Goal: Task Accomplishment & Management: Use online tool/utility

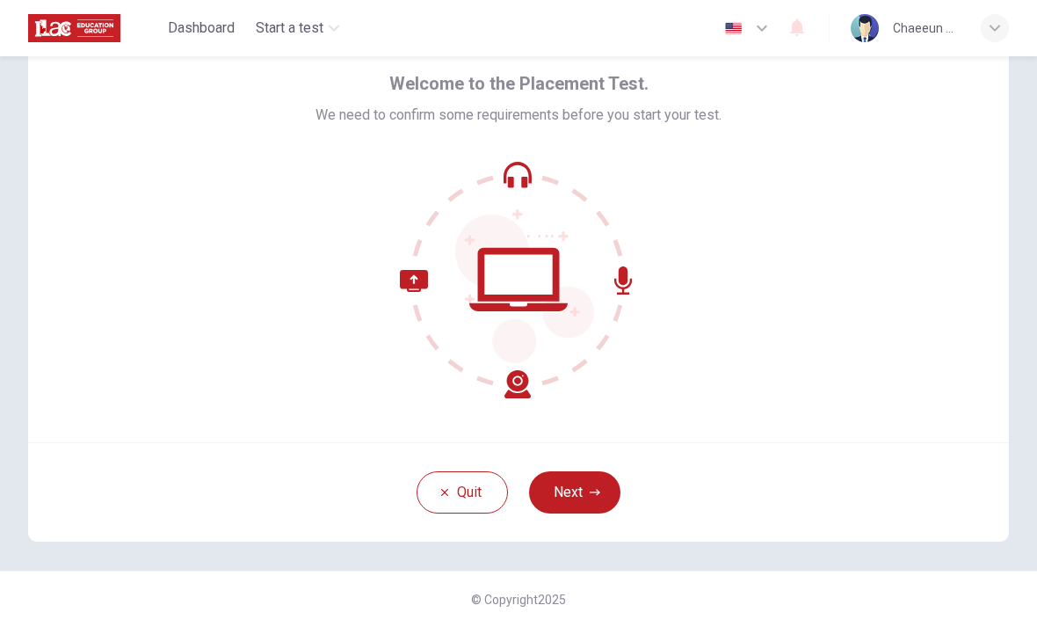
scroll to position [71, 0]
click at [591, 501] on button "Next" at bounding box center [574, 492] width 91 height 42
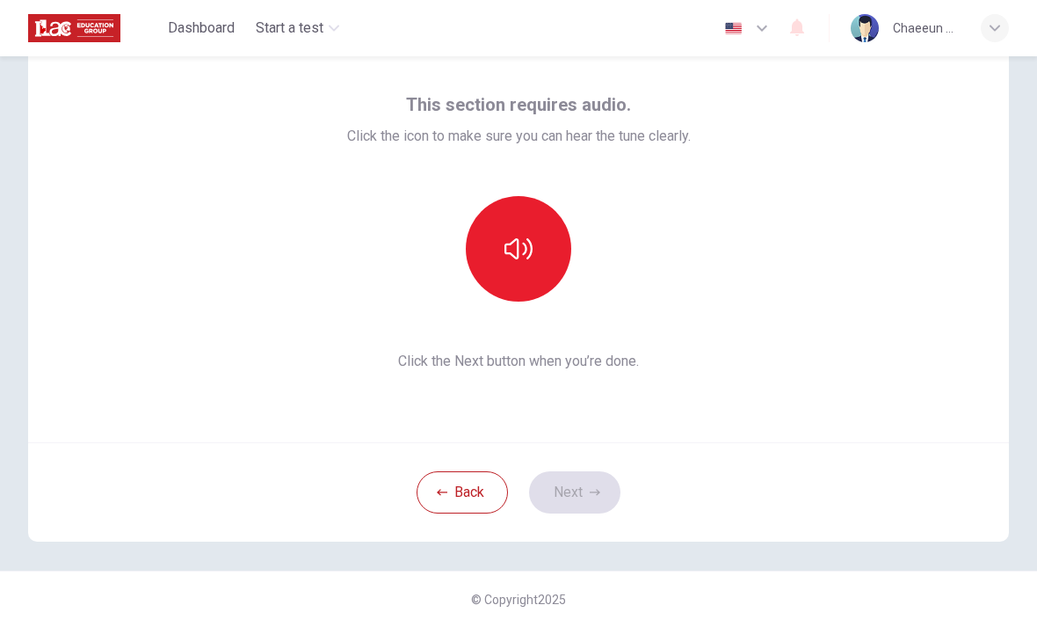
click at [531, 214] on button "button" at bounding box center [518, 248] width 105 height 105
click at [592, 488] on icon "button" at bounding box center [595, 492] width 11 height 11
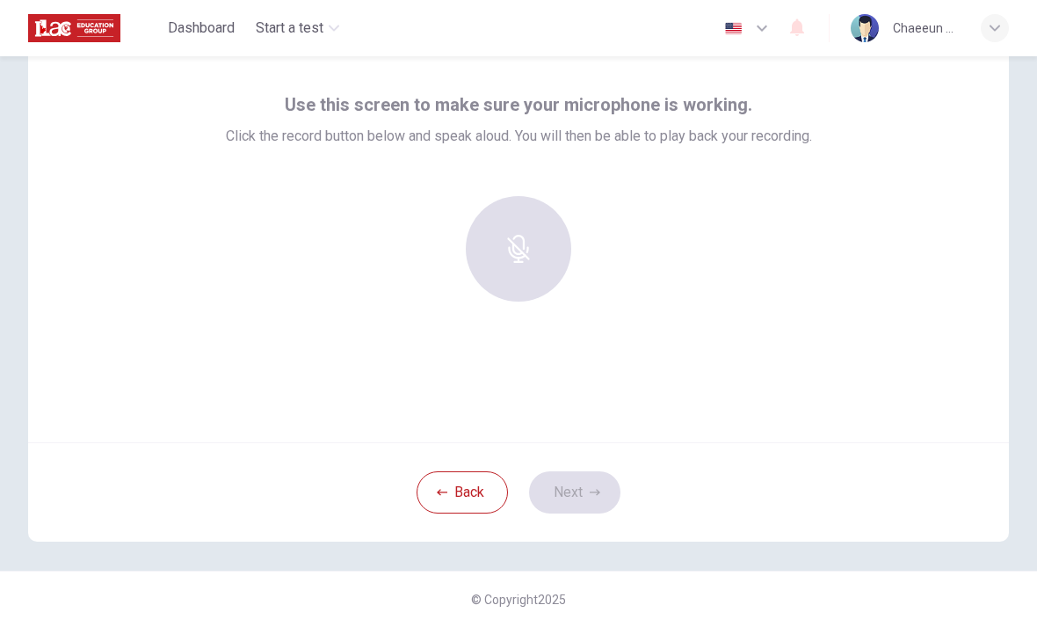
click at [531, 246] on div at bounding box center [519, 248] width 190 height 105
click at [535, 232] on div at bounding box center [519, 248] width 190 height 105
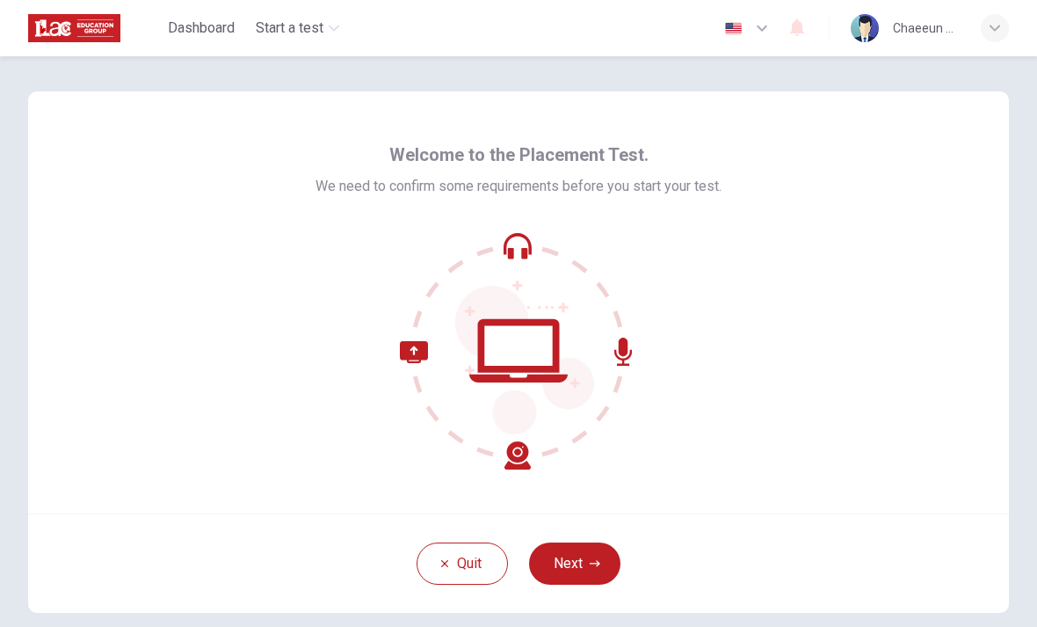
click at [606, 562] on button "Next" at bounding box center [574, 563] width 91 height 42
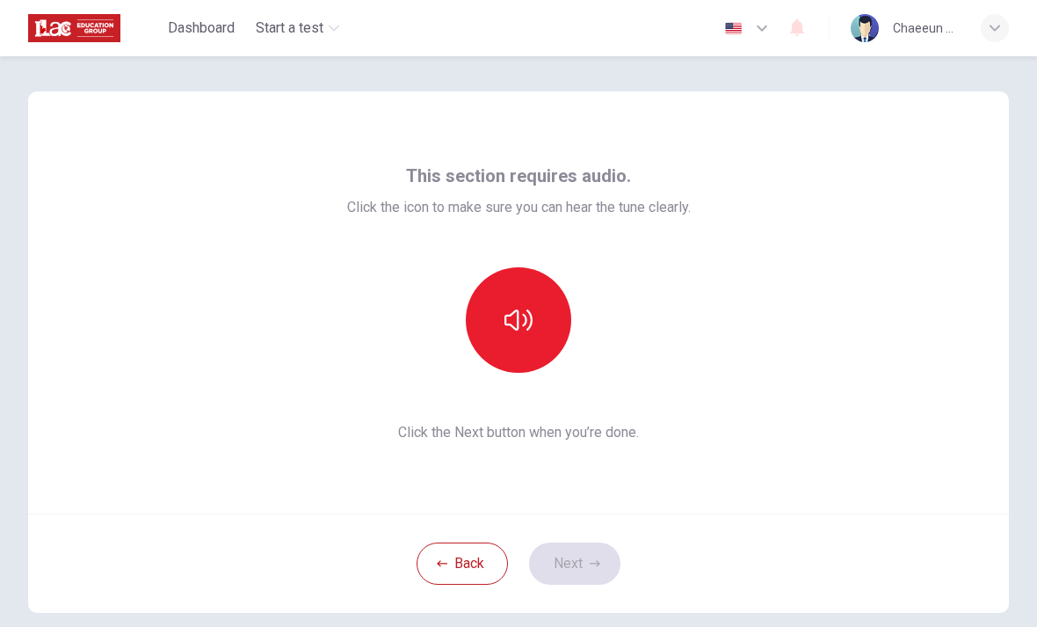
click at [534, 323] on button "button" at bounding box center [518, 319] width 105 height 105
click at [516, 344] on button "button" at bounding box center [518, 319] width 105 height 105
click at [542, 336] on button "button" at bounding box center [518, 319] width 105 height 105
click at [557, 308] on button "button" at bounding box center [518, 319] width 105 height 105
click at [540, 334] on button "button" at bounding box center [518, 319] width 105 height 105
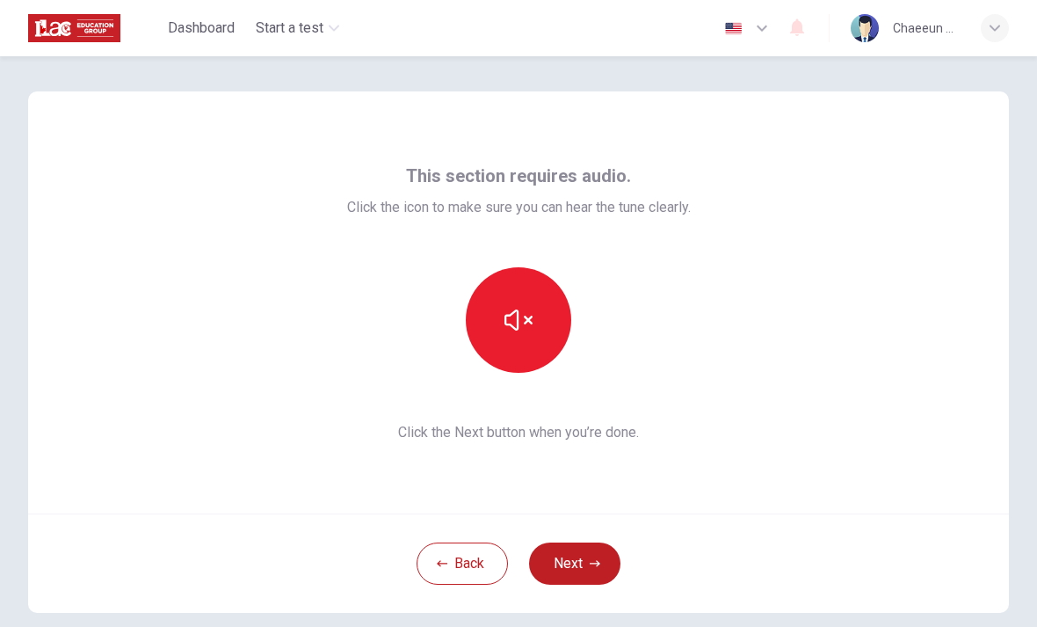
click at [542, 334] on button "button" at bounding box center [518, 319] width 105 height 105
click at [592, 565] on icon "button" at bounding box center [595, 563] width 11 height 11
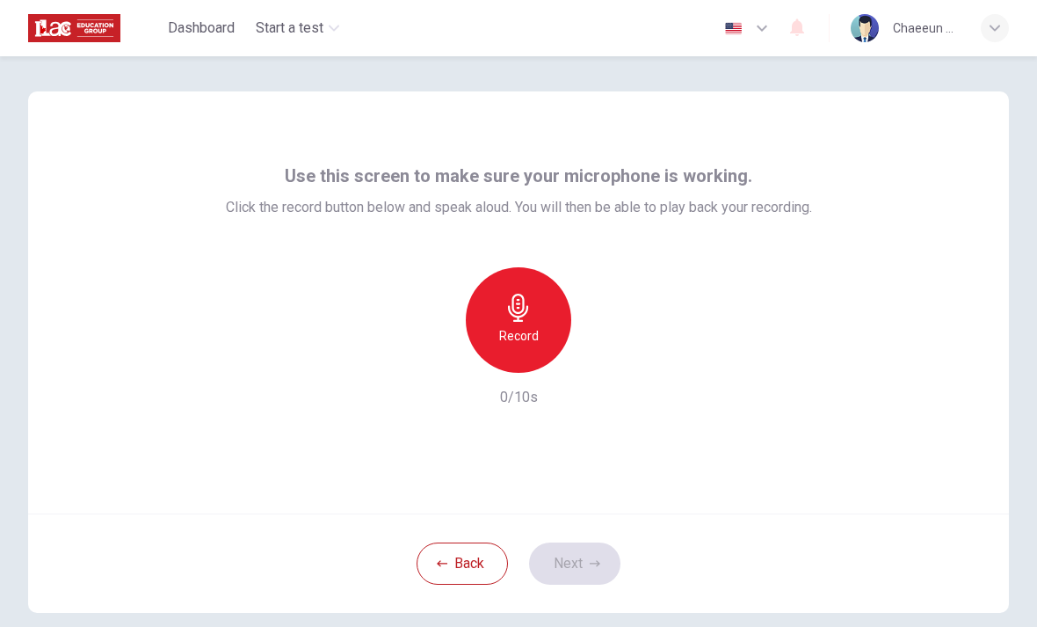
click at [541, 330] on div "Record" at bounding box center [518, 319] width 105 height 105
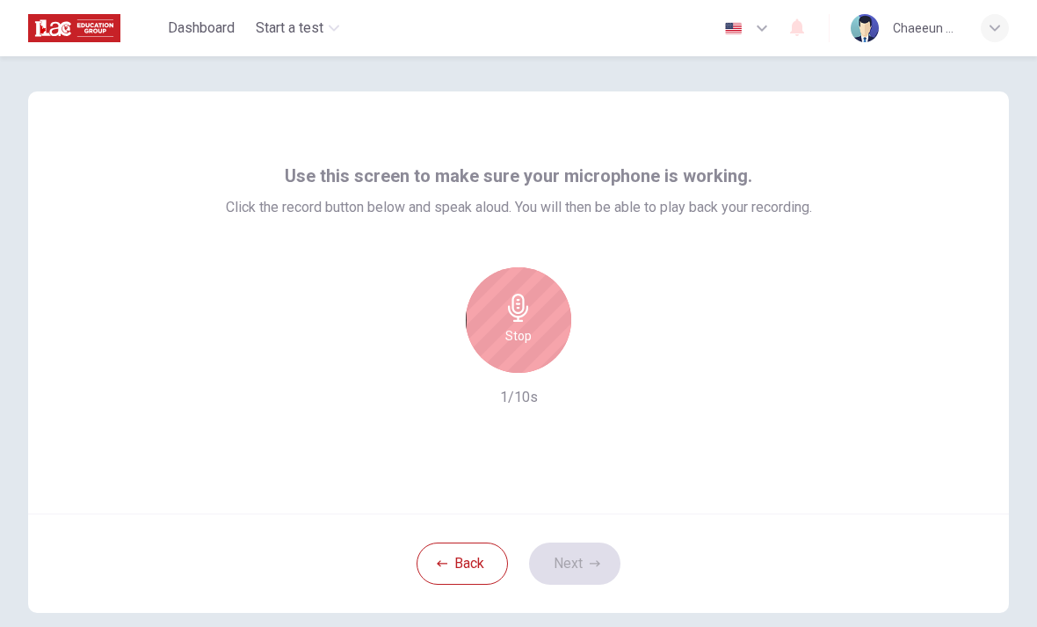
click at [531, 330] on h6 "Stop" at bounding box center [518, 335] width 26 height 21
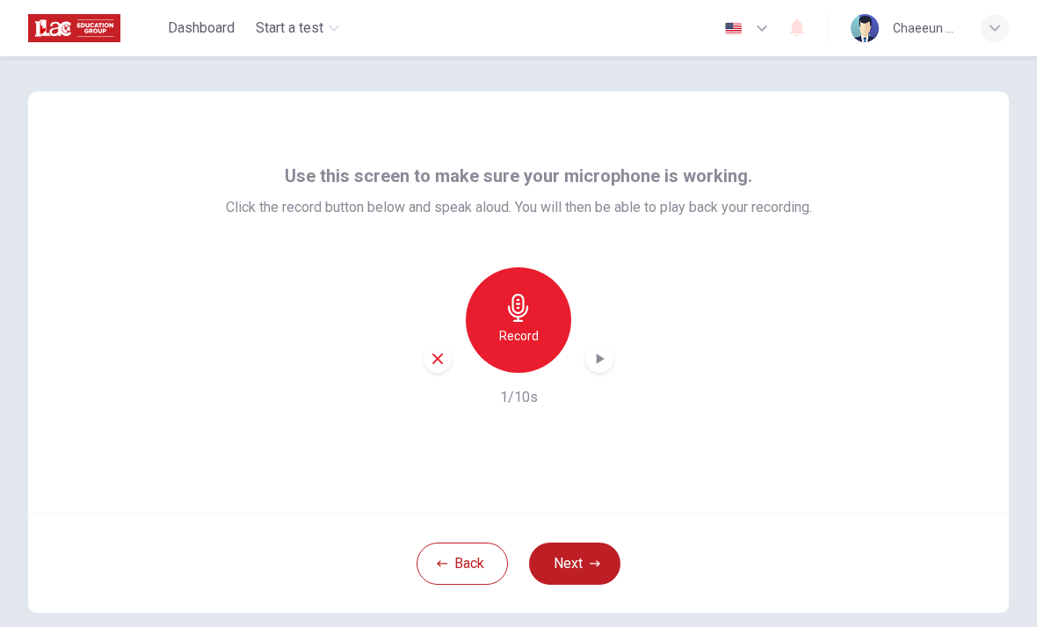
click at [608, 365] on div "button" at bounding box center [599, 359] width 28 height 28
click at [600, 558] on button "Next" at bounding box center [574, 563] width 91 height 42
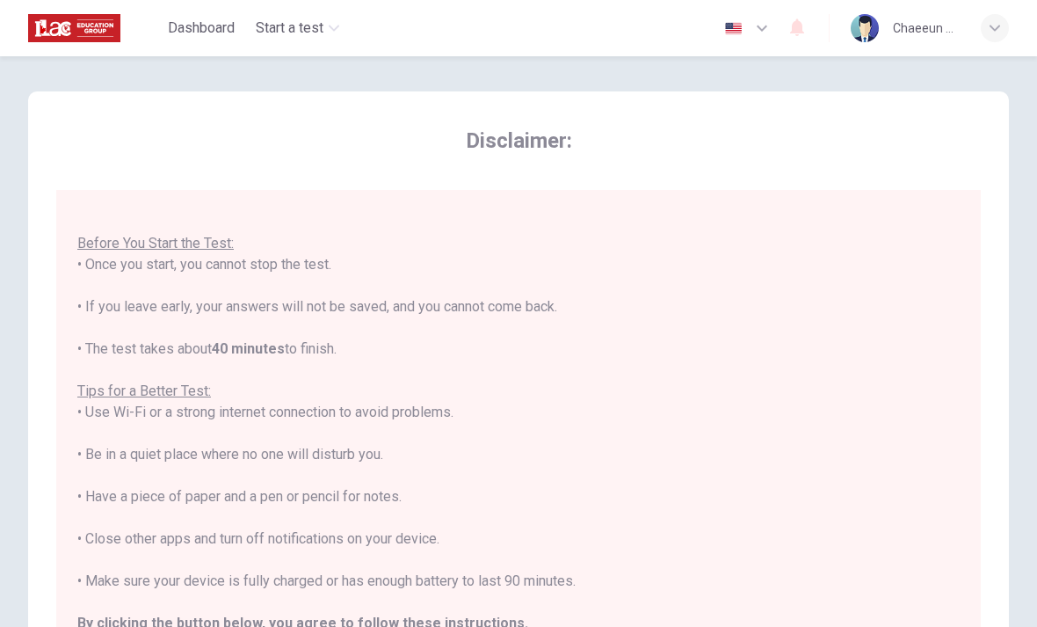
scroll to position [18, 0]
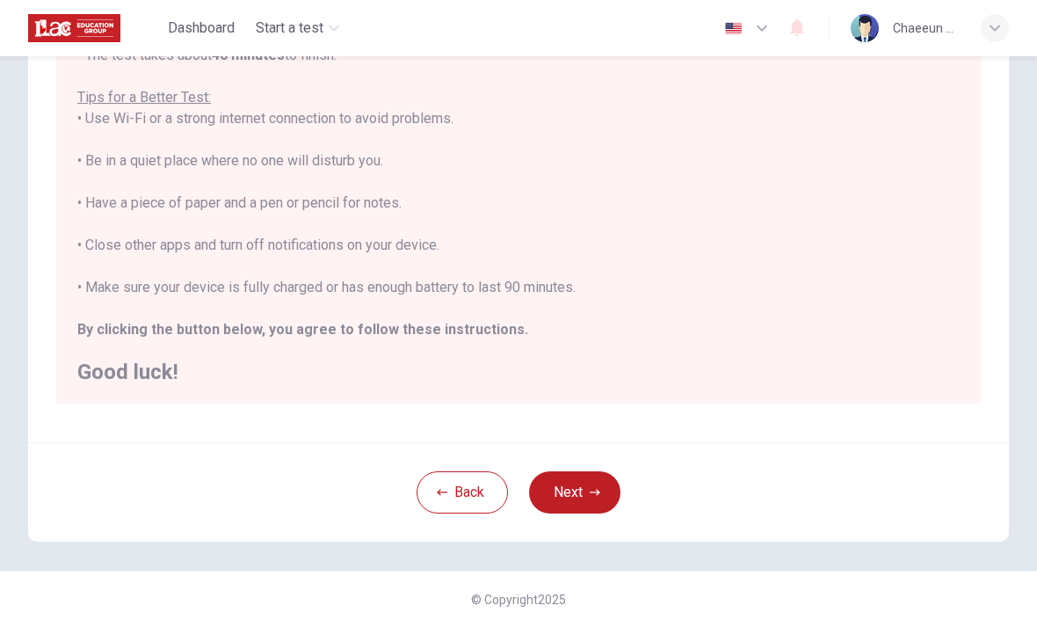
click at [581, 495] on button "Next" at bounding box center [574, 492] width 91 height 42
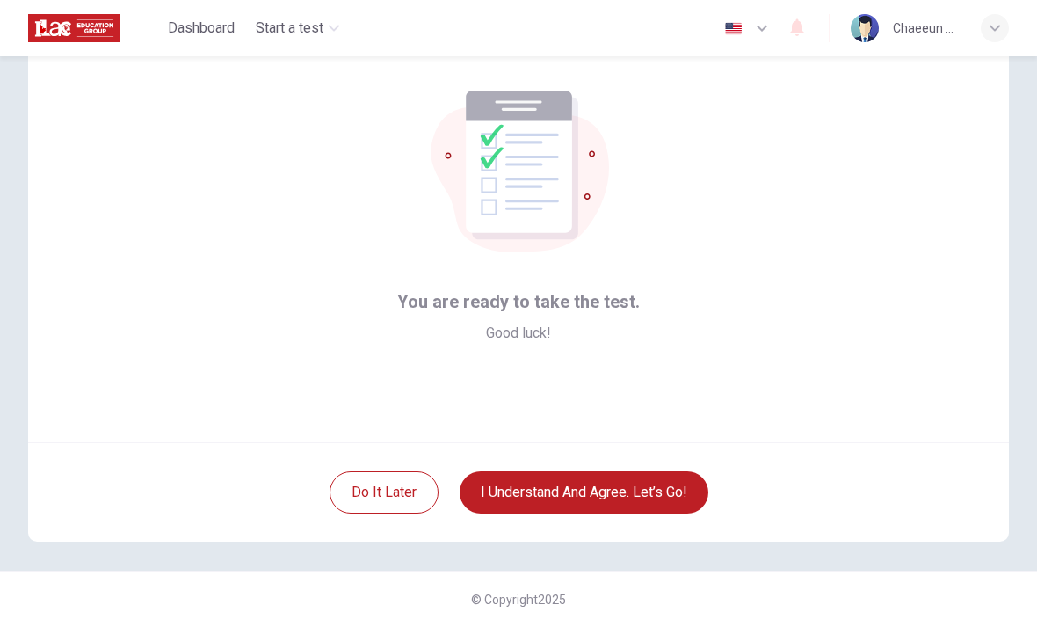
click at [653, 484] on button "I understand and agree. Let’s go!" at bounding box center [584, 492] width 249 height 42
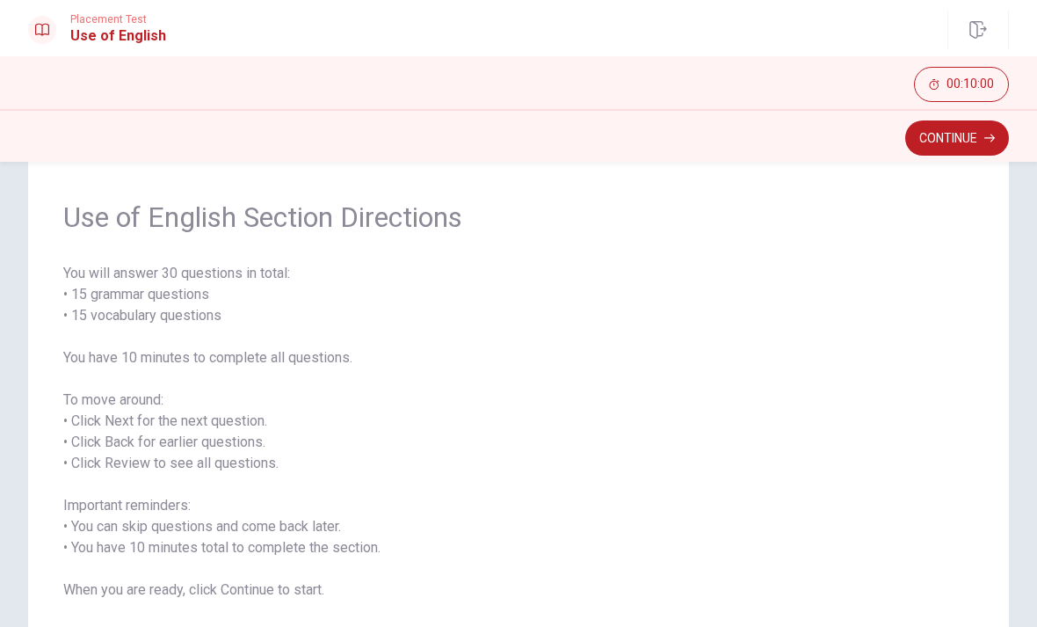
scroll to position [47, 0]
click at [971, 140] on button "Continue" at bounding box center [957, 137] width 104 height 35
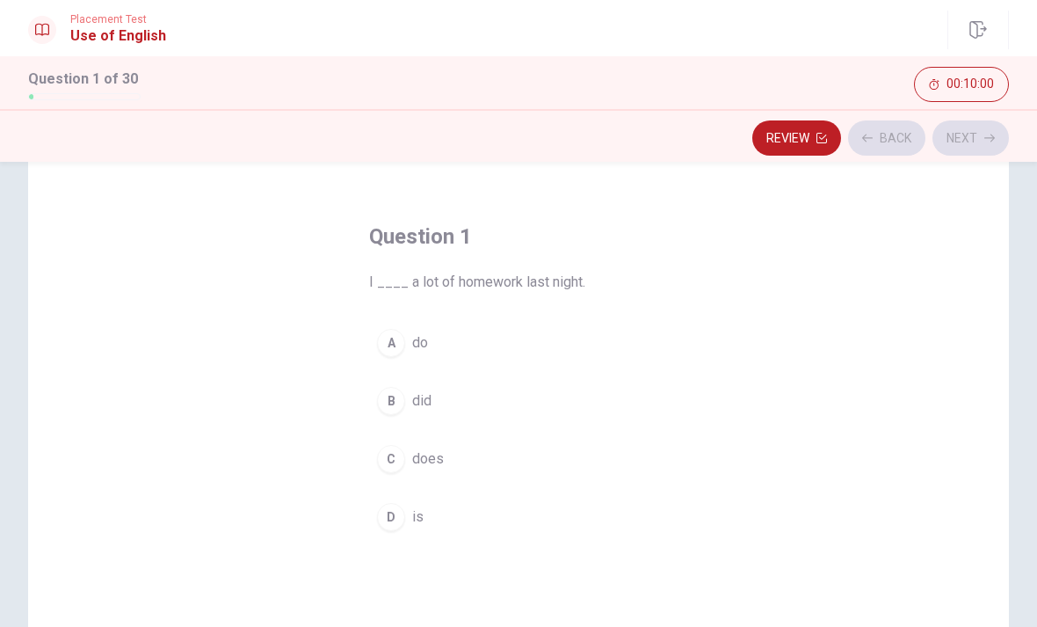
scroll to position [75, 0]
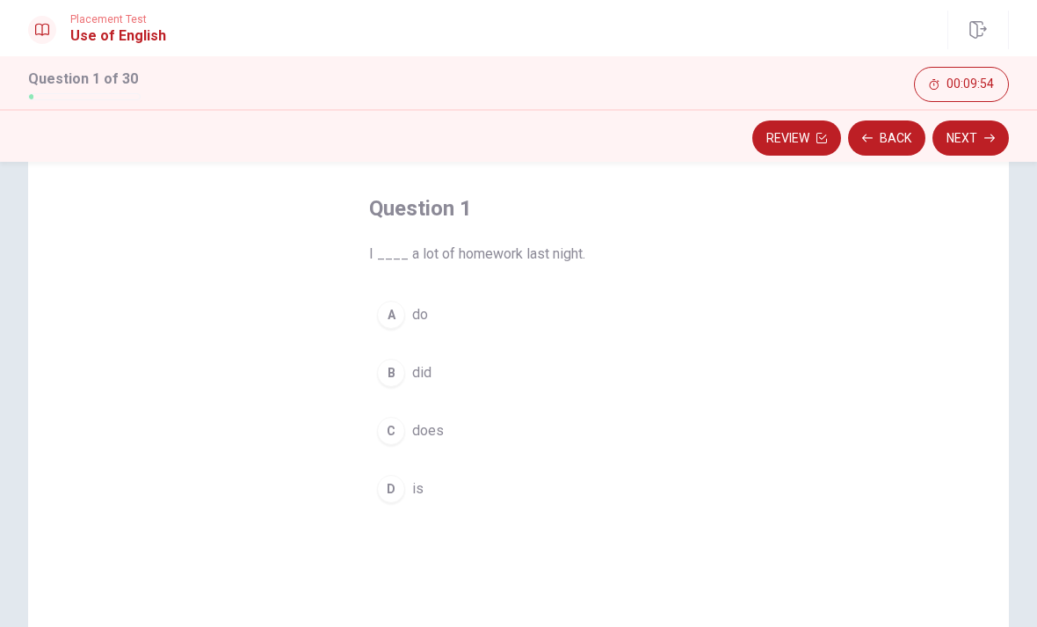
click at [391, 370] on div "B" at bounding box center [391, 373] width 28 height 28
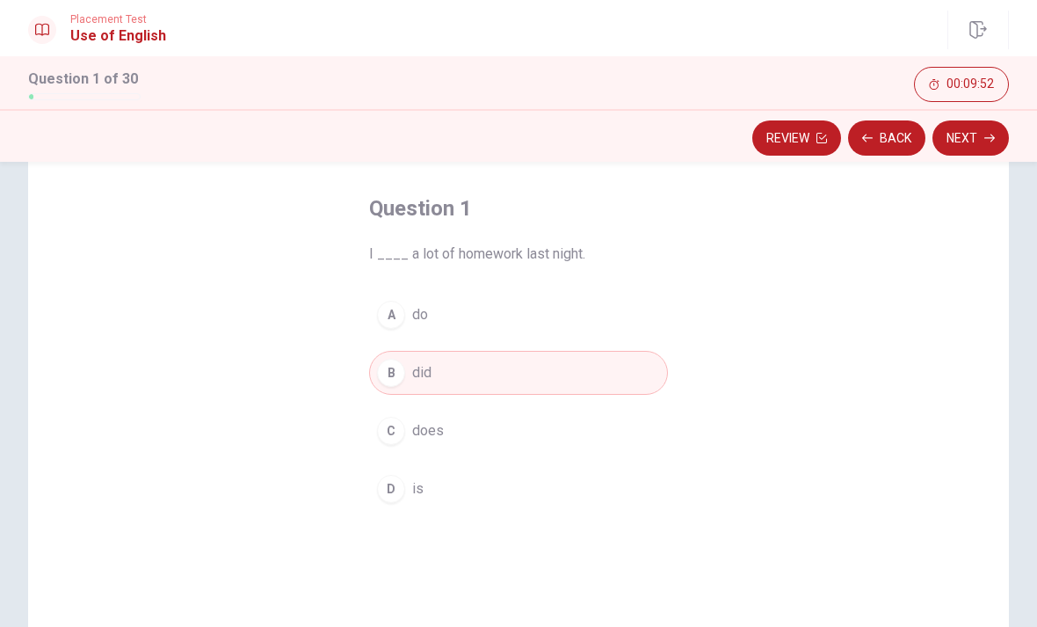
click at [974, 139] on button "Next" at bounding box center [971, 137] width 76 height 35
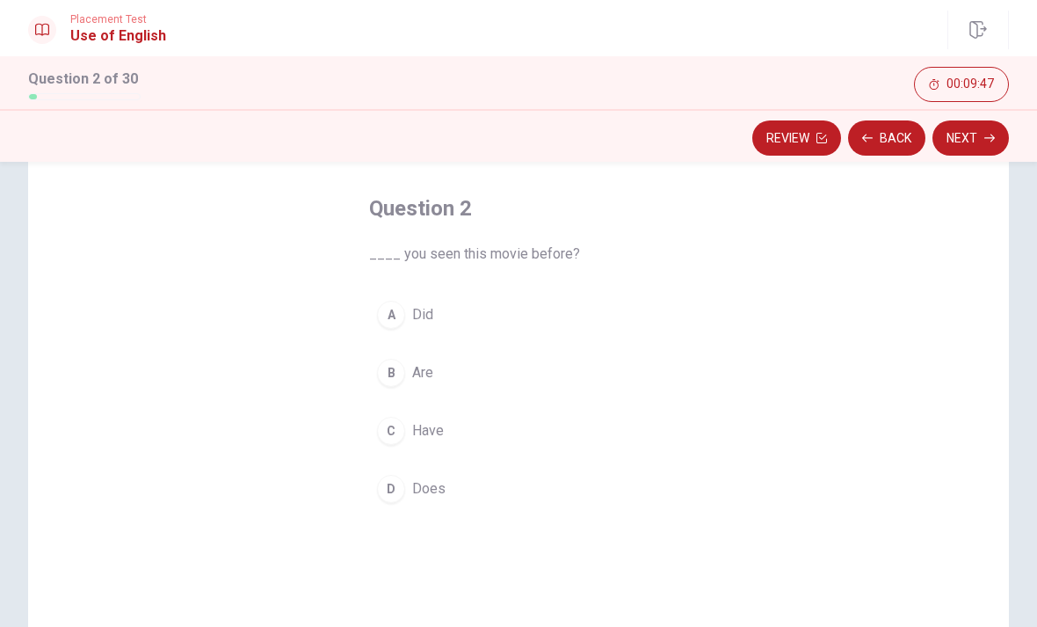
click at [397, 371] on div "B" at bounding box center [391, 373] width 28 height 28
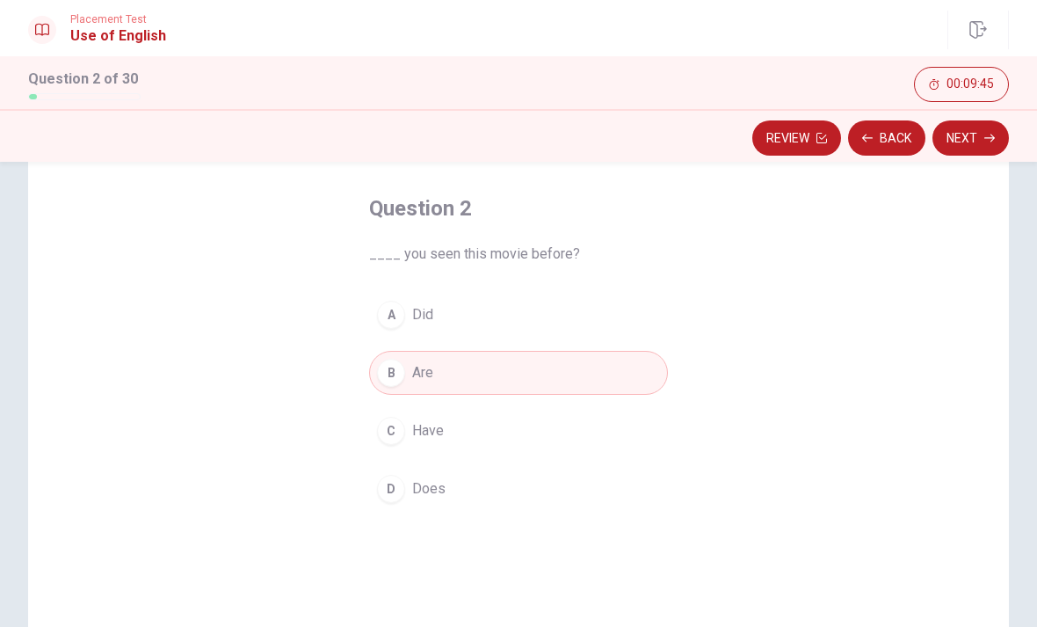
click at [987, 138] on icon "button" at bounding box center [989, 138] width 11 height 8
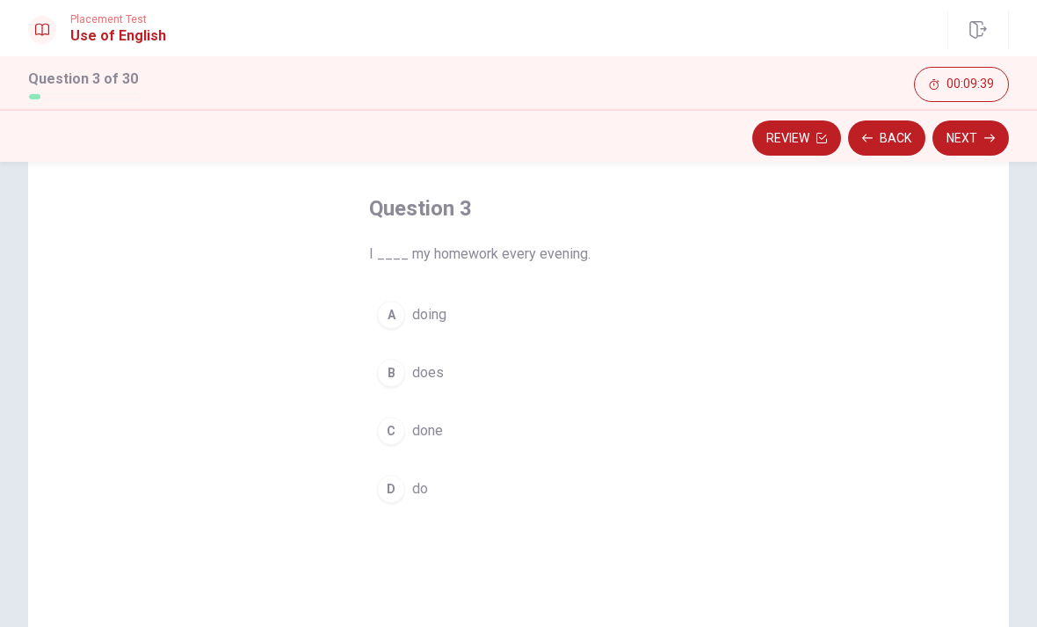
click at [397, 484] on div "D" at bounding box center [391, 489] width 28 height 28
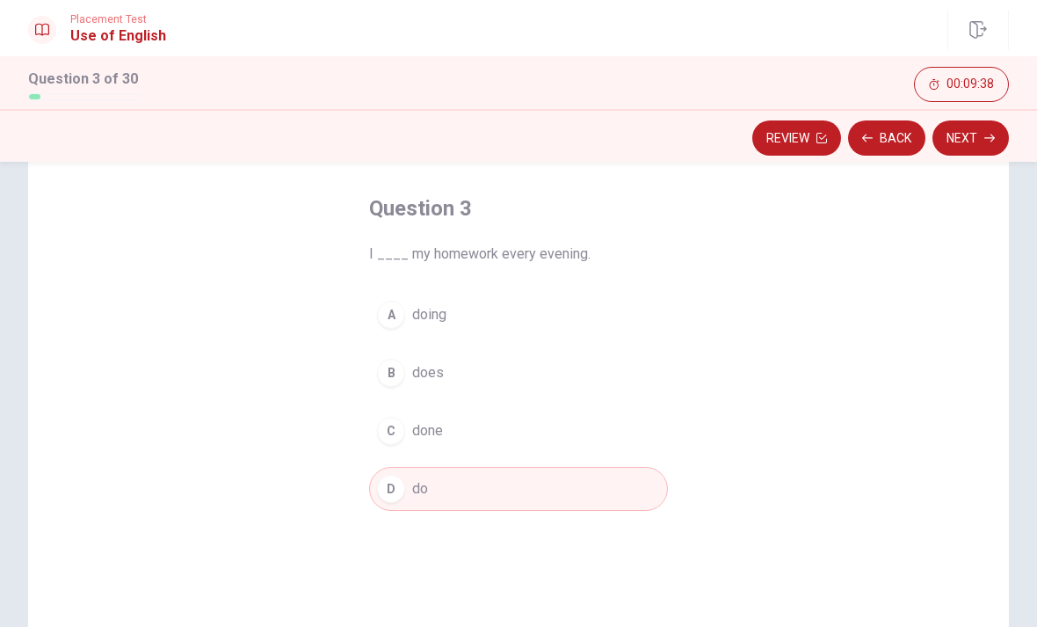
click at [967, 137] on button "Next" at bounding box center [971, 137] width 76 height 35
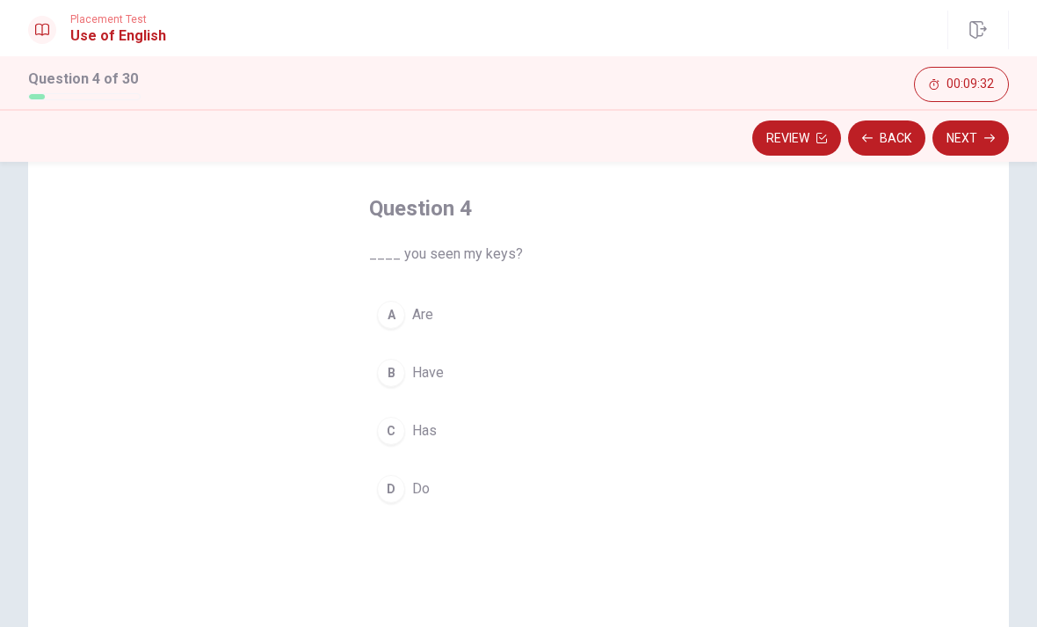
click at [403, 366] on div "B" at bounding box center [391, 373] width 28 height 28
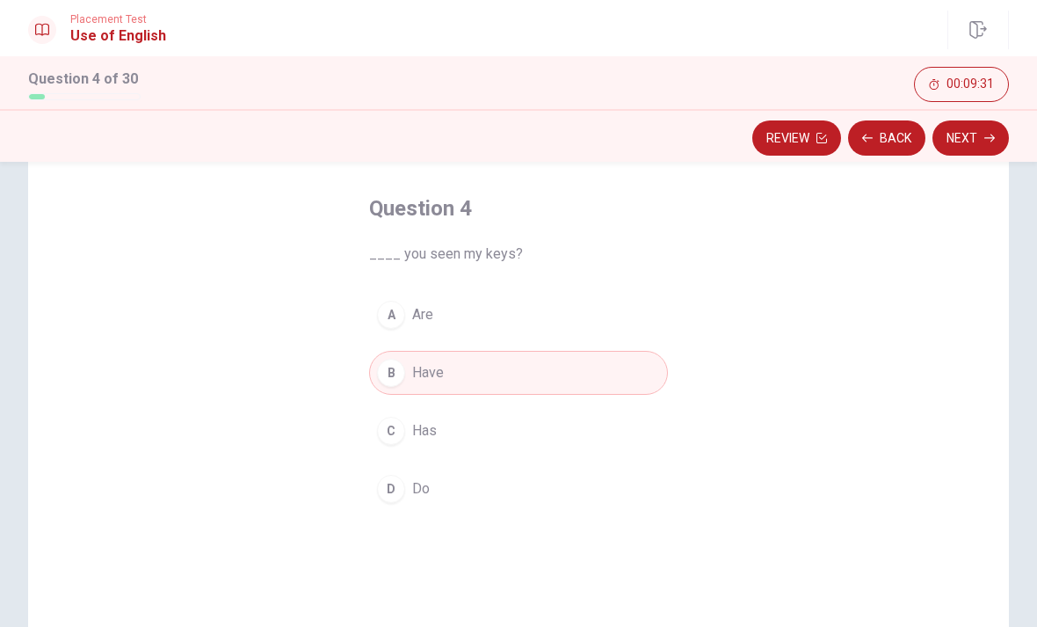
click at [984, 132] on button "Next" at bounding box center [971, 137] width 76 height 35
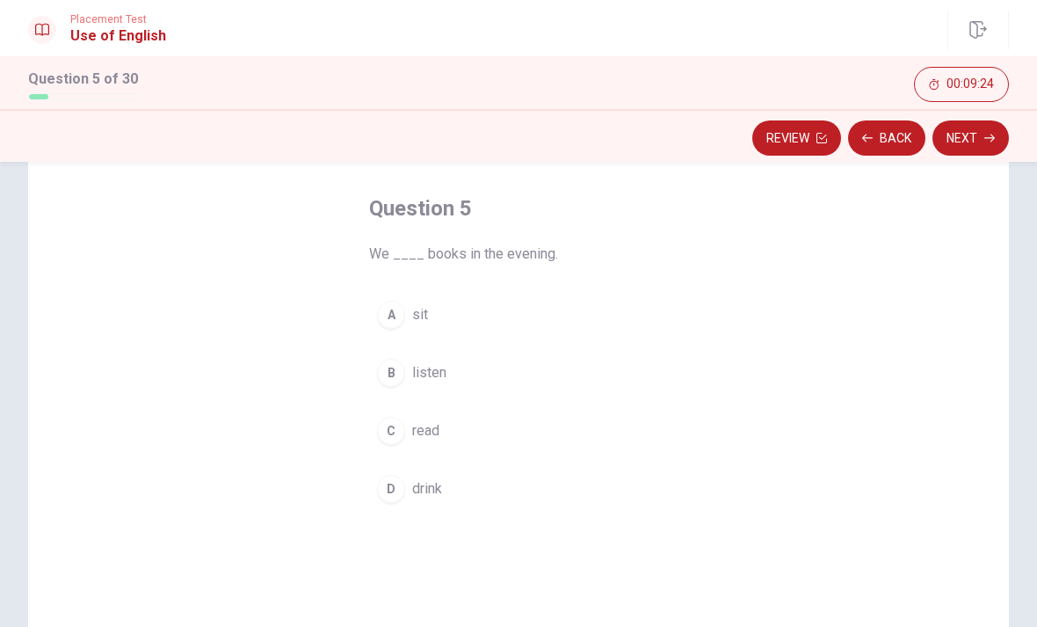
click at [416, 432] on span "read" at bounding box center [425, 430] width 27 height 21
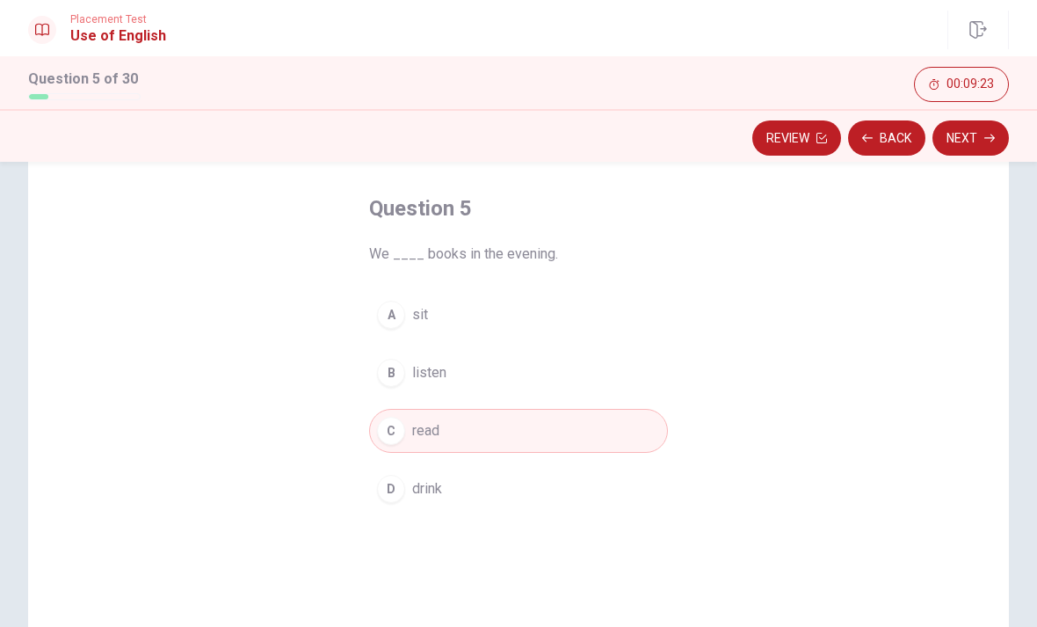
click at [983, 142] on button "Next" at bounding box center [971, 137] width 76 height 35
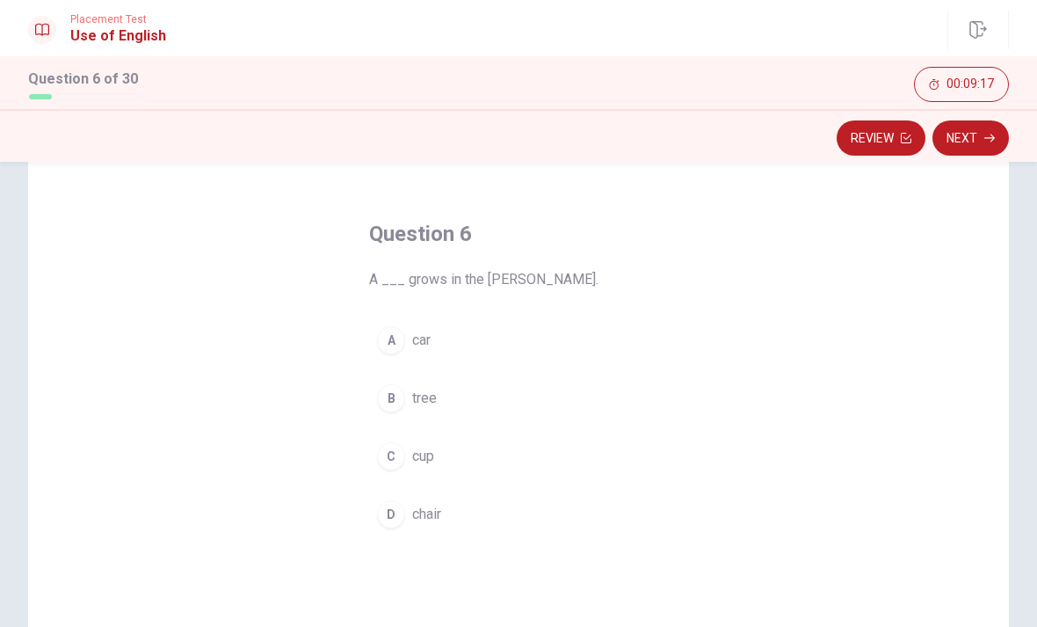
scroll to position [65, 0]
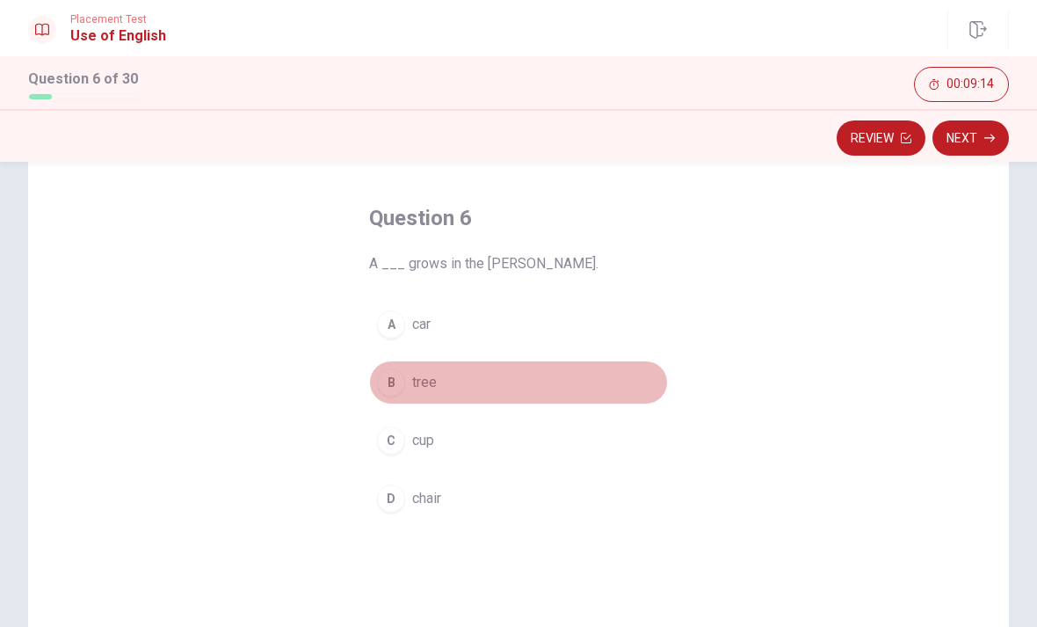
click at [413, 367] on button "B tree" at bounding box center [518, 382] width 299 height 44
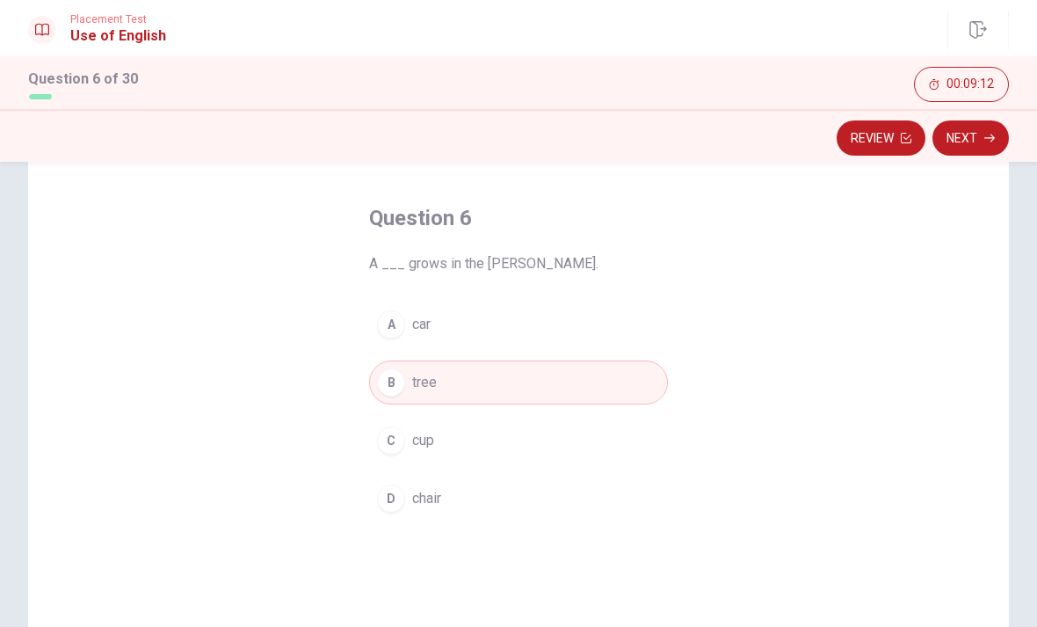
click at [995, 143] on button "Next" at bounding box center [971, 137] width 76 height 35
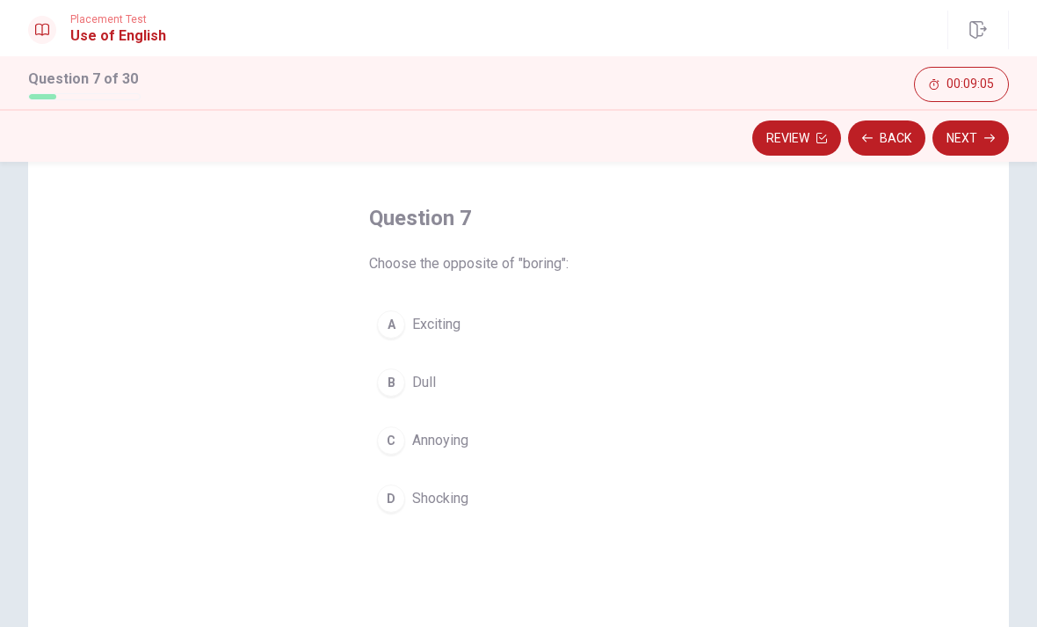
scroll to position [84, 0]
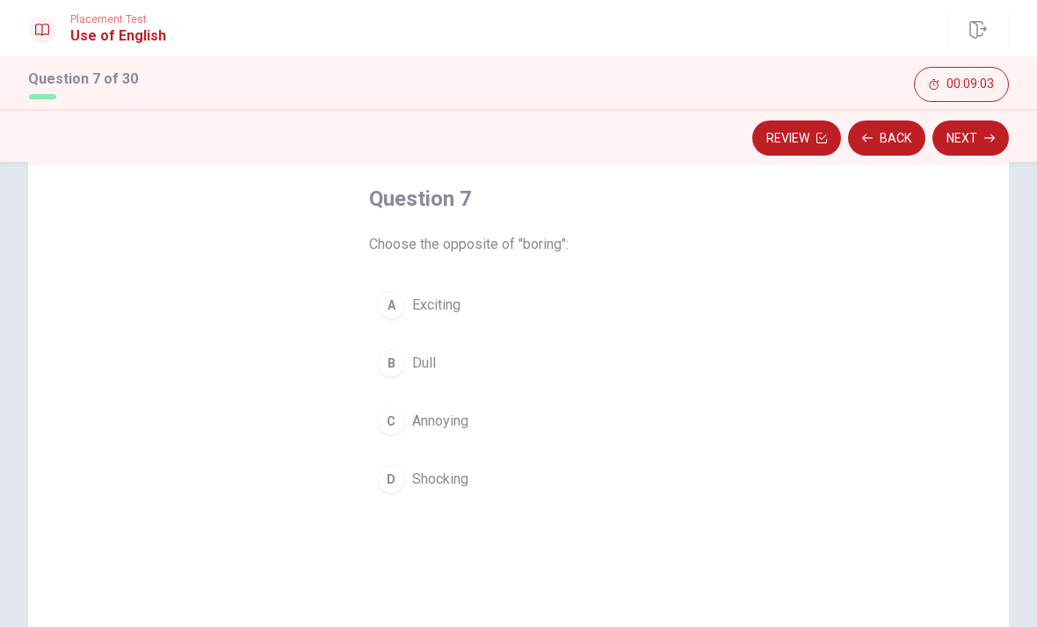
click at [455, 408] on button "C Annoying" at bounding box center [518, 421] width 299 height 44
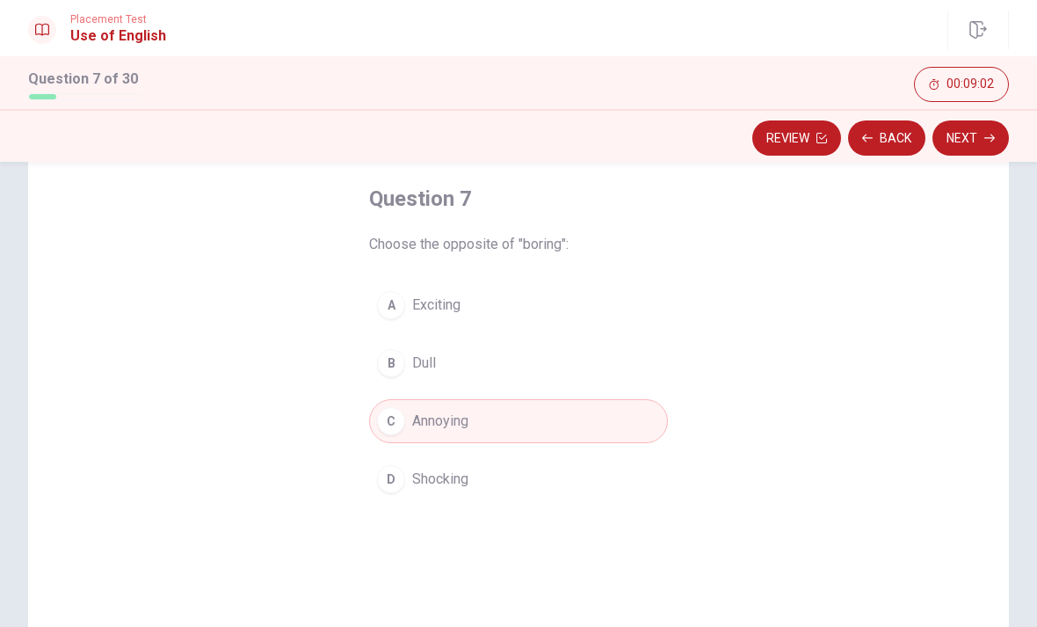
click at [461, 297] on span "Exciting" at bounding box center [436, 304] width 48 height 21
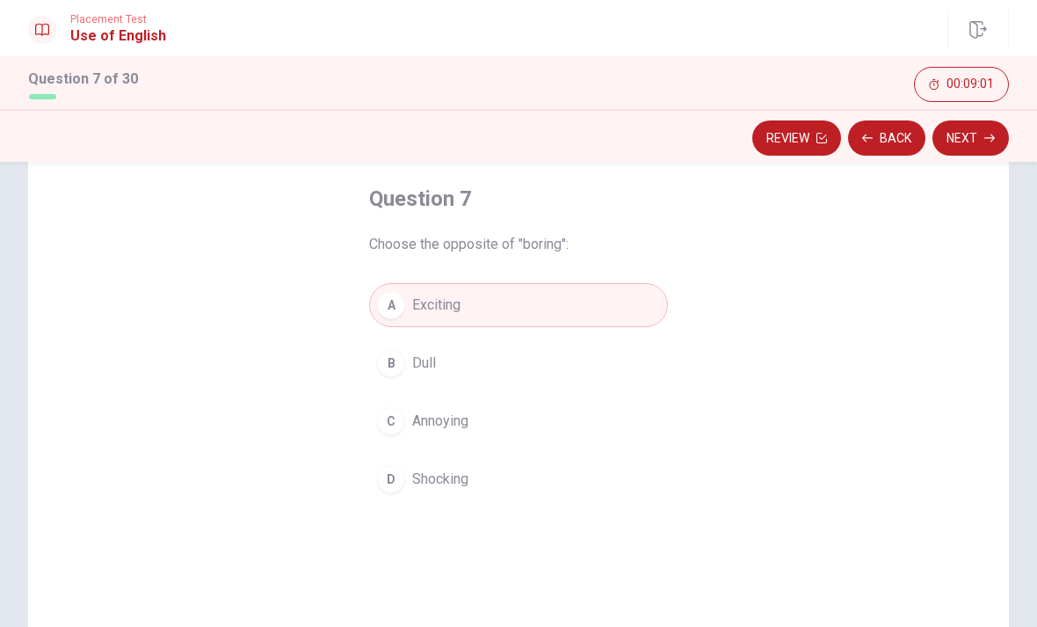
click at [981, 134] on button "Next" at bounding box center [971, 137] width 76 height 35
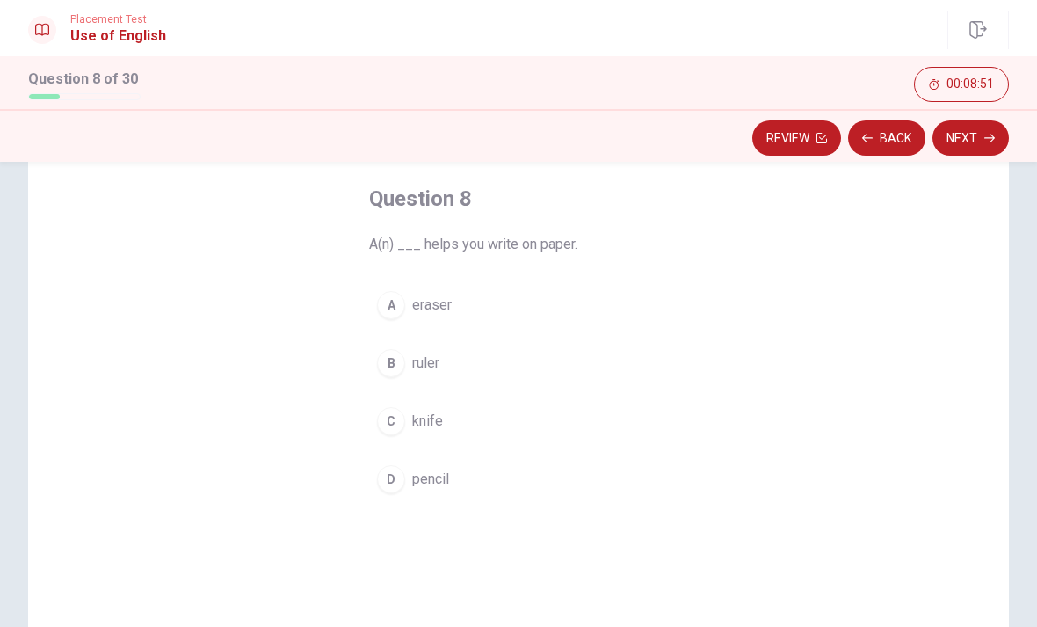
click at [444, 464] on button "D pencil" at bounding box center [518, 479] width 299 height 44
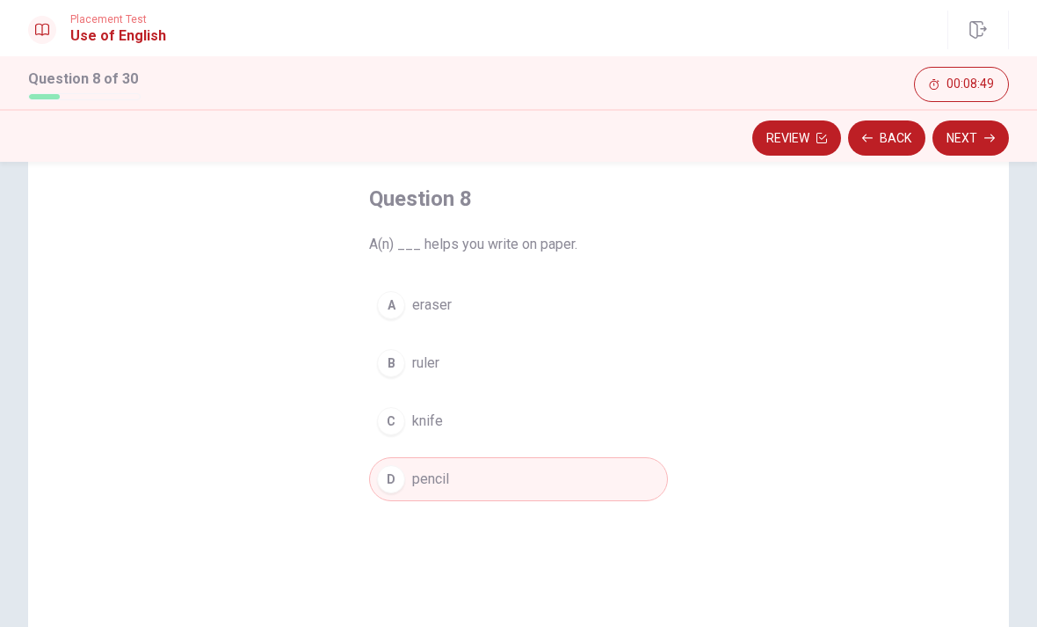
click at [959, 134] on button "Next" at bounding box center [971, 137] width 76 height 35
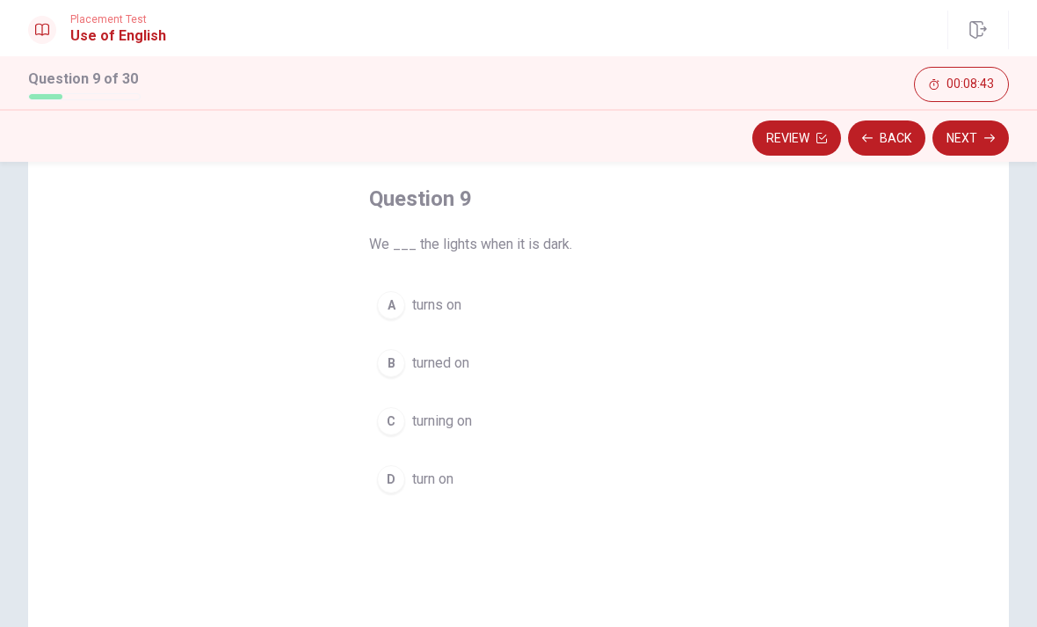
click at [441, 478] on span "turn on" at bounding box center [432, 478] width 41 height 21
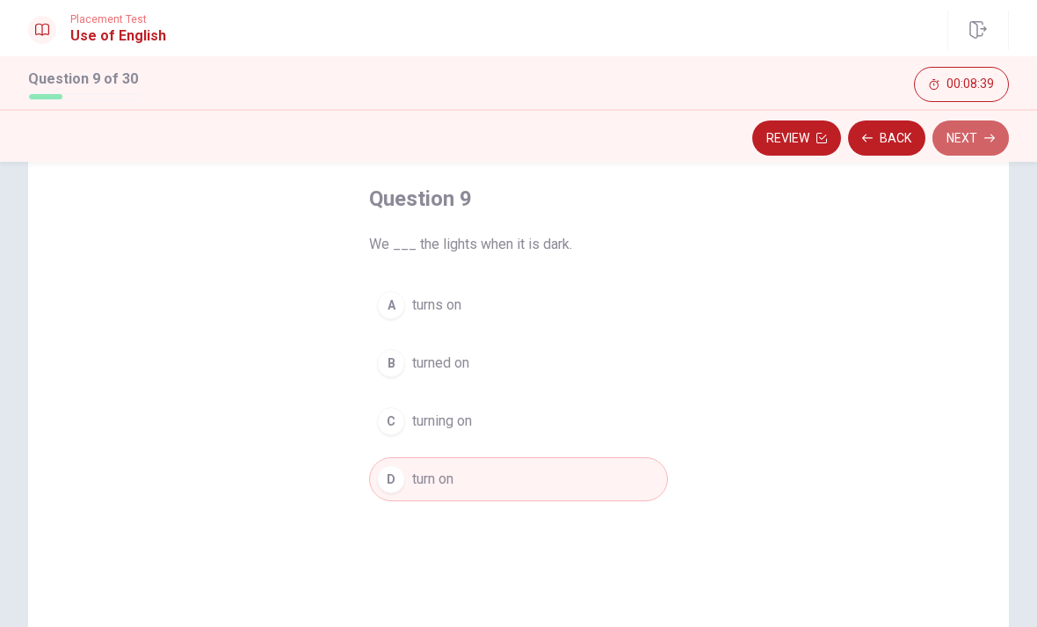
click at [964, 142] on button "Next" at bounding box center [971, 137] width 76 height 35
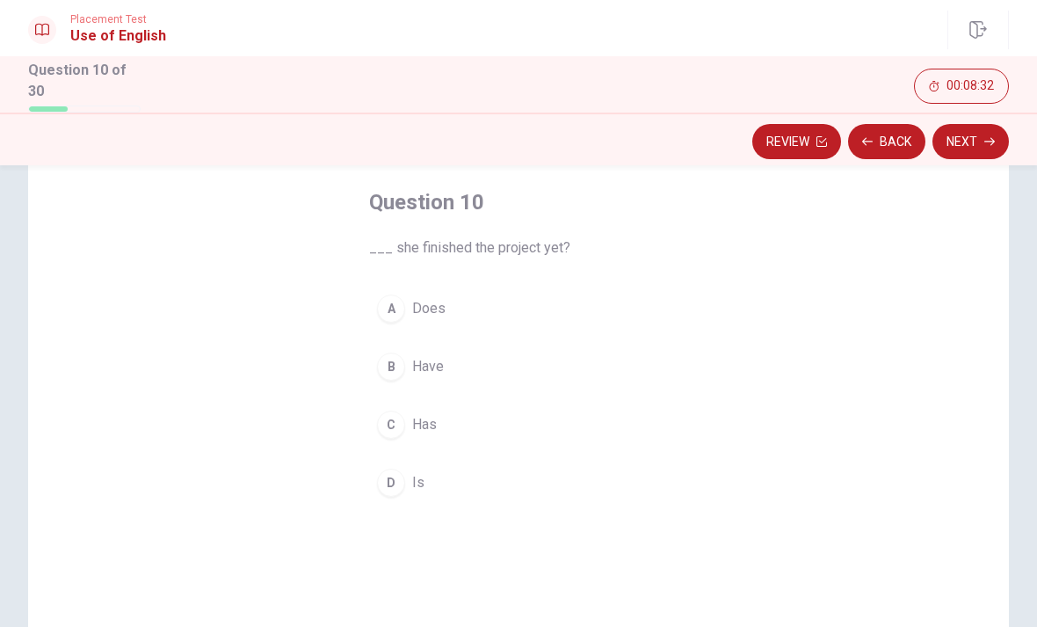
click at [428, 414] on span "Has" at bounding box center [424, 424] width 25 height 21
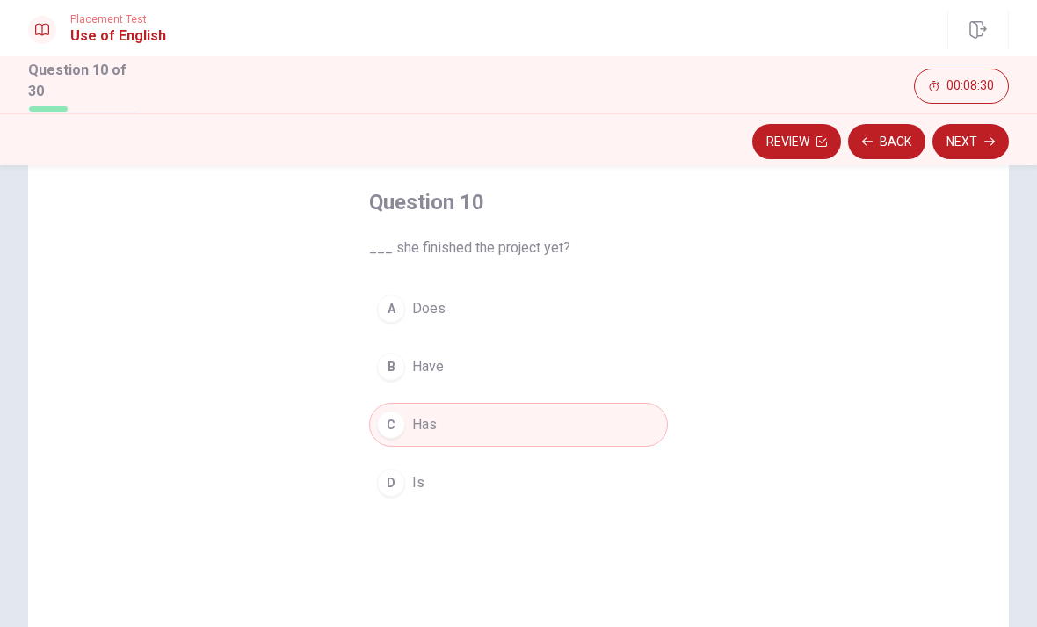
click at [429, 462] on button "D Is" at bounding box center [518, 483] width 299 height 44
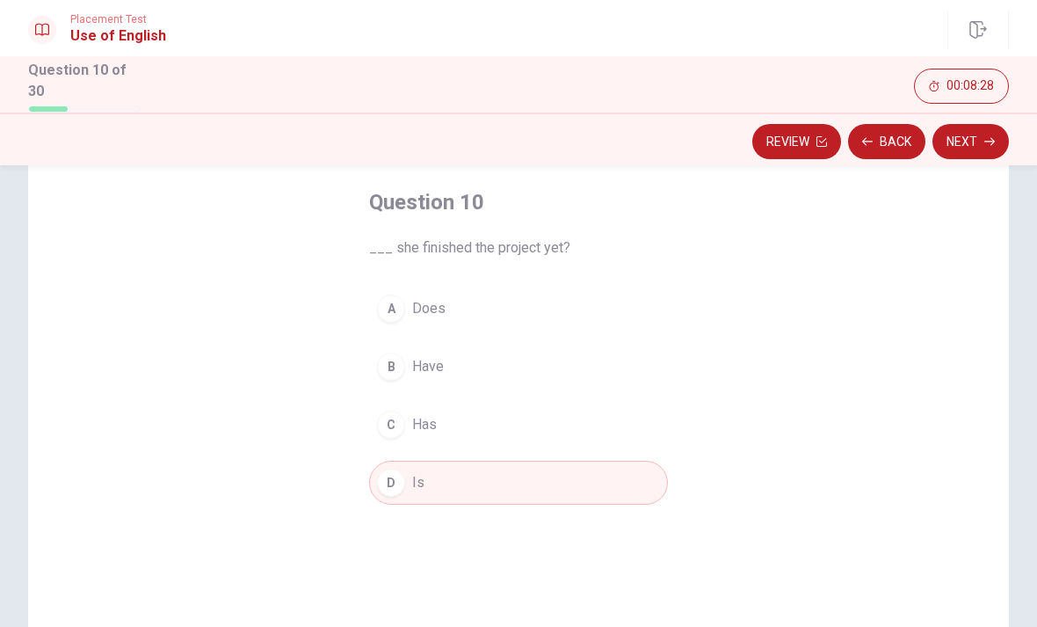
click at [434, 417] on span "Has" at bounding box center [424, 424] width 25 height 21
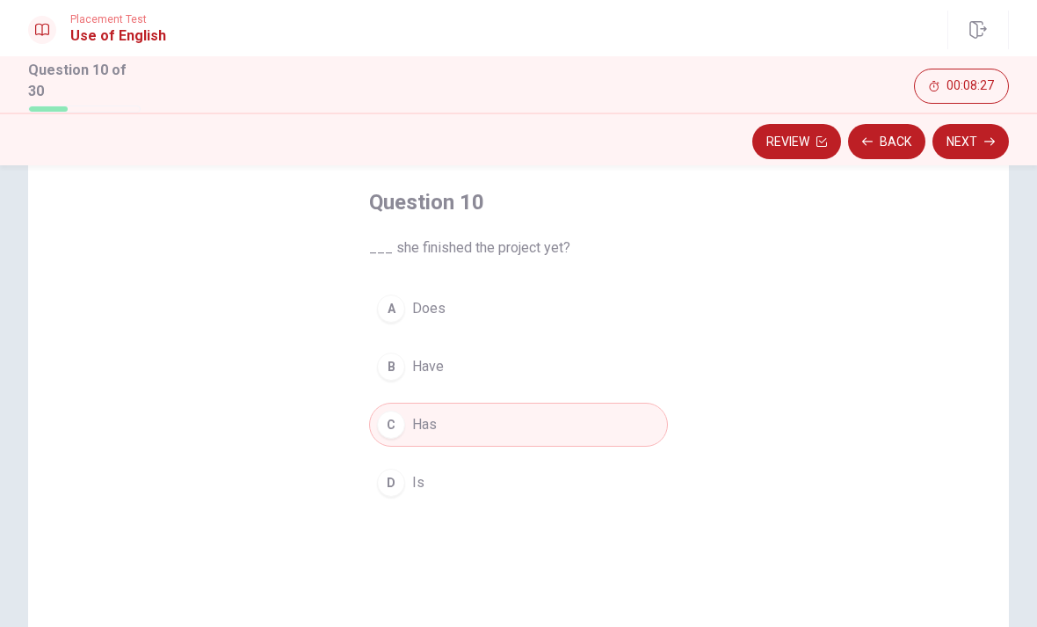
click at [959, 132] on button "Next" at bounding box center [971, 141] width 76 height 35
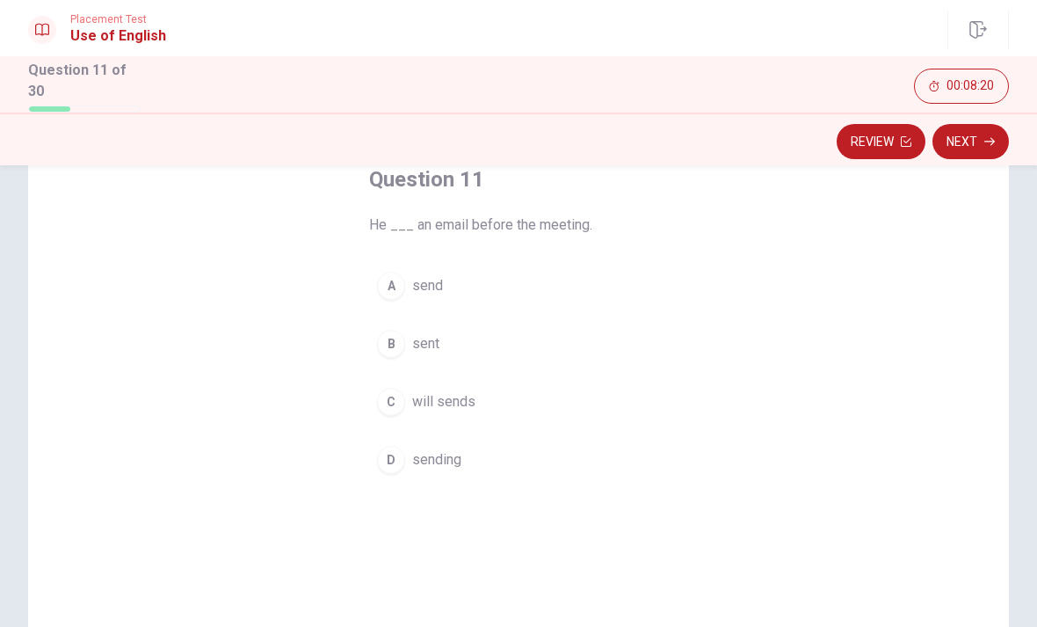
scroll to position [106, 0]
click at [436, 287] on span "send" at bounding box center [427, 286] width 31 height 21
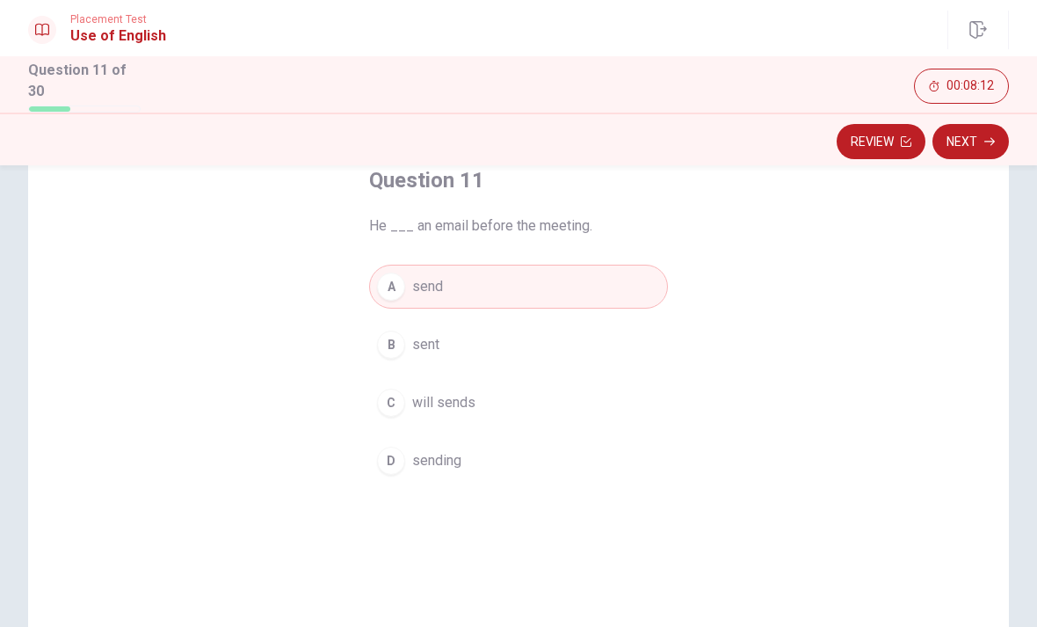
click at [979, 147] on button "Next" at bounding box center [971, 141] width 76 height 35
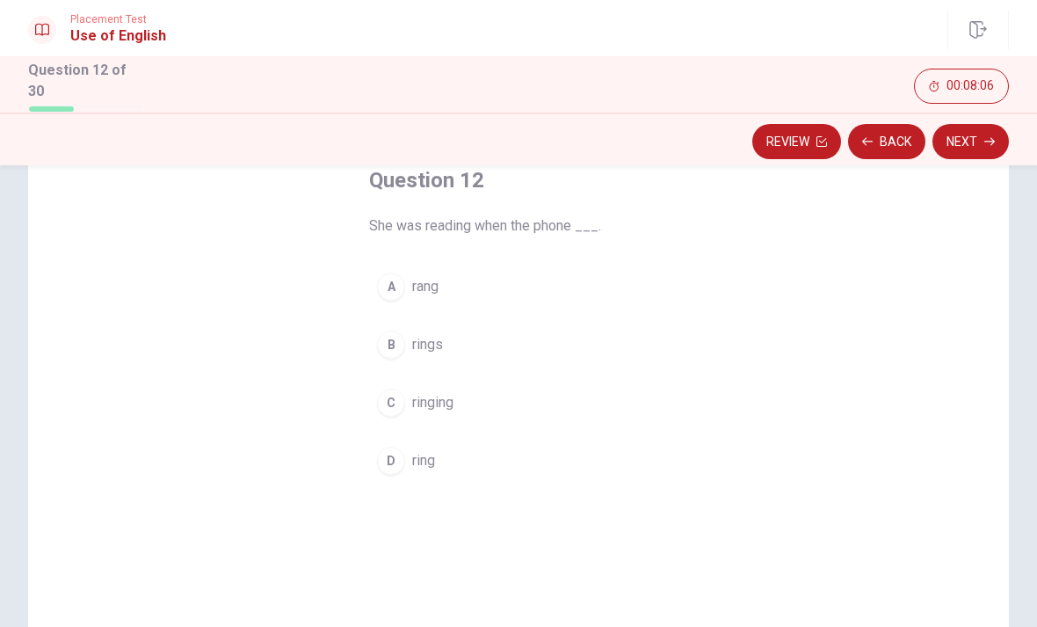
click at [439, 279] on span "rang" at bounding box center [425, 286] width 26 height 21
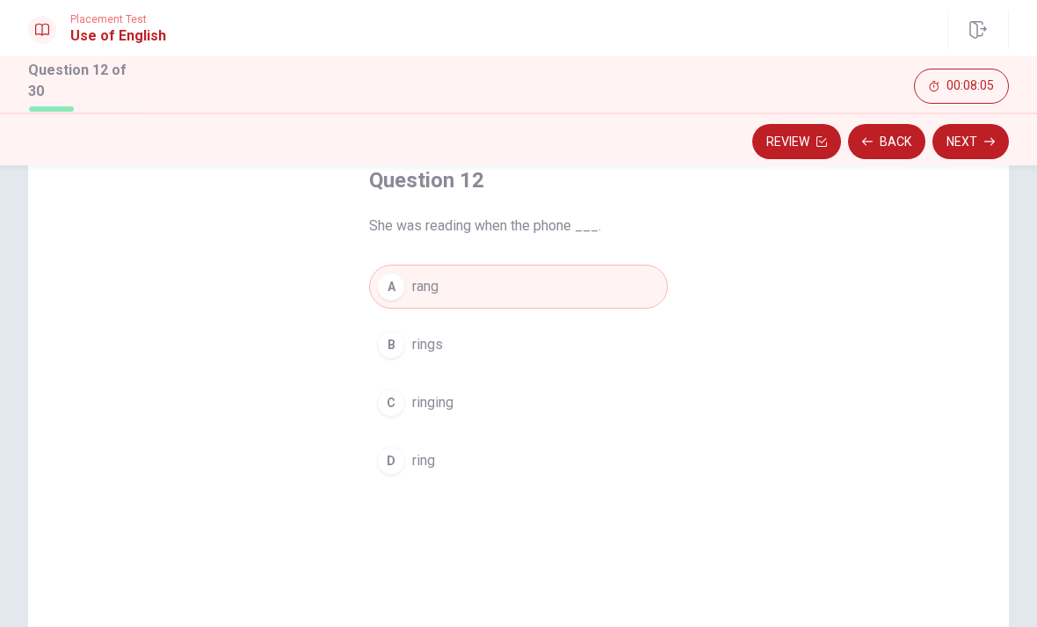
click at [462, 331] on button "B rings" at bounding box center [518, 345] width 299 height 44
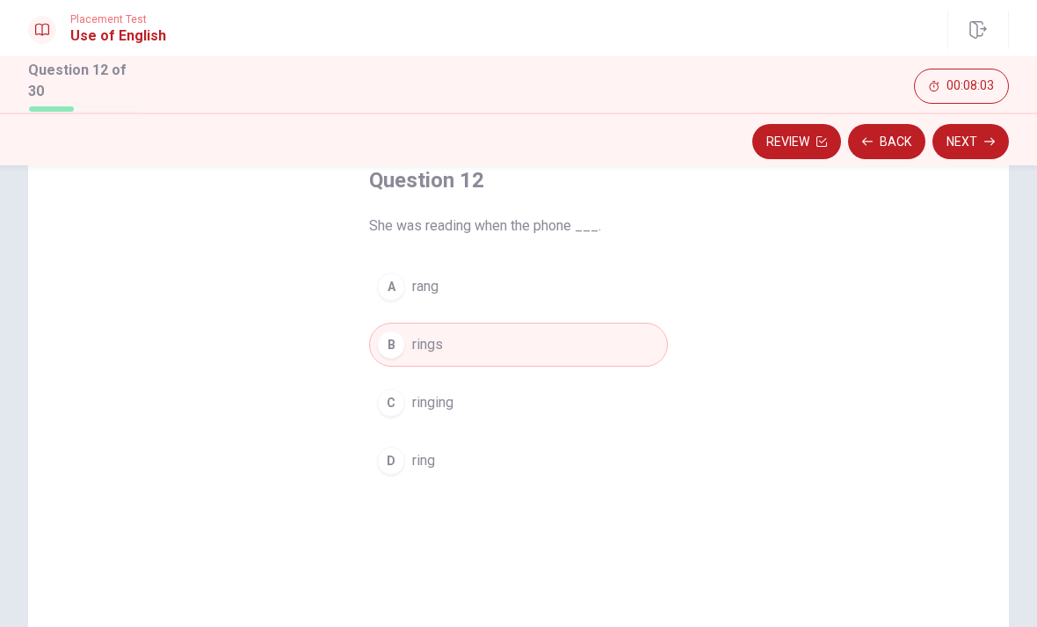
click at [965, 130] on button "Next" at bounding box center [971, 141] width 76 height 35
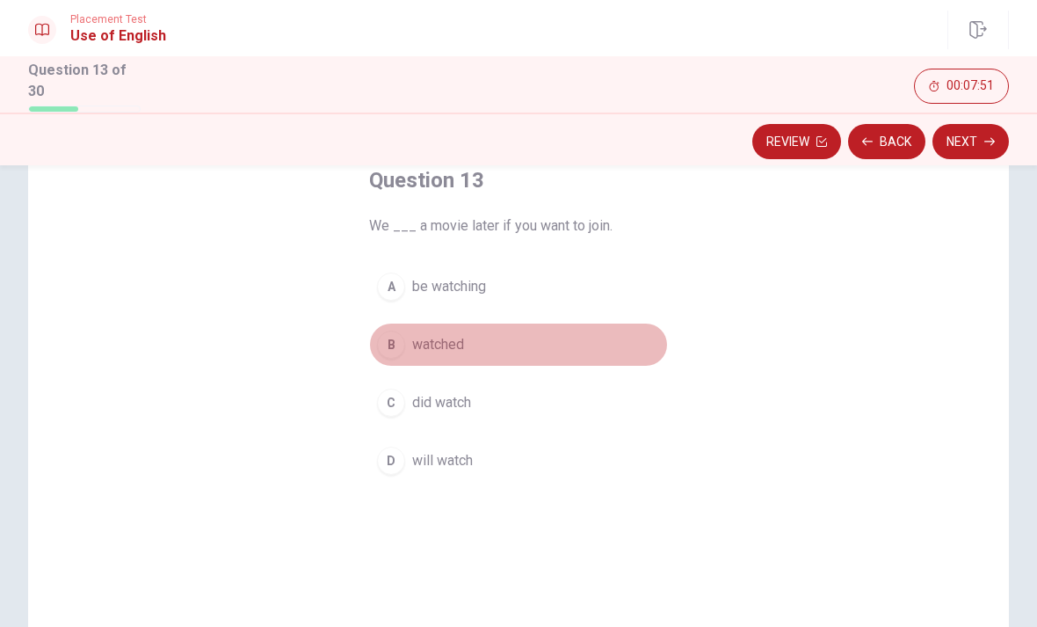
click at [475, 337] on button "B watched" at bounding box center [518, 345] width 299 height 44
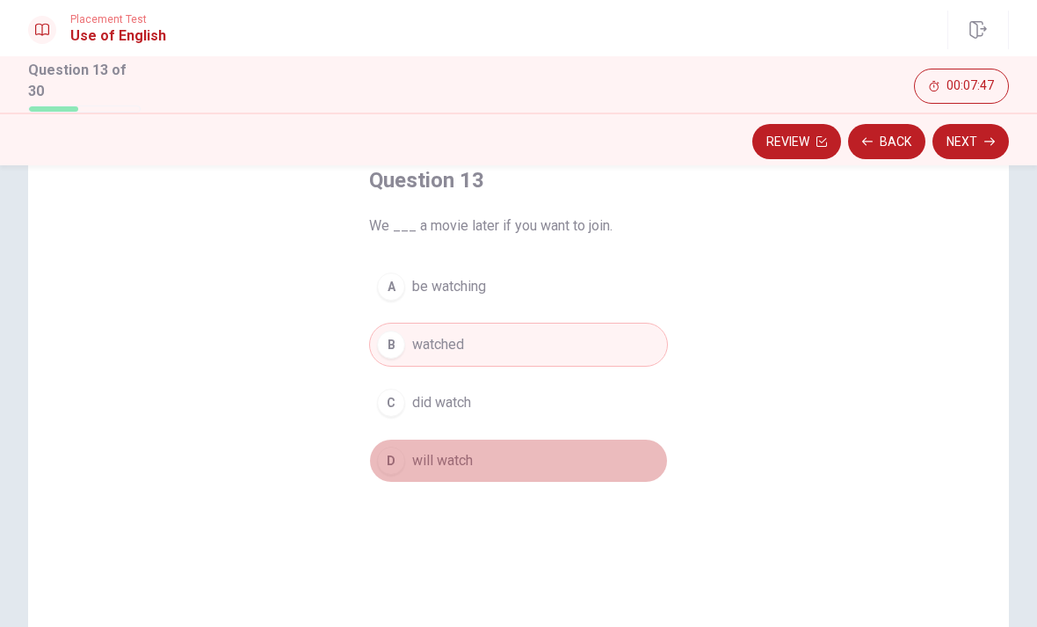
click at [471, 456] on span "will watch" at bounding box center [442, 460] width 61 height 21
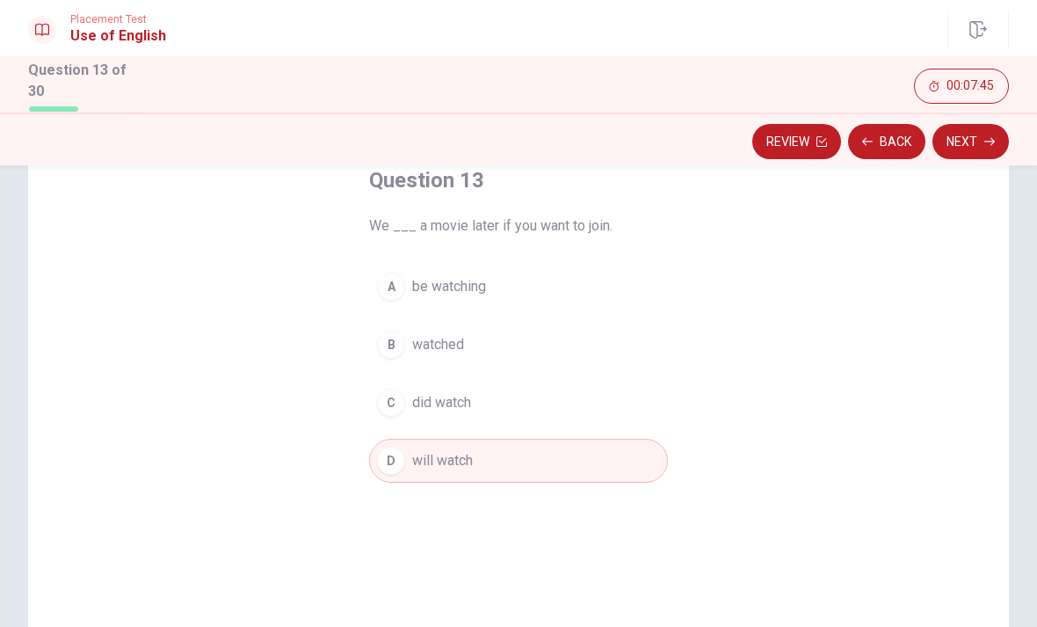
click at [984, 134] on button "Next" at bounding box center [971, 141] width 76 height 35
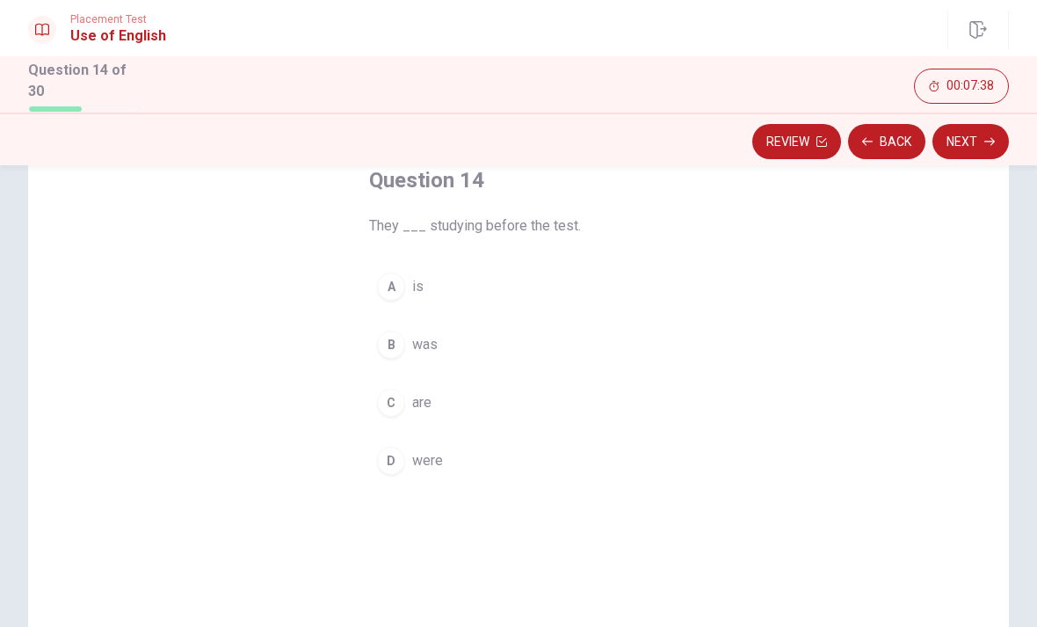
click at [444, 462] on button "D were" at bounding box center [518, 461] width 299 height 44
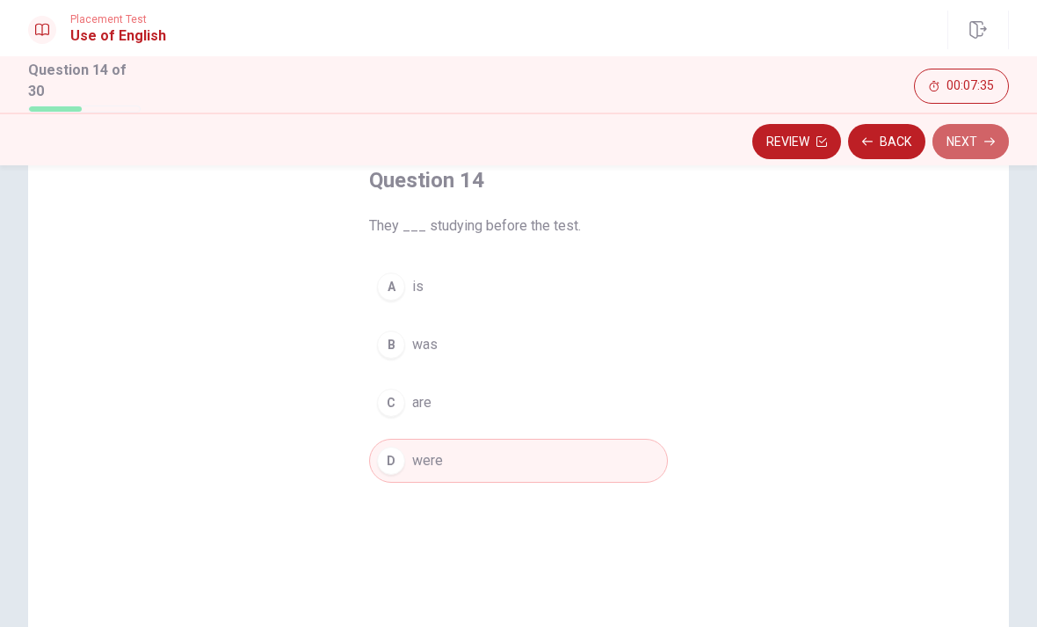
click at [963, 140] on button "Next" at bounding box center [971, 141] width 76 height 35
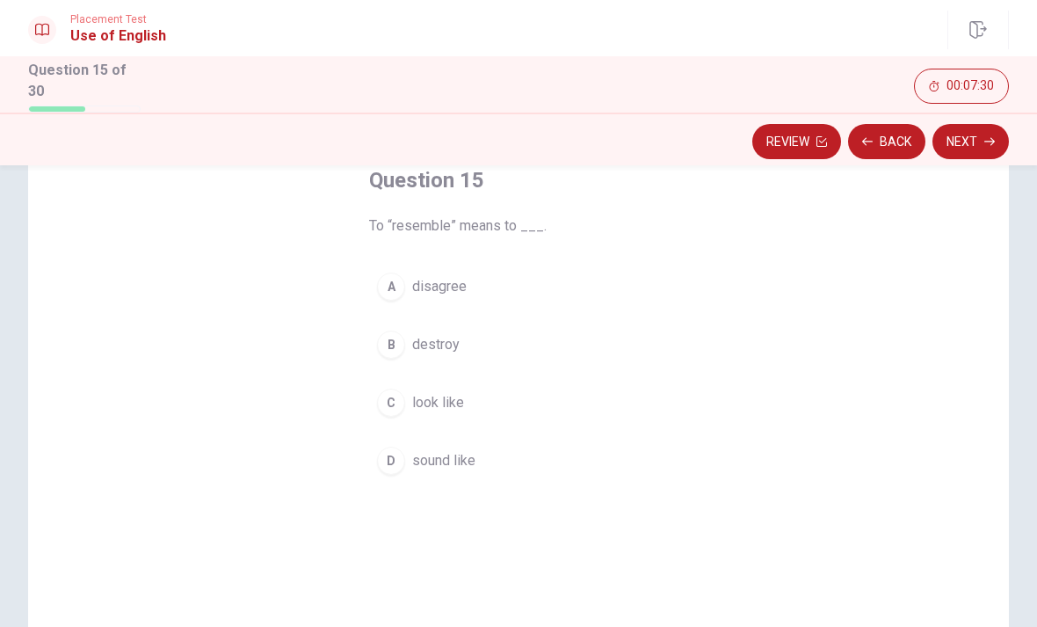
click at [470, 401] on button "C look like" at bounding box center [518, 403] width 299 height 44
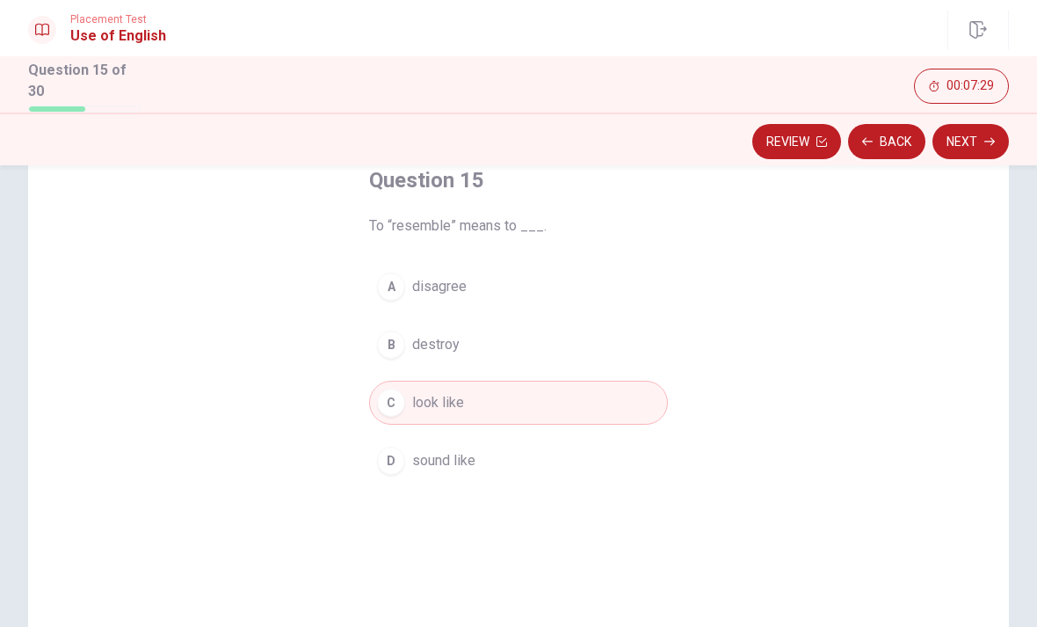
click at [959, 141] on button "Next" at bounding box center [971, 141] width 76 height 35
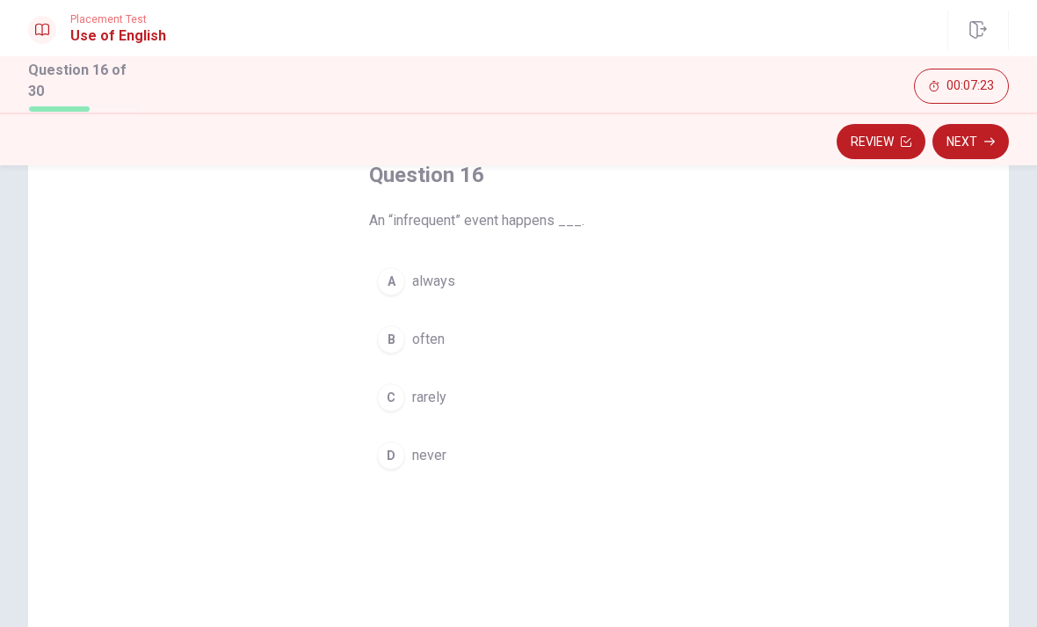
scroll to position [113, 0]
click at [439, 332] on span "often" at bounding box center [428, 338] width 33 height 21
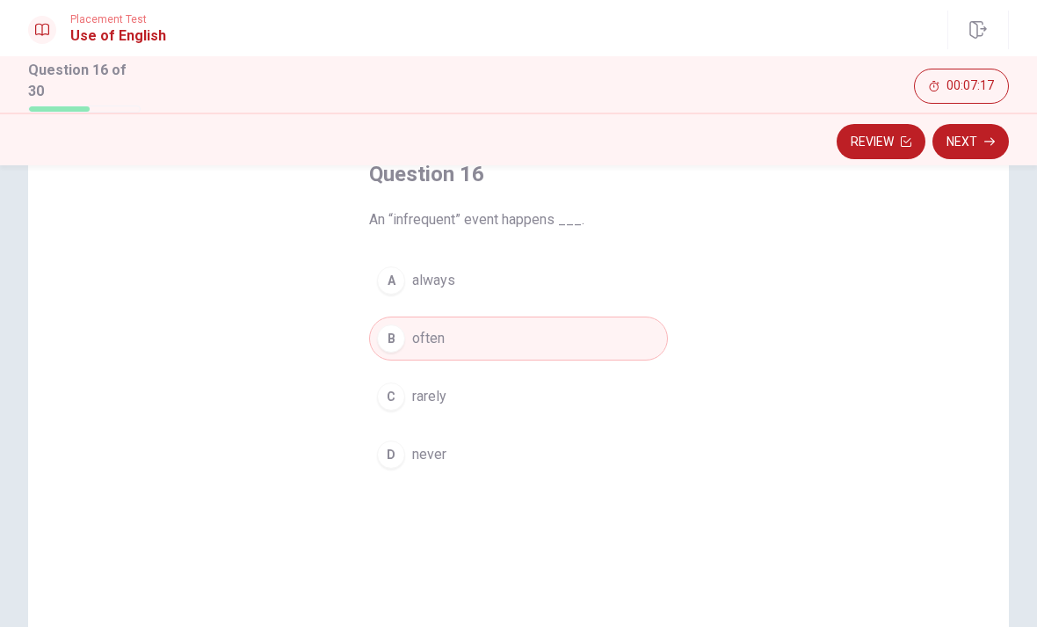
click at [965, 146] on button "Next" at bounding box center [971, 141] width 76 height 35
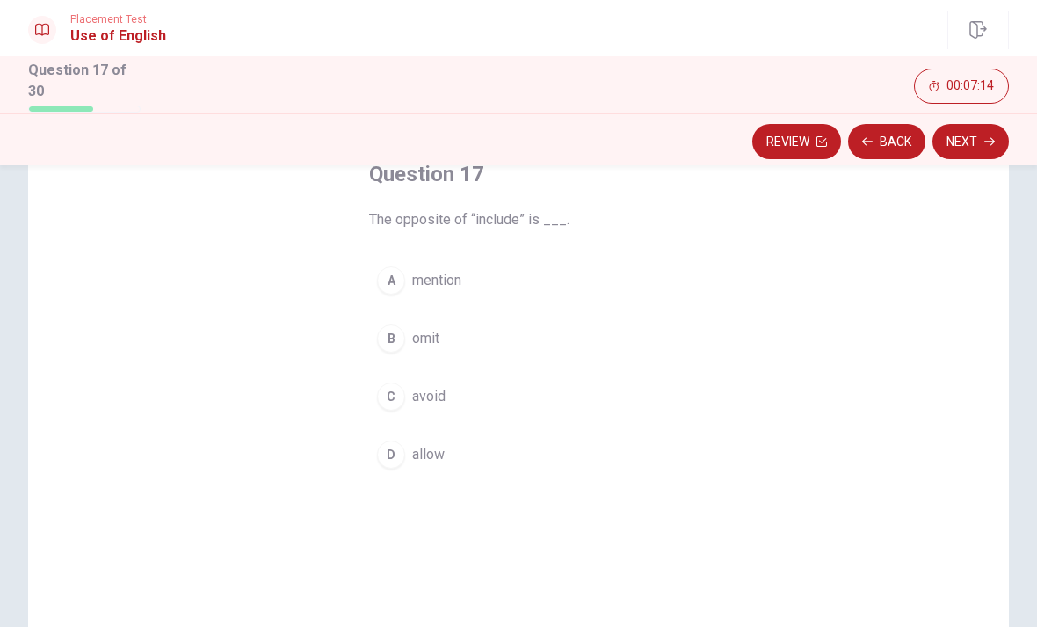
click at [900, 124] on button "Back" at bounding box center [886, 141] width 77 height 35
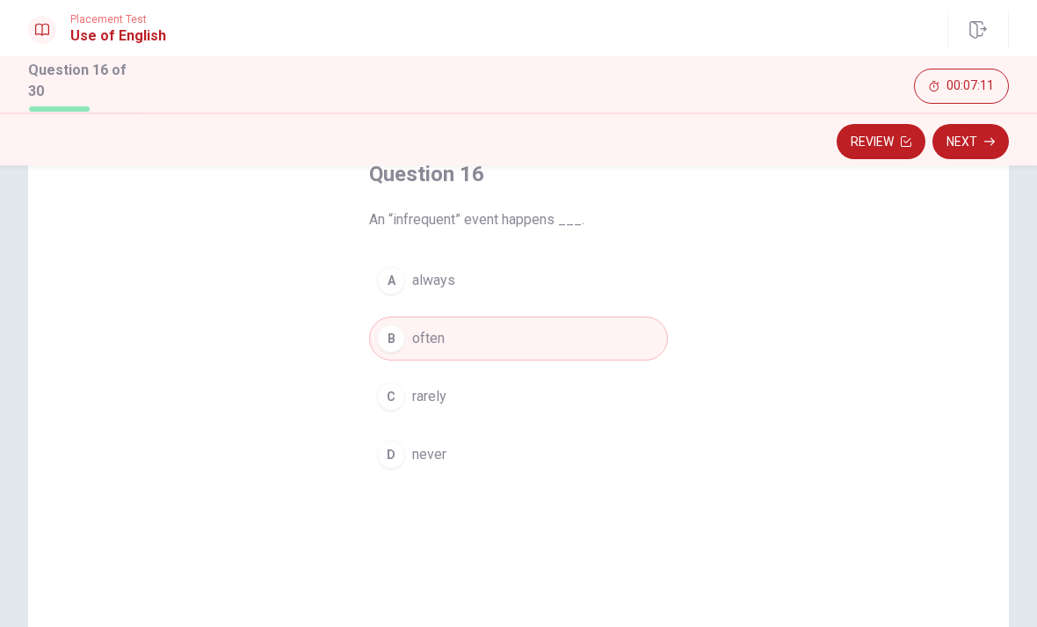
click at [464, 383] on button "C rarely" at bounding box center [518, 396] width 299 height 44
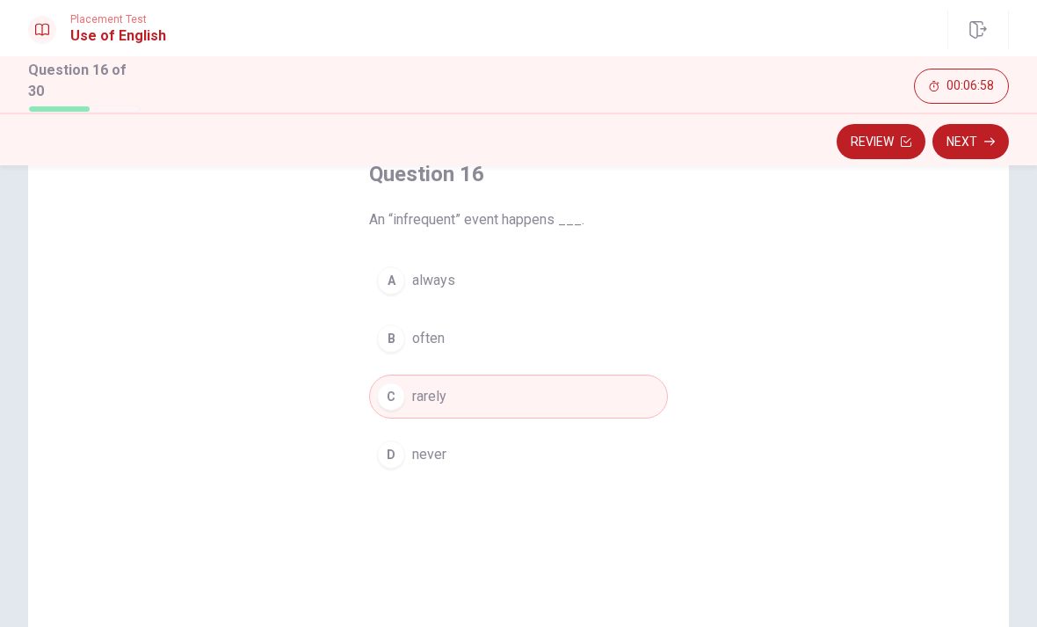
click at [972, 133] on button "Next" at bounding box center [971, 141] width 76 height 35
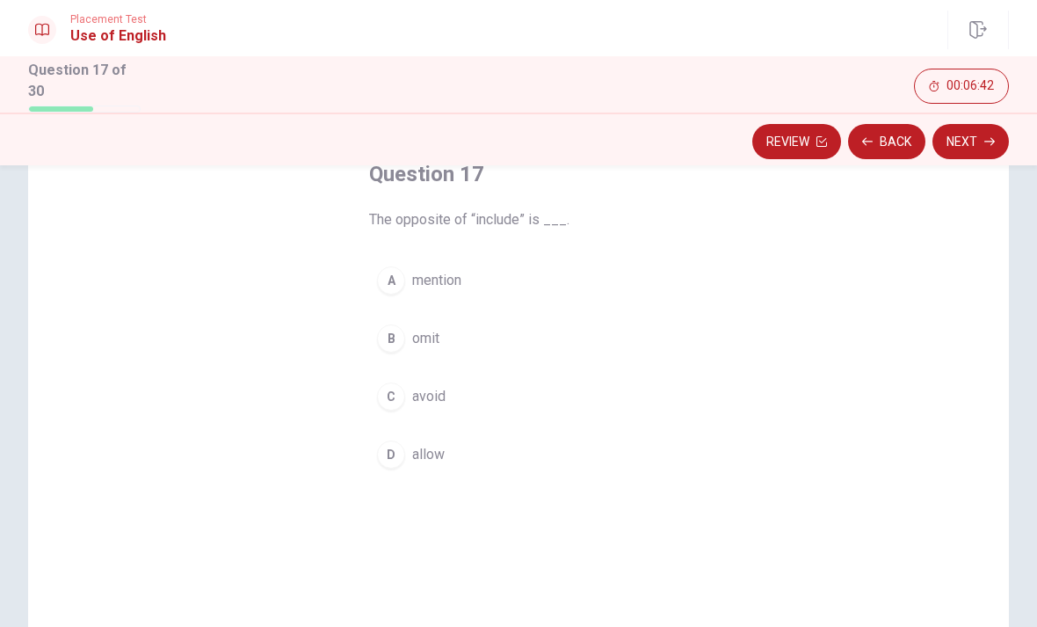
click at [422, 330] on span "omit" at bounding box center [425, 338] width 27 height 21
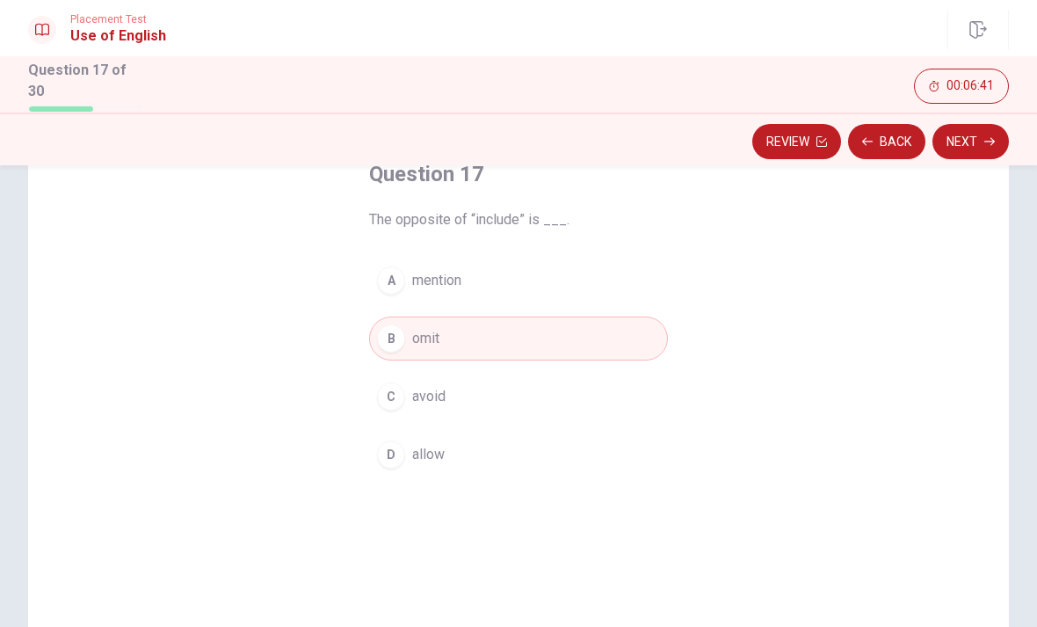
click at [979, 135] on button "Next" at bounding box center [971, 141] width 76 height 35
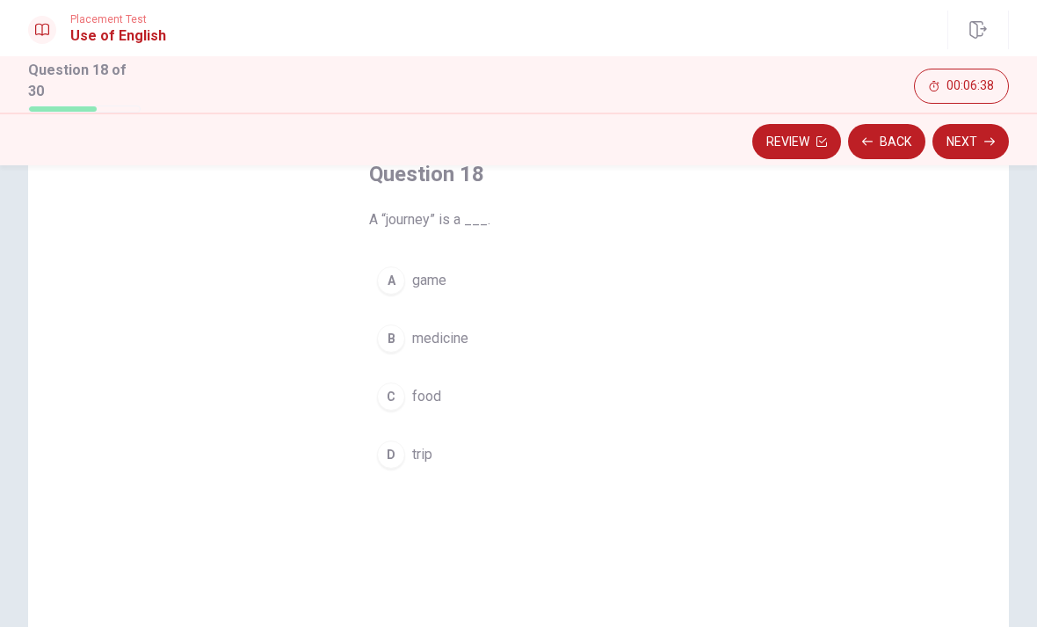
click at [427, 455] on span "trip" at bounding box center [422, 454] width 20 height 21
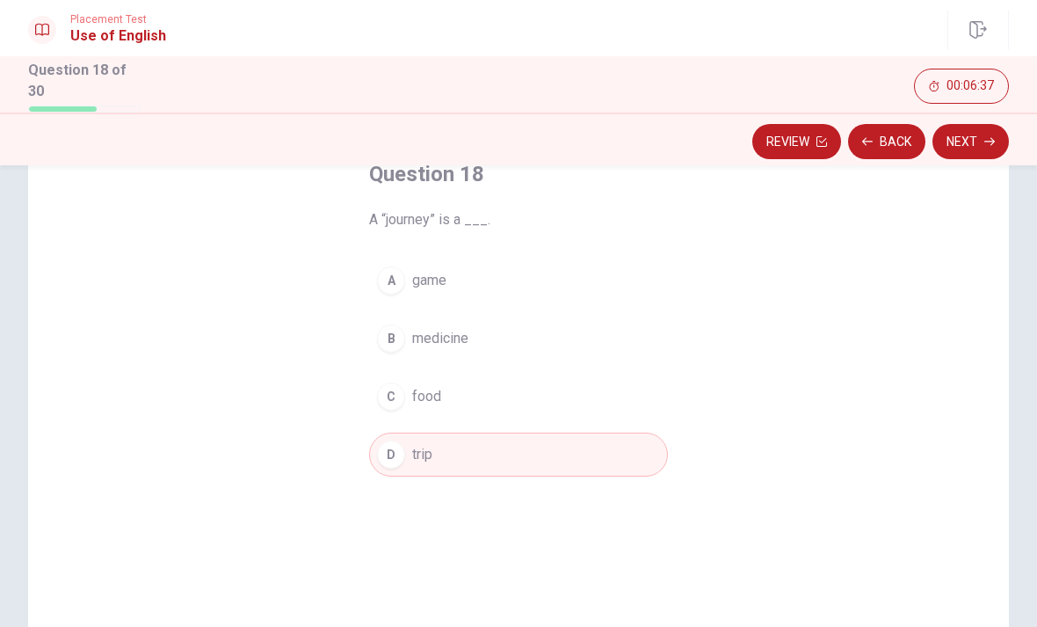
click at [991, 140] on icon "button" at bounding box center [989, 141] width 11 height 11
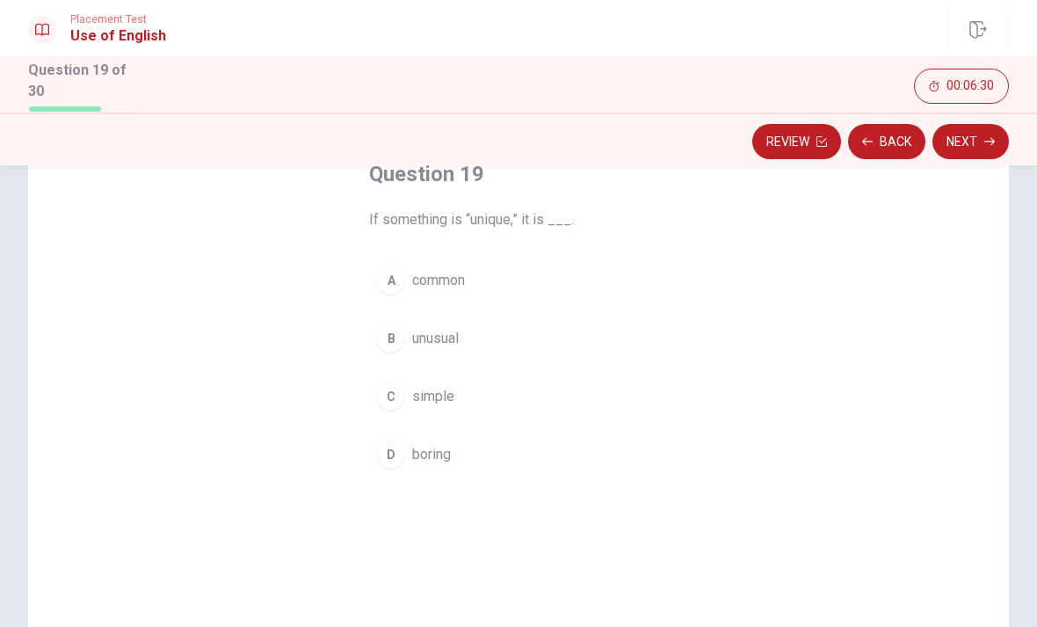
click at [453, 329] on span "unusual" at bounding box center [435, 338] width 47 height 21
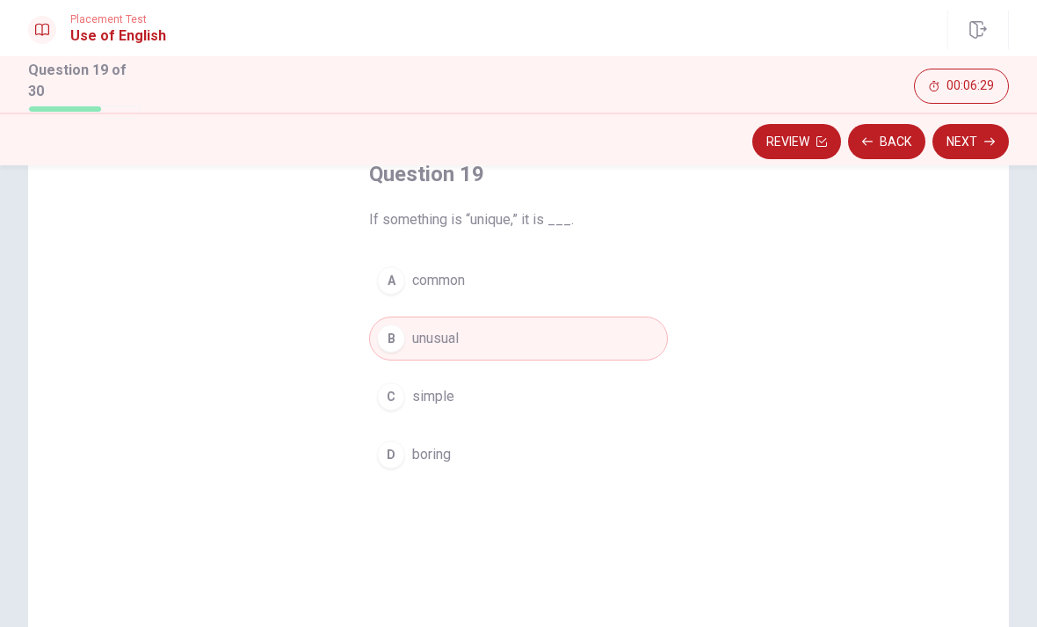
click at [978, 141] on button "Next" at bounding box center [971, 141] width 76 height 35
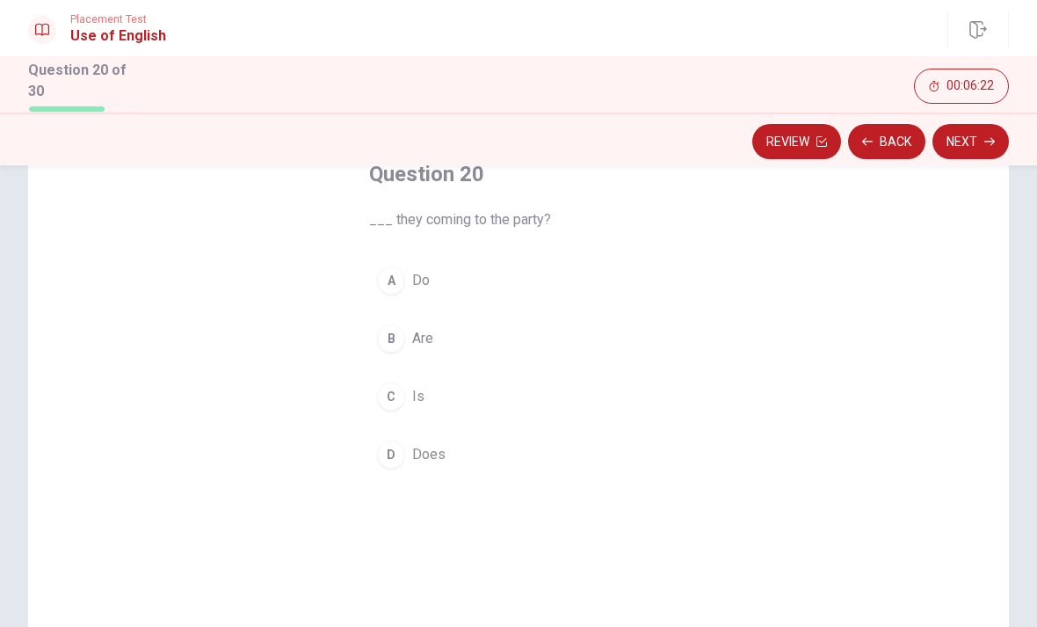
click at [431, 334] on span "Are" at bounding box center [422, 338] width 21 height 21
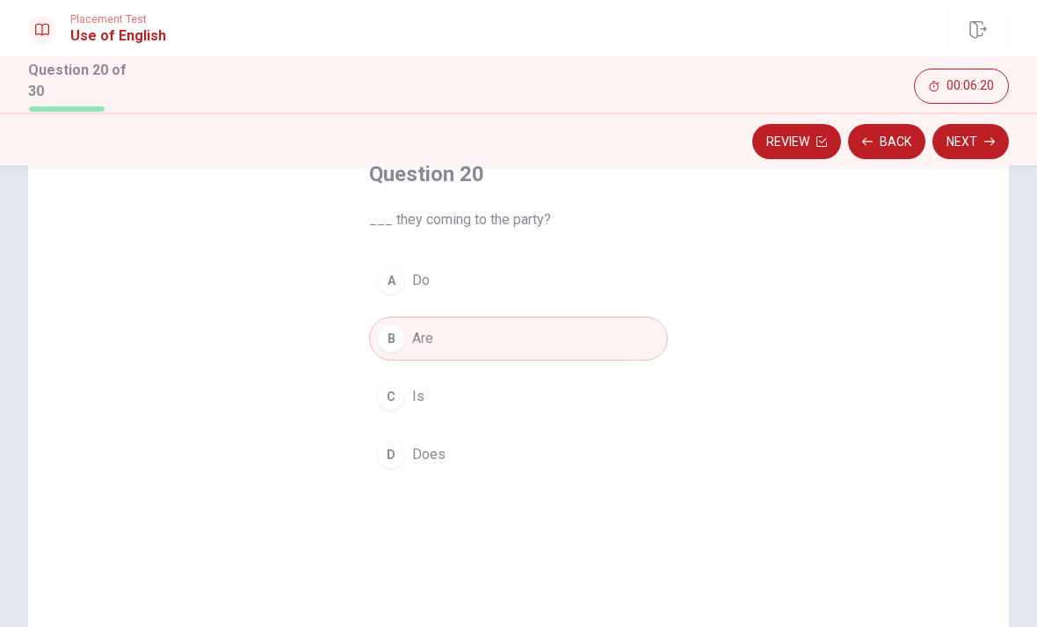
click at [490, 271] on button "A Do" at bounding box center [518, 280] width 299 height 44
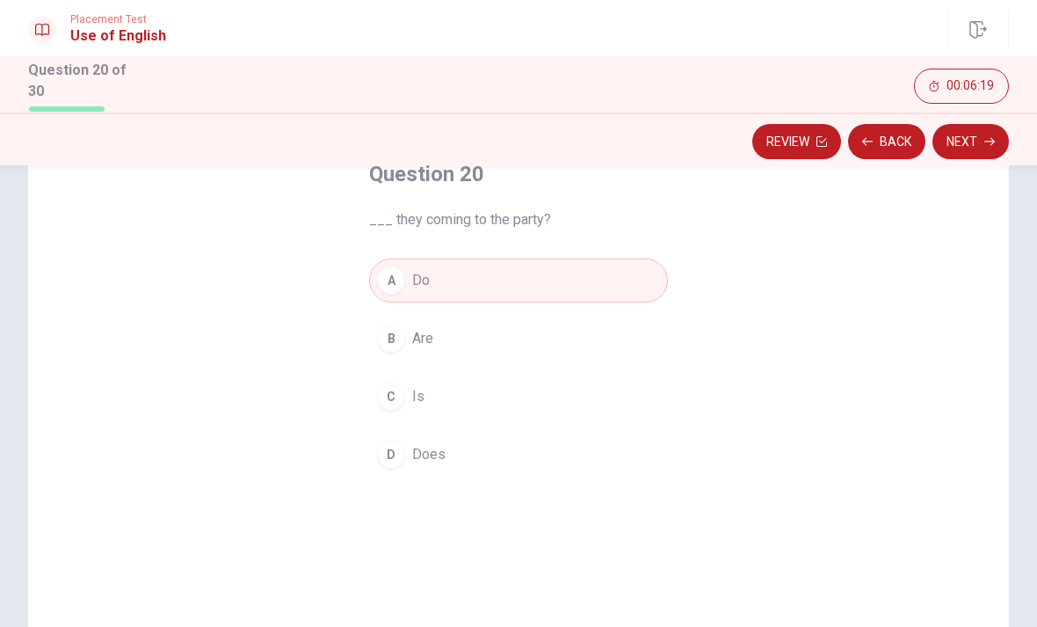
click at [497, 328] on button "B Are" at bounding box center [518, 338] width 299 height 44
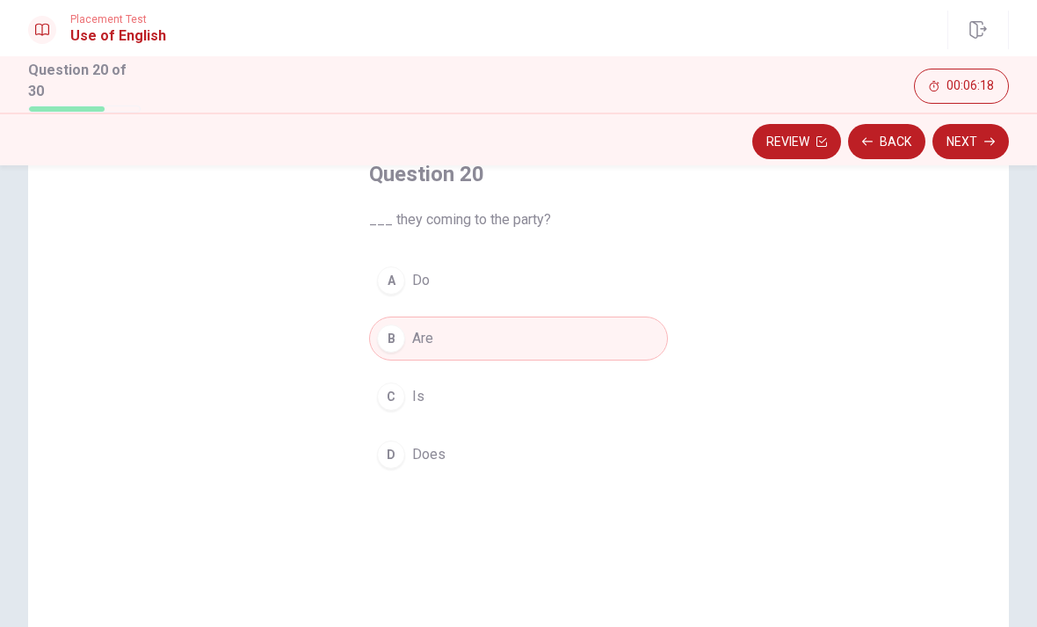
click at [959, 142] on button "Next" at bounding box center [971, 141] width 76 height 35
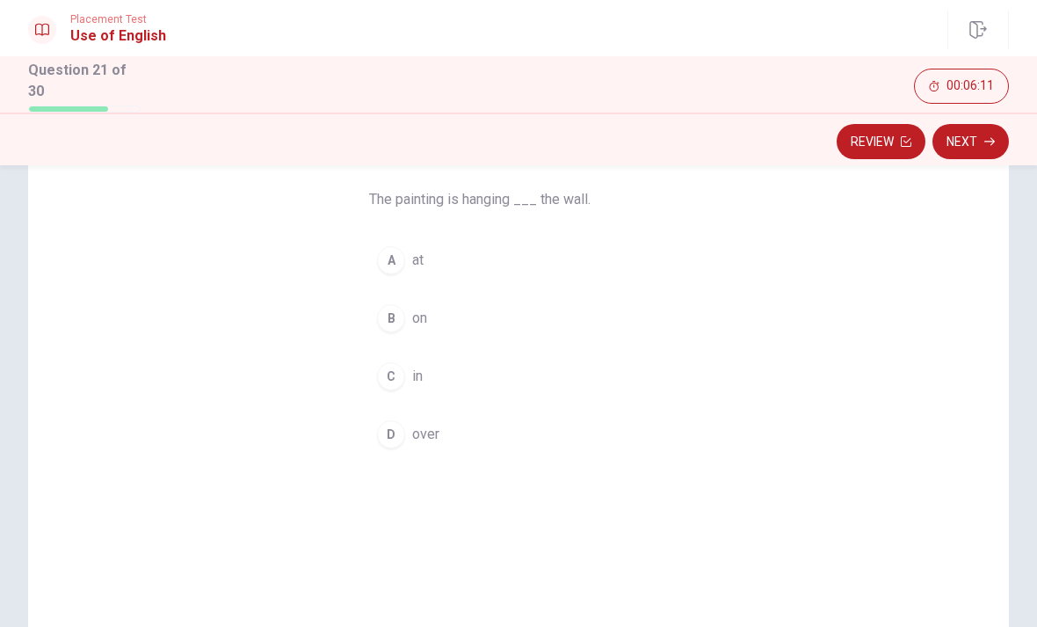
scroll to position [129, 0]
click at [417, 322] on span "on" at bounding box center [419, 321] width 15 height 21
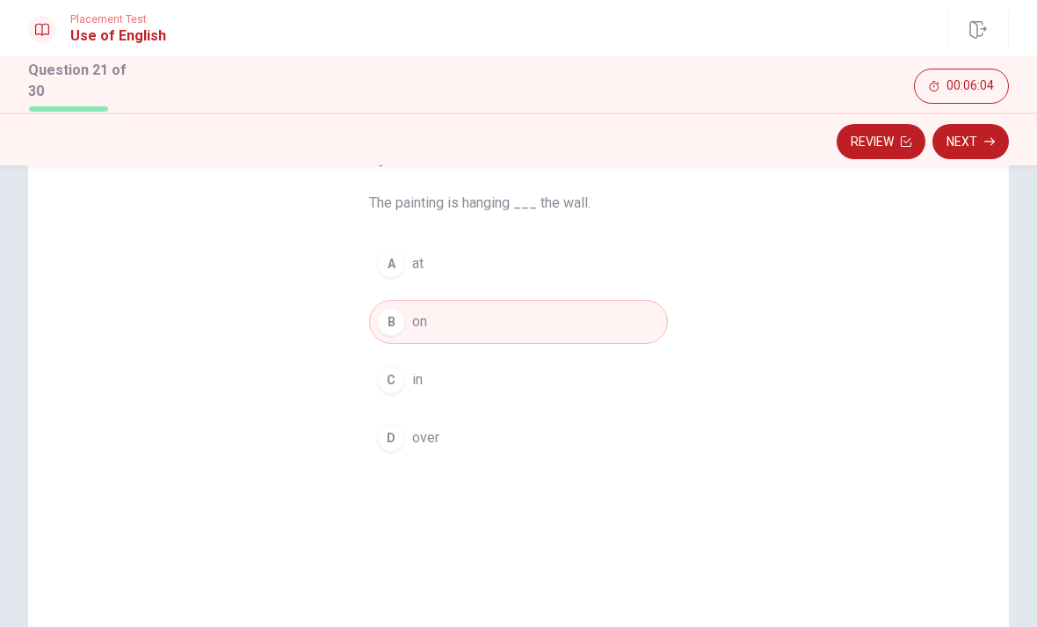
click at [967, 149] on button "Next" at bounding box center [971, 141] width 76 height 35
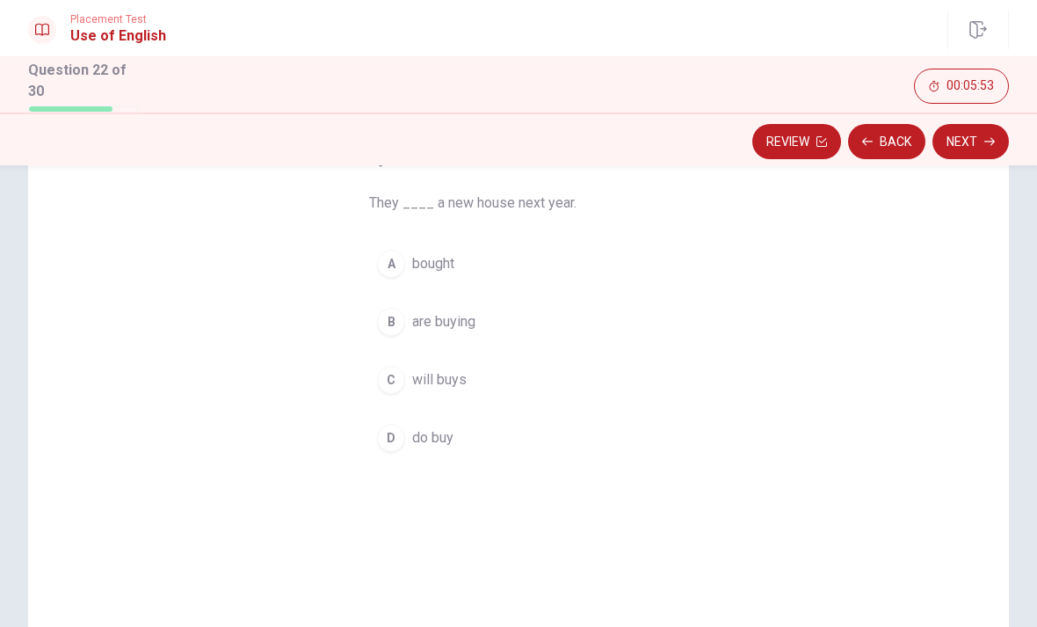
click at [460, 375] on span "will buys" at bounding box center [439, 379] width 54 height 21
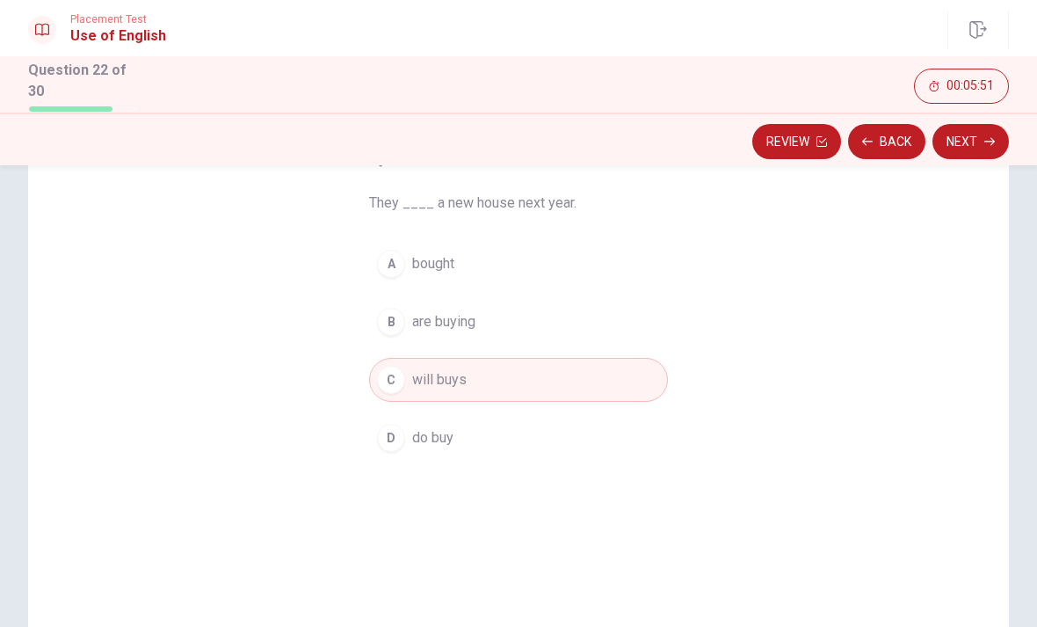
click at [958, 142] on button "Next" at bounding box center [971, 141] width 76 height 35
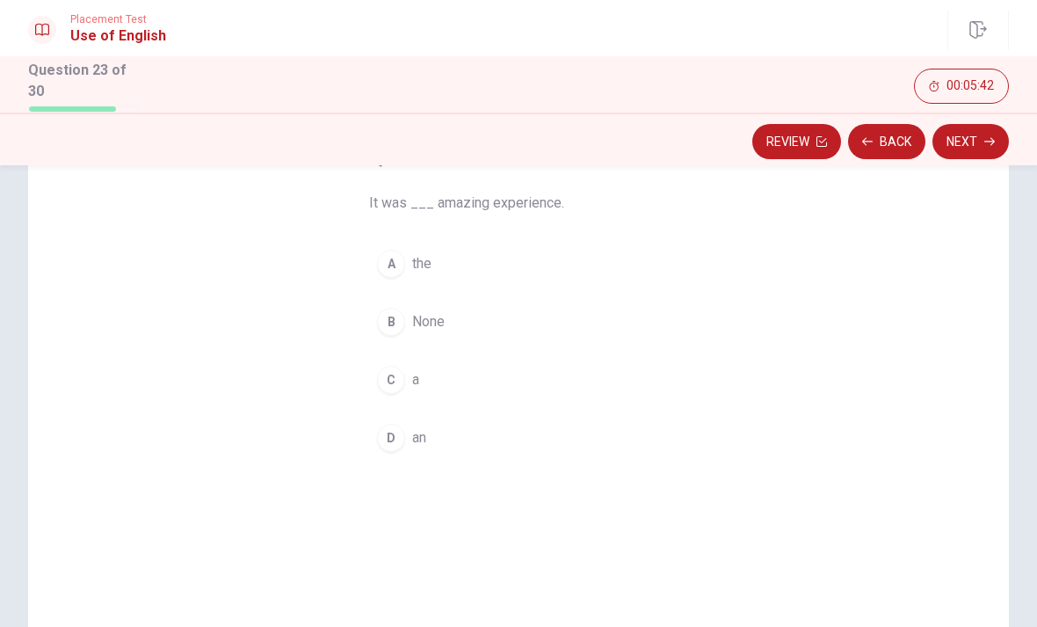
click at [415, 256] on span "the" at bounding box center [421, 263] width 19 height 21
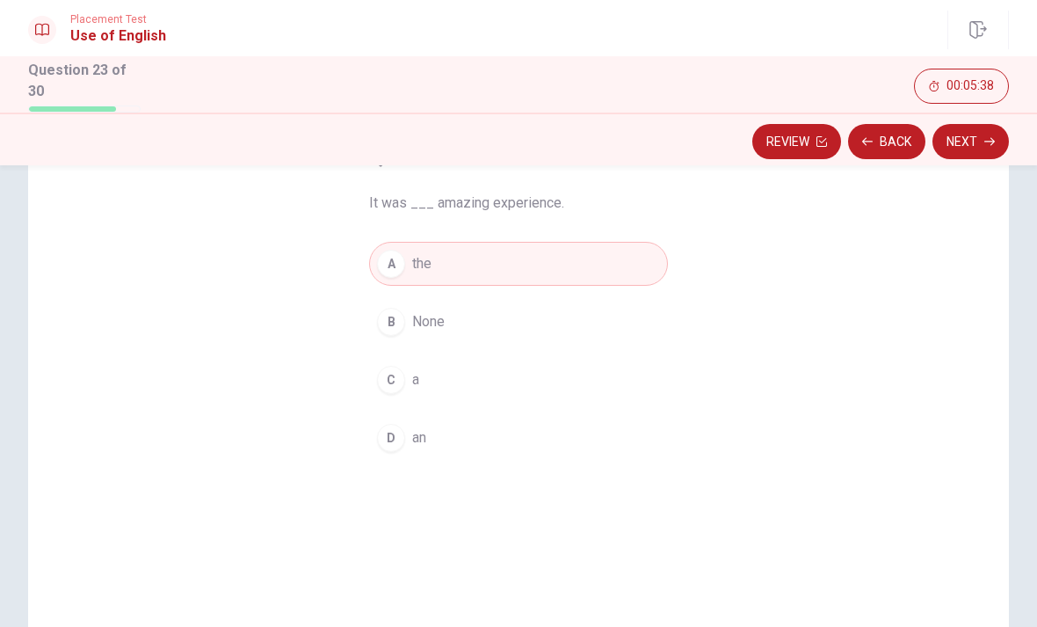
click at [425, 431] on span "an" at bounding box center [419, 437] width 14 height 21
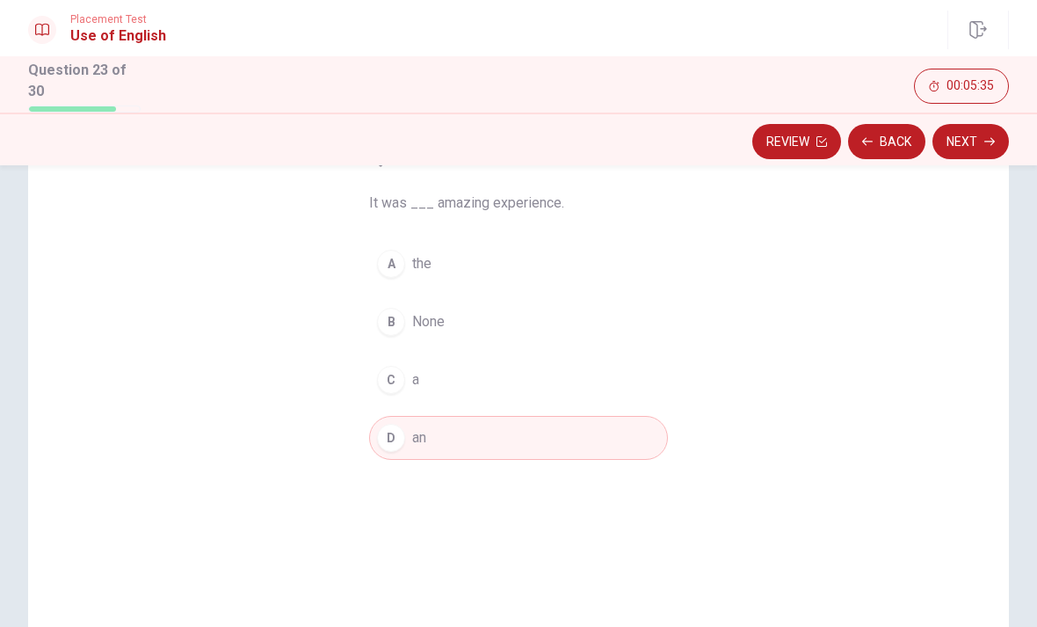
click at [954, 146] on button "Next" at bounding box center [971, 141] width 76 height 35
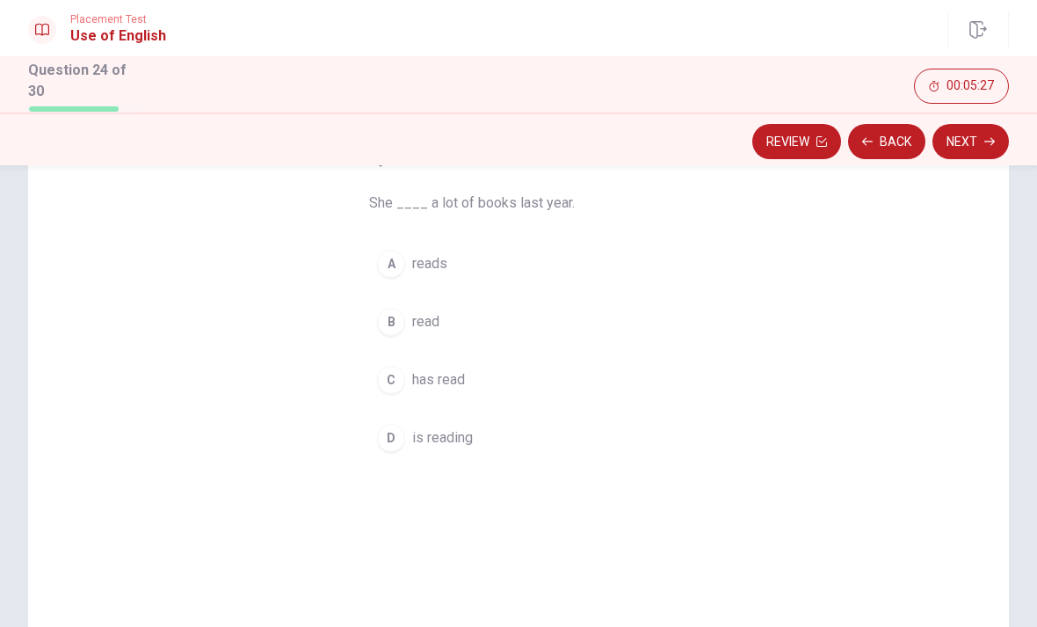
click at [439, 319] on span "read" at bounding box center [425, 321] width 27 height 21
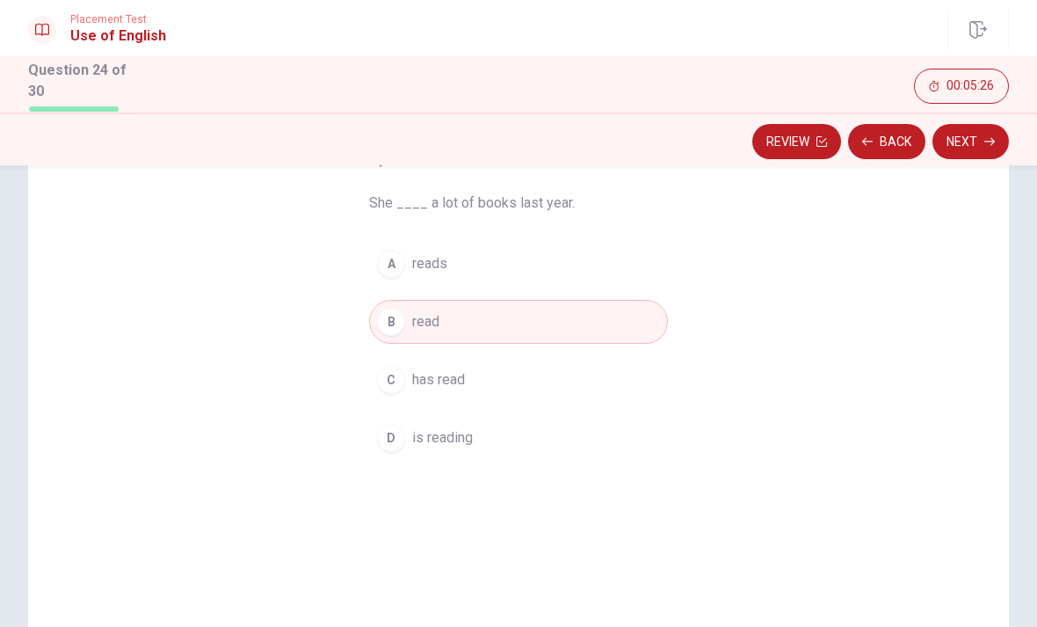
click at [980, 146] on button "Next" at bounding box center [971, 141] width 76 height 35
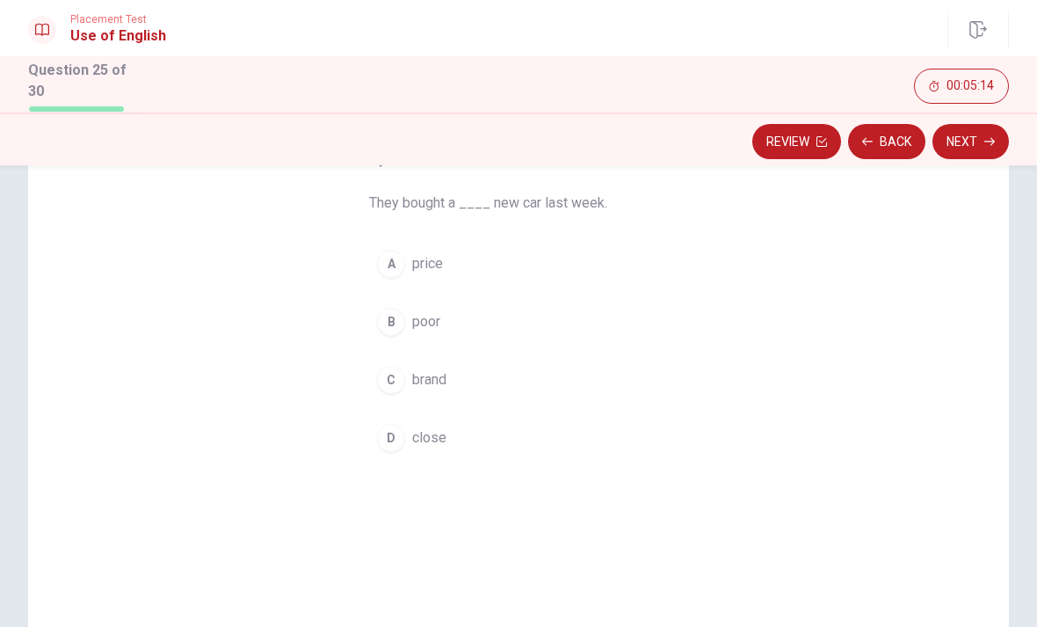
click at [439, 370] on span "brand" at bounding box center [429, 379] width 34 height 21
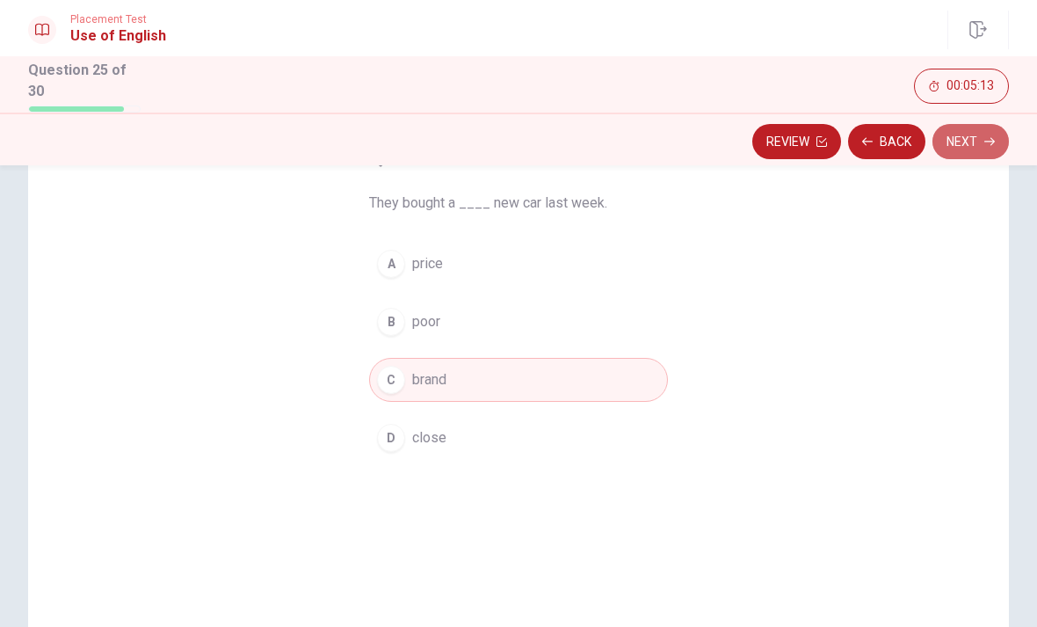
click at [970, 145] on button "Next" at bounding box center [971, 141] width 76 height 35
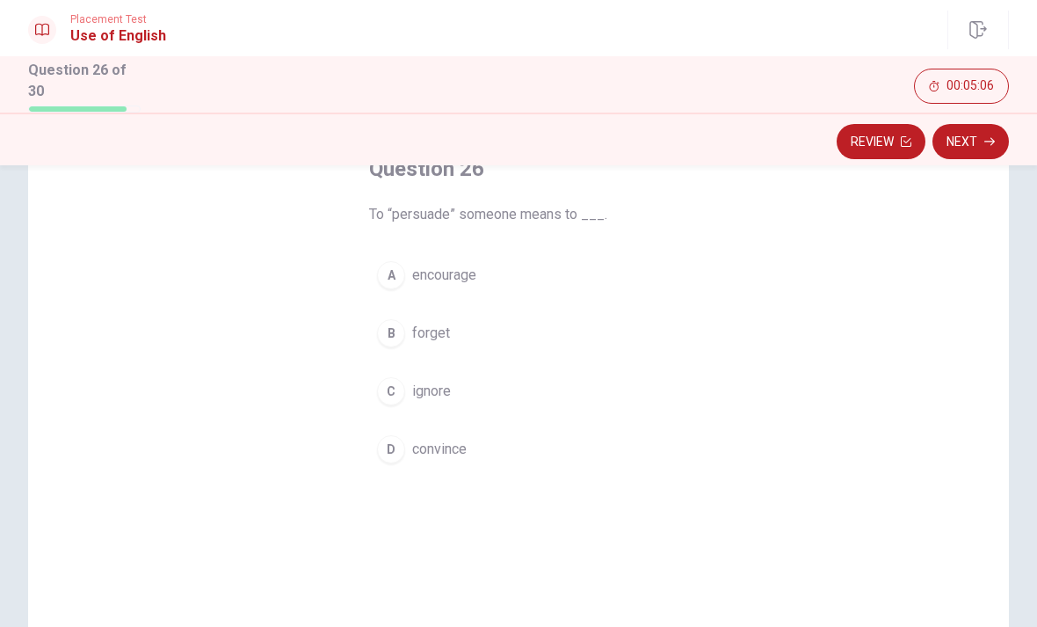
scroll to position [119, 0]
click at [442, 400] on button "C ignore" at bounding box center [518, 390] width 299 height 44
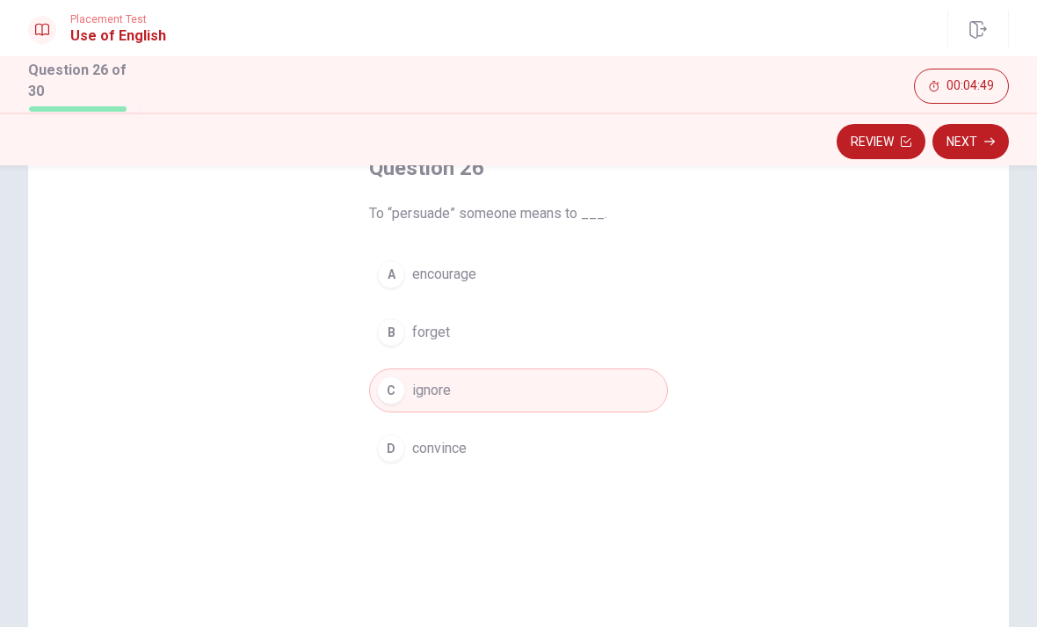
click at [961, 140] on button "Next" at bounding box center [971, 141] width 76 height 35
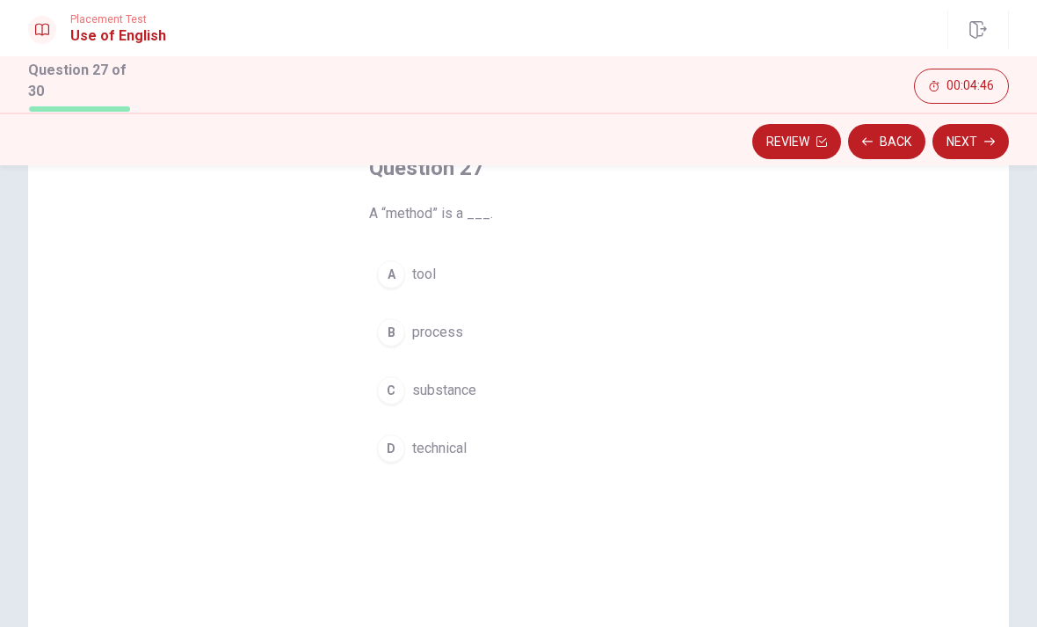
click at [460, 262] on button "A tool" at bounding box center [518, 274] width 299 height 44
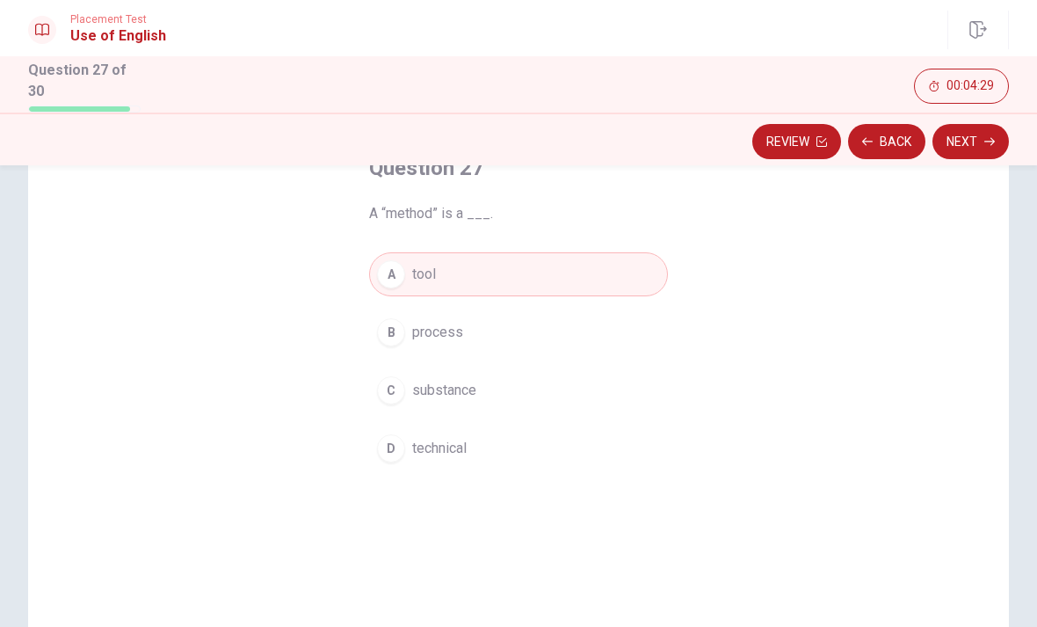
click at [988, 147] on button "Next" at bounding box center [971, 141] width 76 height 35
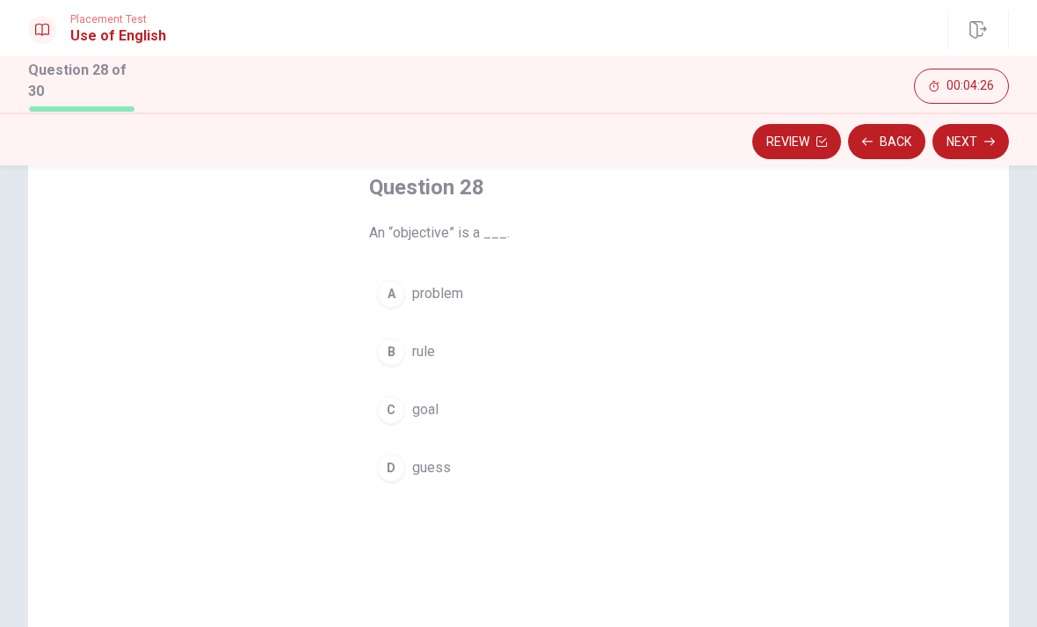
scroll to position [106, 0]
click at [430, 388] on button "C goal" at bounding box center [518, 403] width 299 height 44
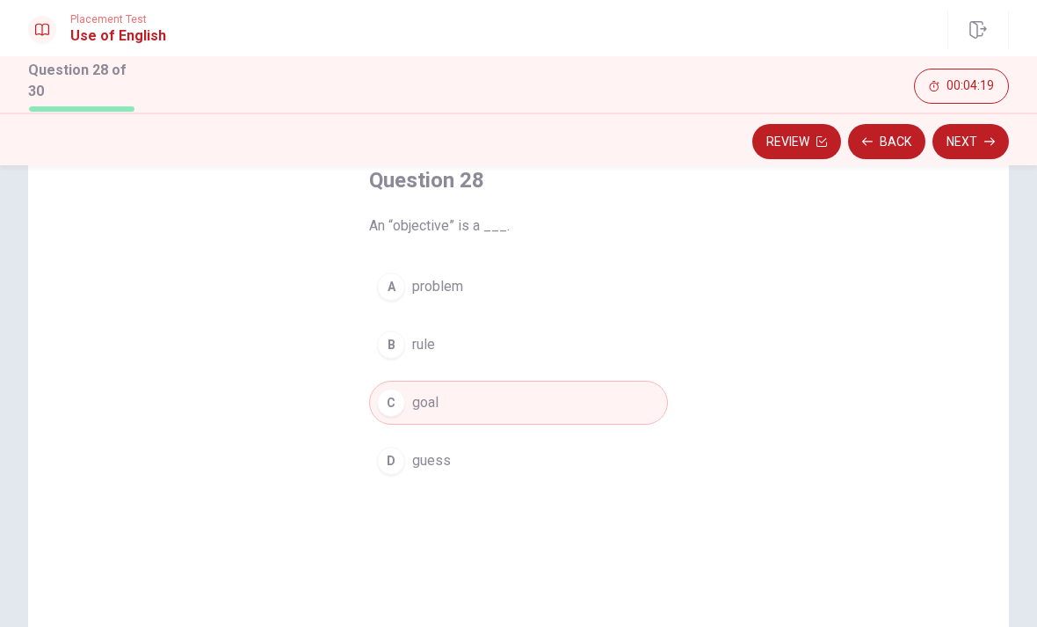
click at [980, 143] on button "Next" at bounding box center [971, 141] width 76 height 35
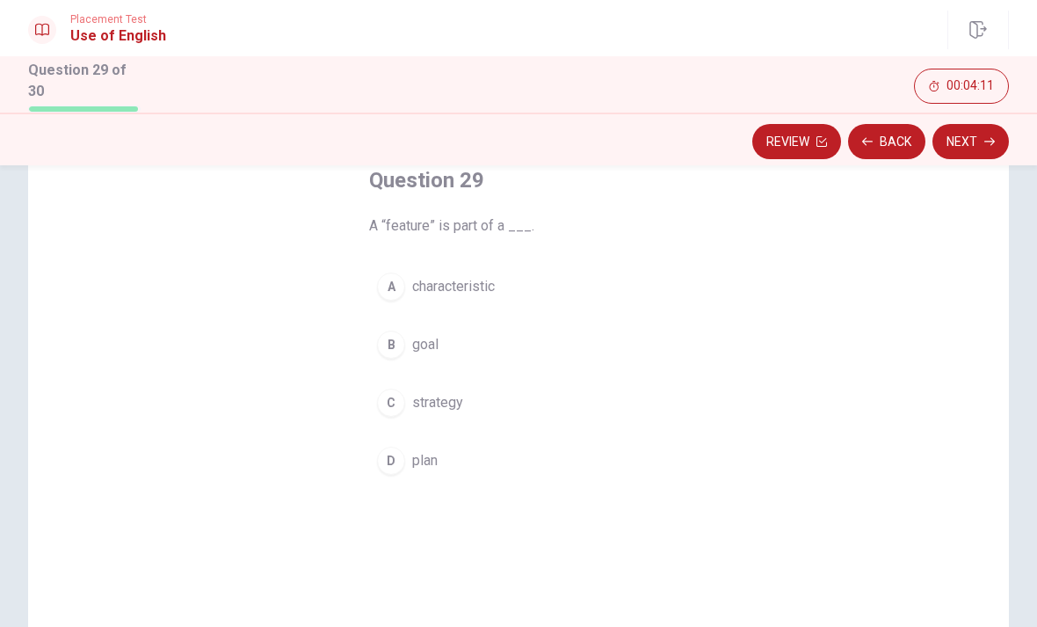
click at [439, 337] on span "goal" at bounding box center [425, 344] width 26 height 21
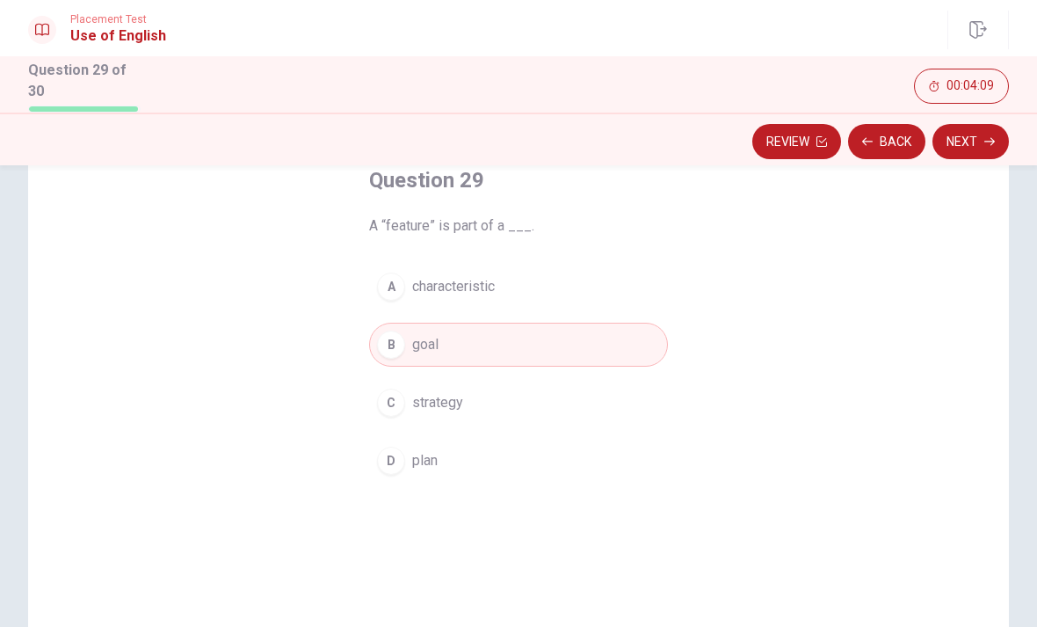
click at [436, 465] on span "plan" at bounding box center [424, 460] width 25 height 21
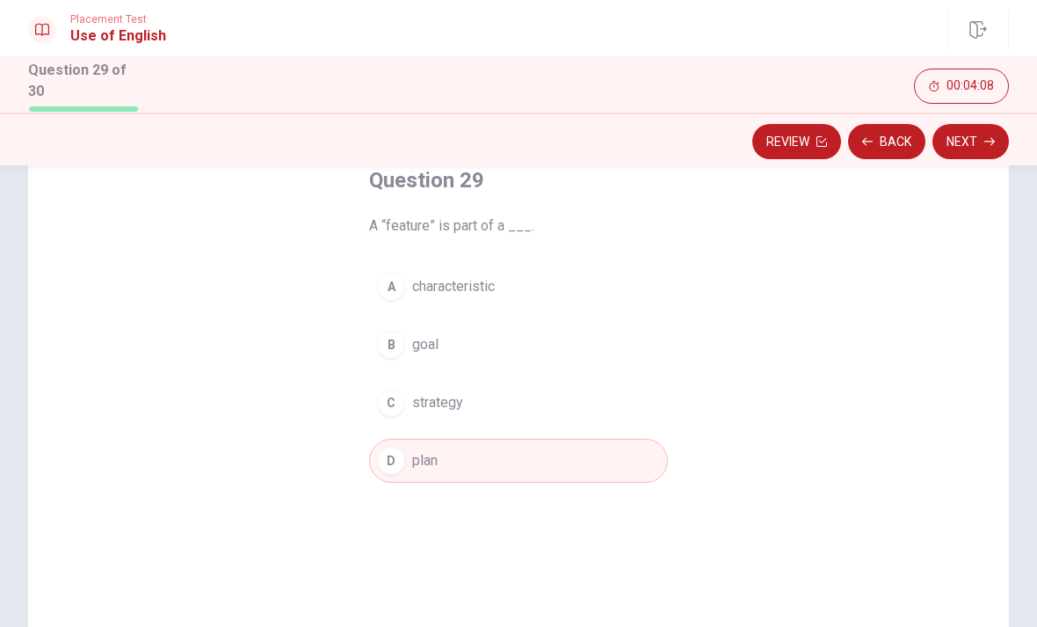
click at [963, 143] on button "Next" at bounding box center [971, 141] width 76 height 35
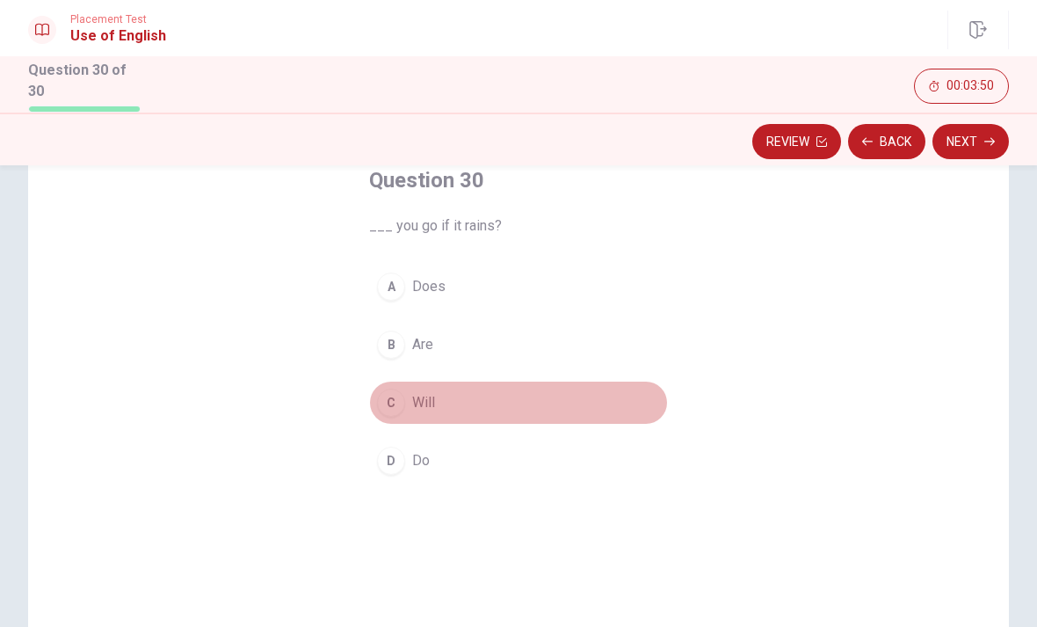
click at [402, 388] on button "C Will" at bounding box center [518, 403] width 299 height 44
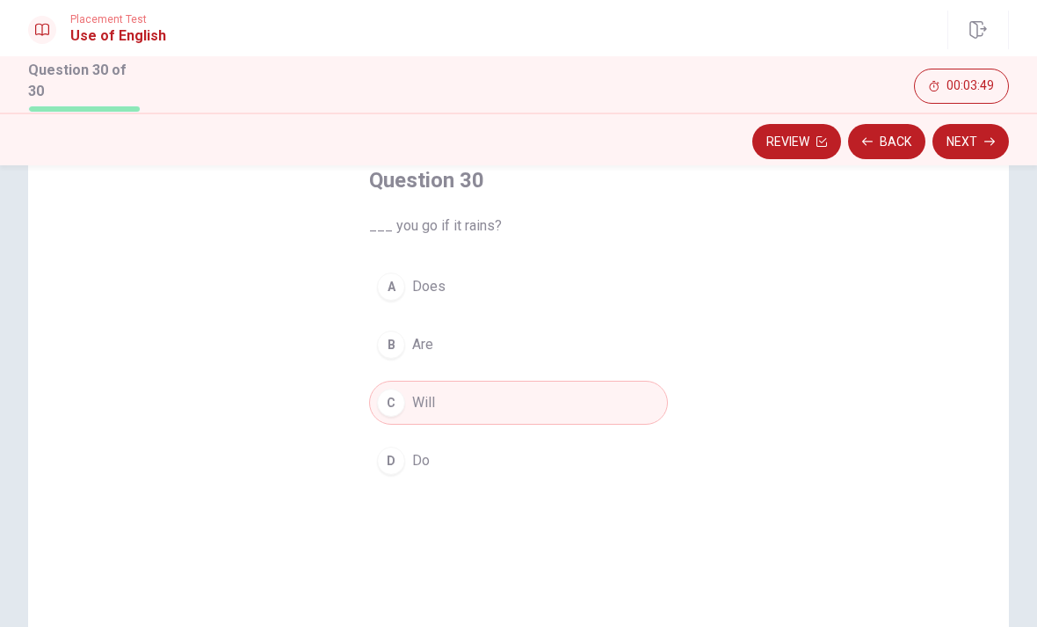
click at [883, 128] on button "Back" at bounding box center [886, 141] width 77 height 35
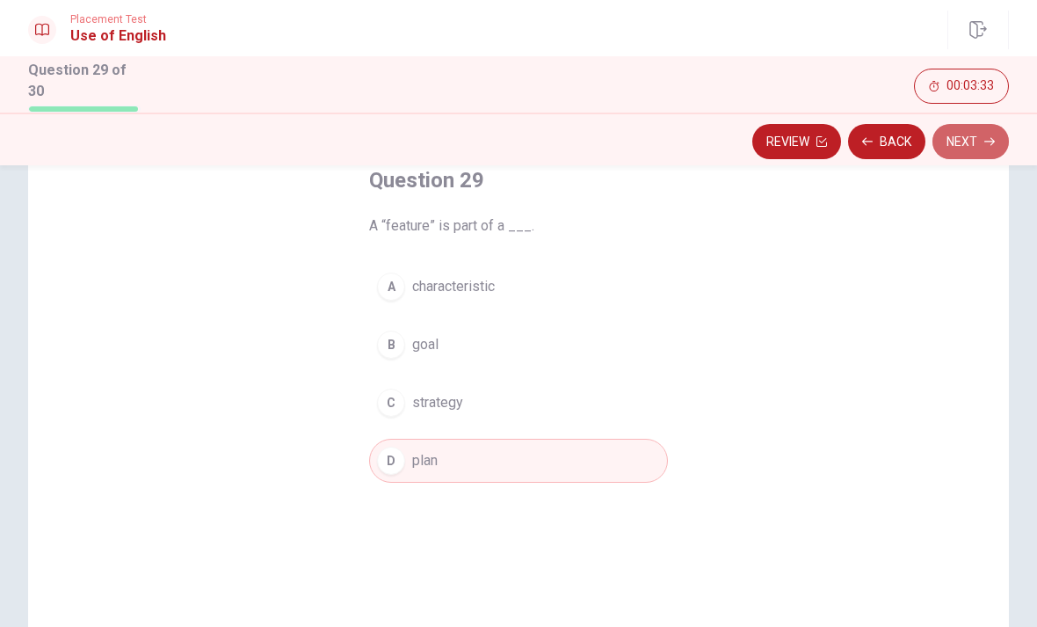
click at [976, 153] on button "Next" at bounding box center [971, 141] width 76 height 35
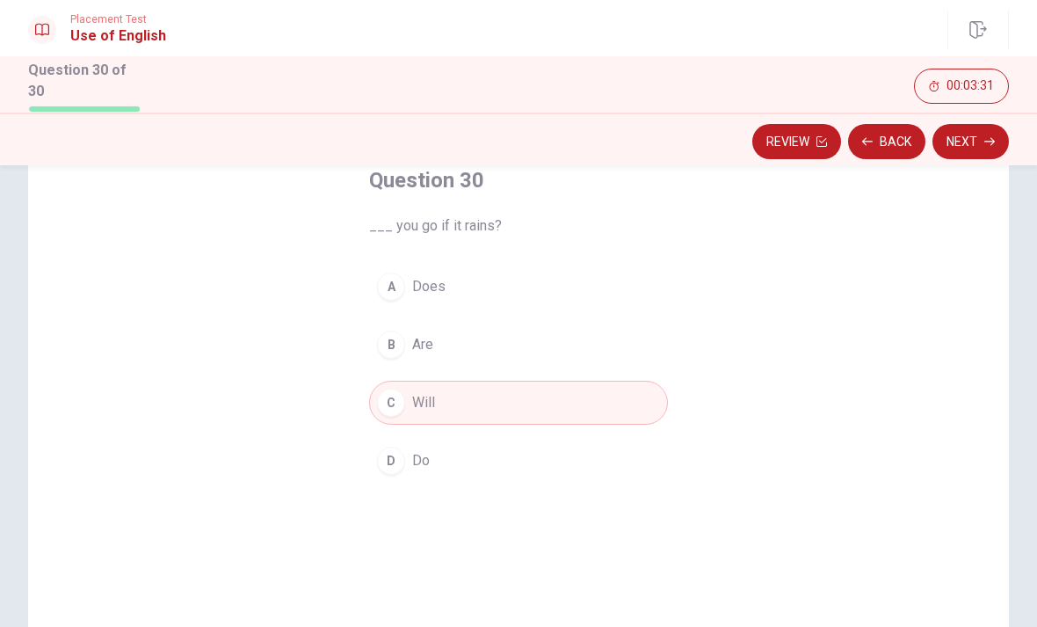
click at [980, 142] on button "Next" at bounding box center [971, 141] width 76 height 35
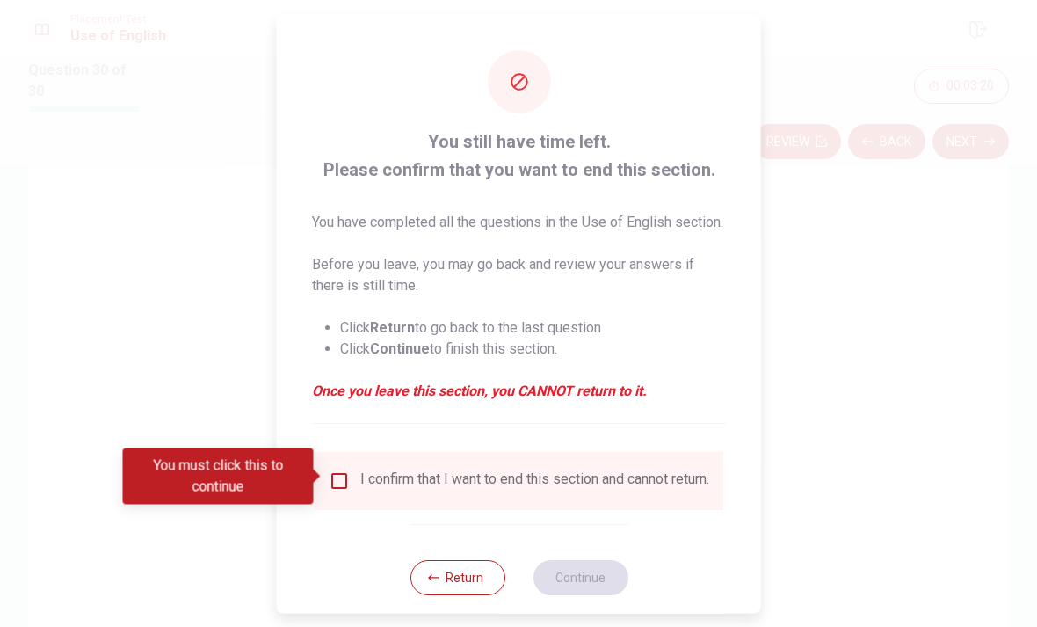
click at [345, 469] on input "You must click this to continue" at bounding box center [339, 479] width 21 height 21
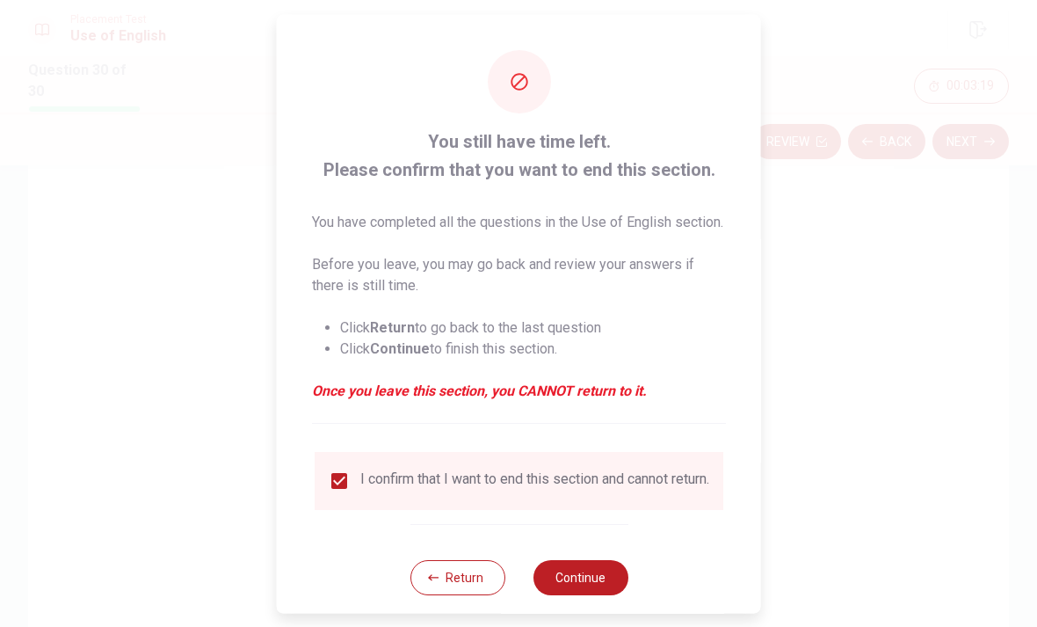
click at [609, 580] on button "Continue" at bounding box center [580, 576] width 95 height 35
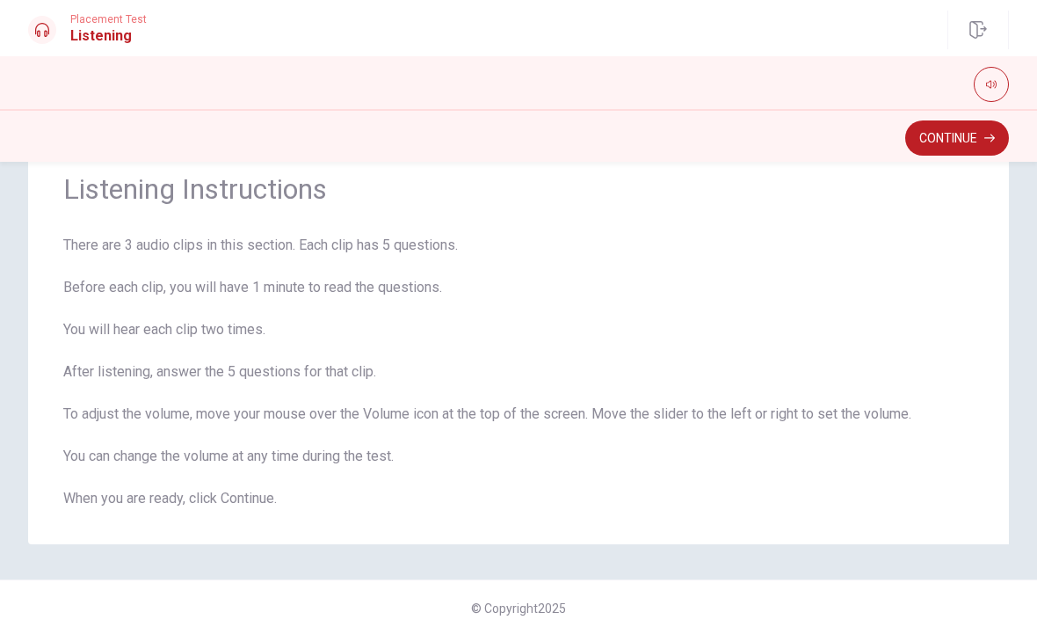
scroll to position [62, 0]
click at [956, 134] on button "Continue" at bounding box center [957, 137] width 104 height 35
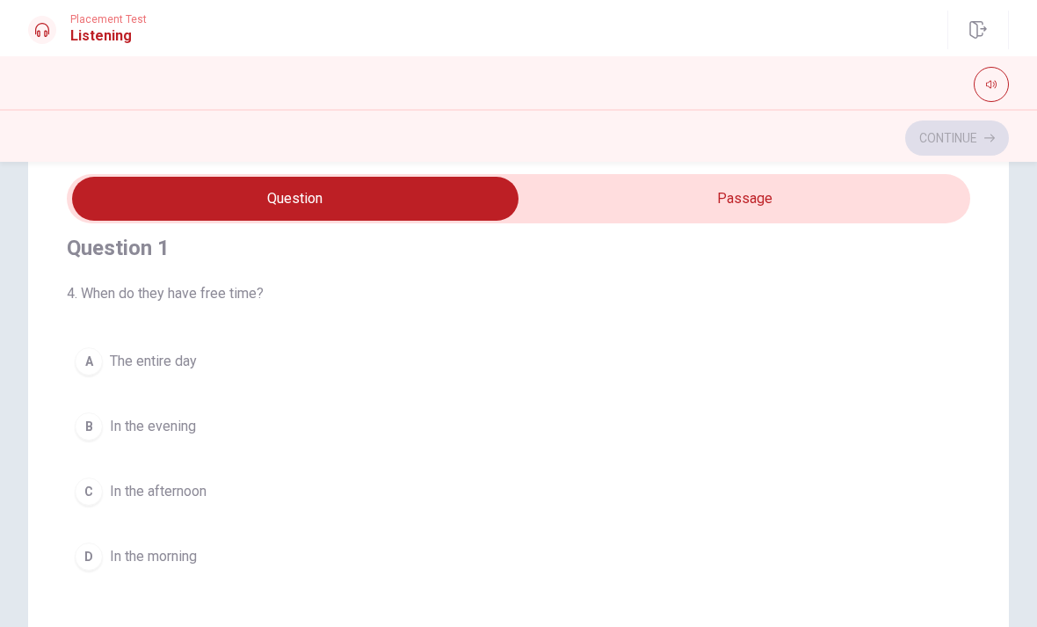
scroll to position [20, 0]
click at [758, 206] on input "checkbox" at bounding box center [295, 199] width 1355 height 44
checkbox input "true"
type input "5"
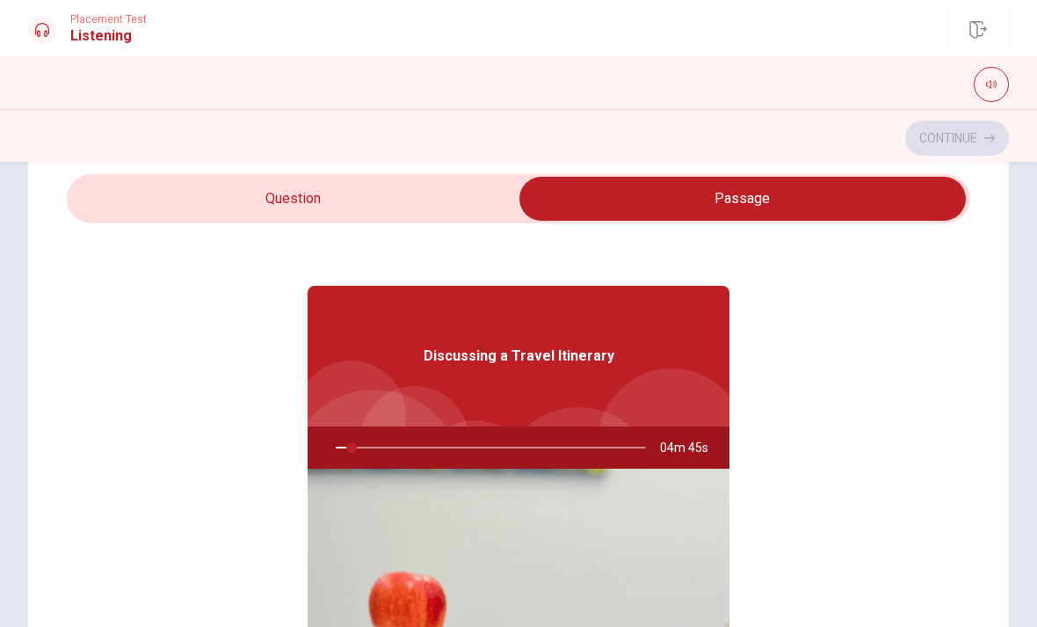
click at [438, 205] on input "checkbox" at bounding box center [742, 199] width 1355 height 44
checkbox input "false"
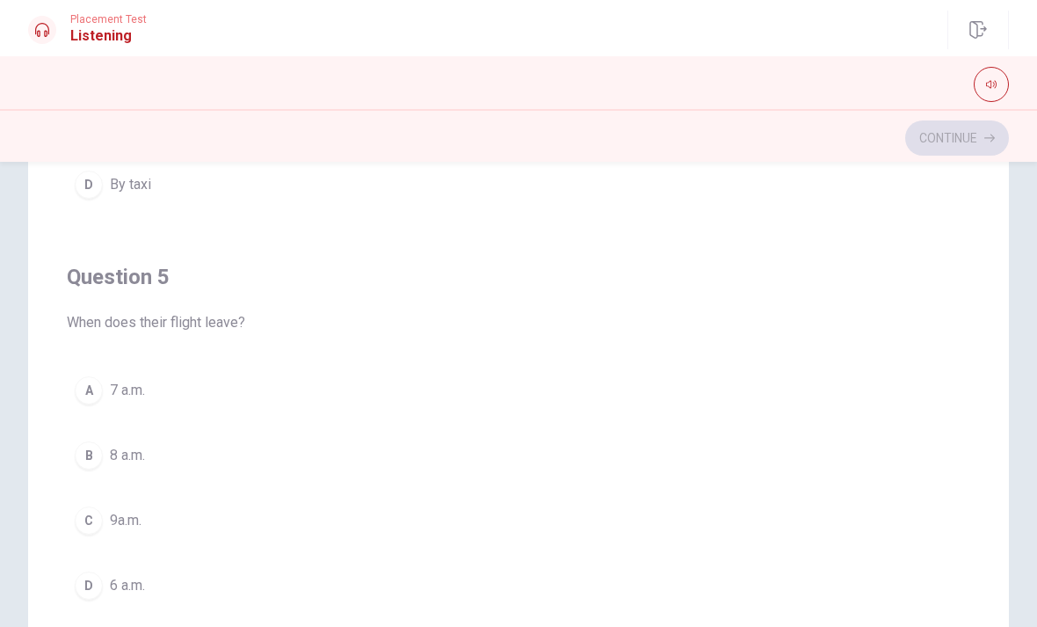
scroll to position [234, 0]
click at [695, 432] on button "B 8 a.m." at bounding box center [519, 451] width 904 height 44
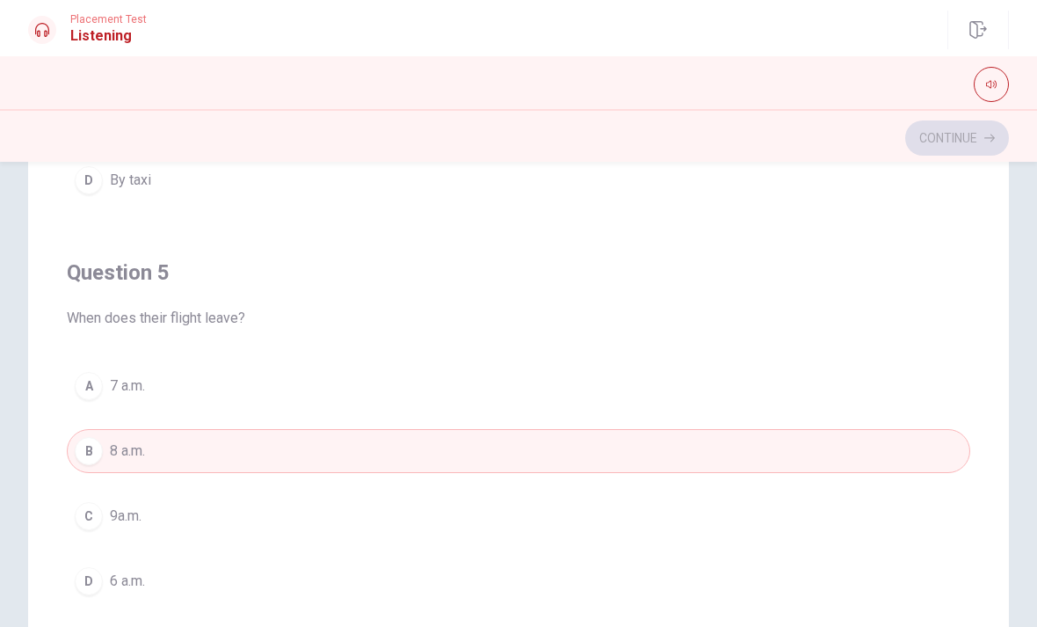
click at [695, 454] on button "B 8 a.m." at bounding box center [519, 451] width 904 height 44
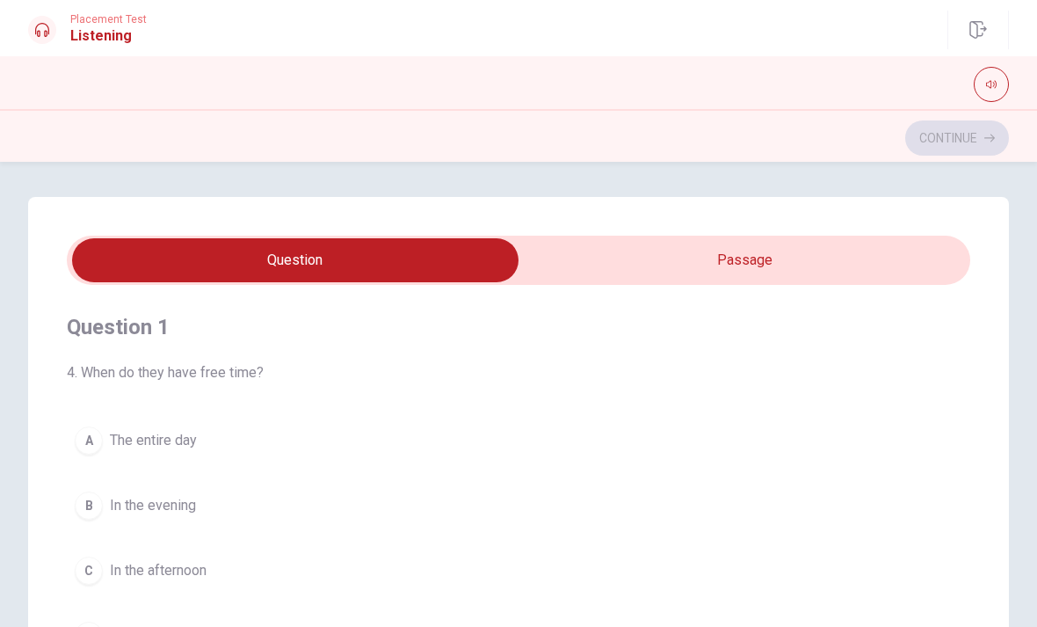
scroll to position [0, 0]
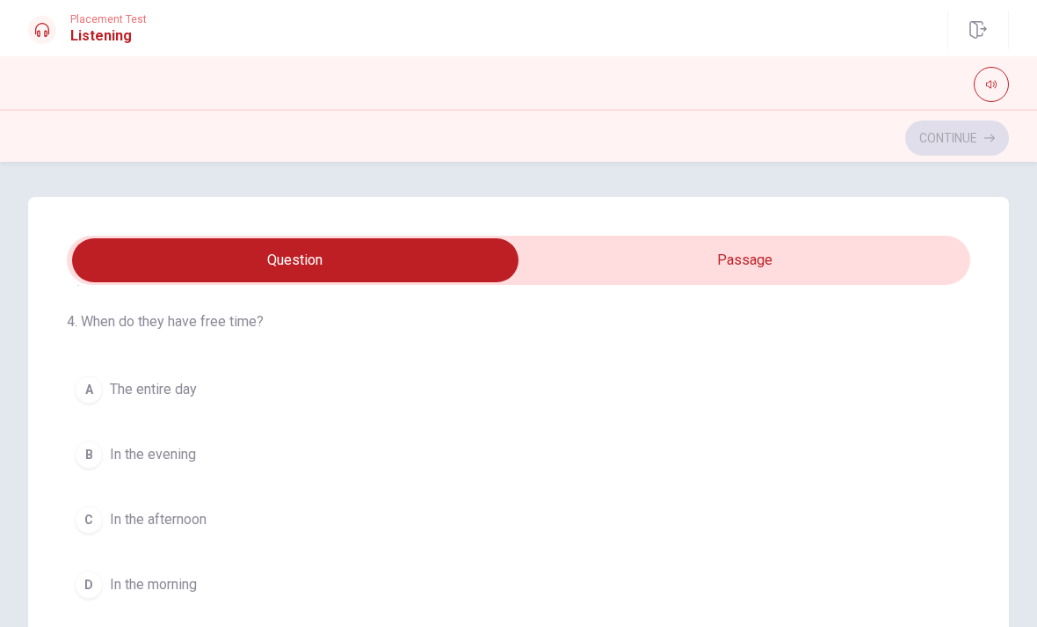
type input "26"
click at [881, 277] on input "checkbox" at bounding box center [295, 260] width 1355 height 44
checkbox input "true"
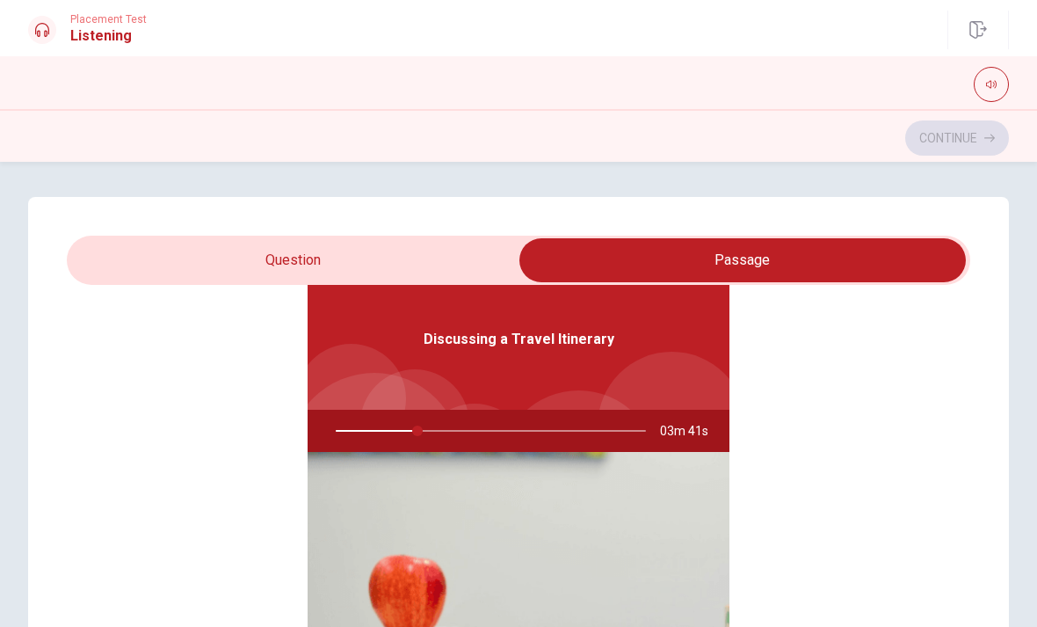
scroll to position [98, 0]
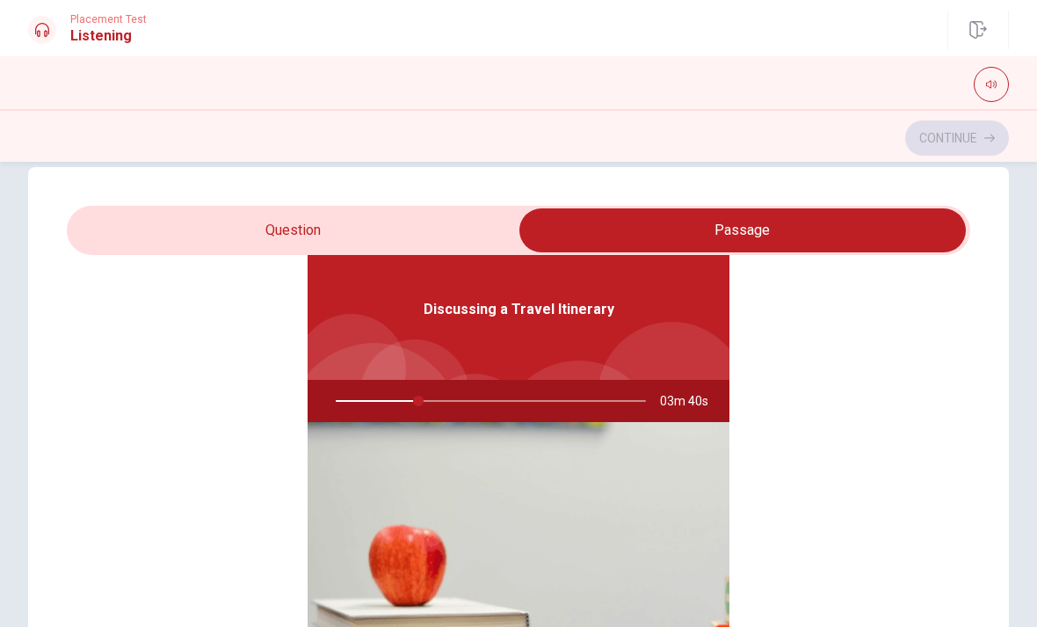
type input "27"
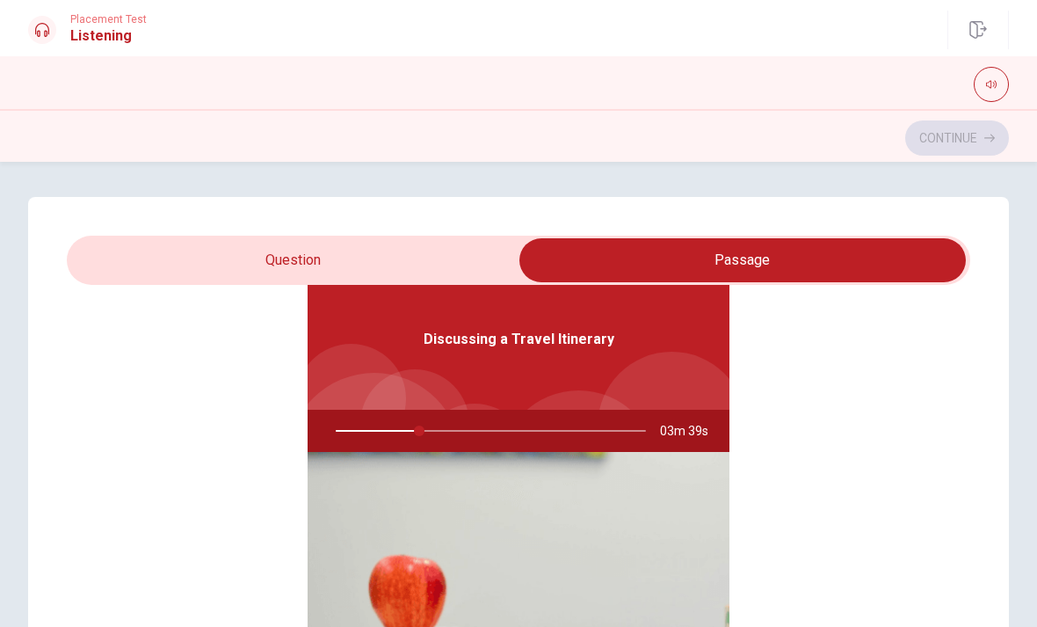
scroll to position [0, 0]
click at [122, 273] on input "checkbox" at bounding box center [742, 260] width 1355 height 44
checkbox input "false"
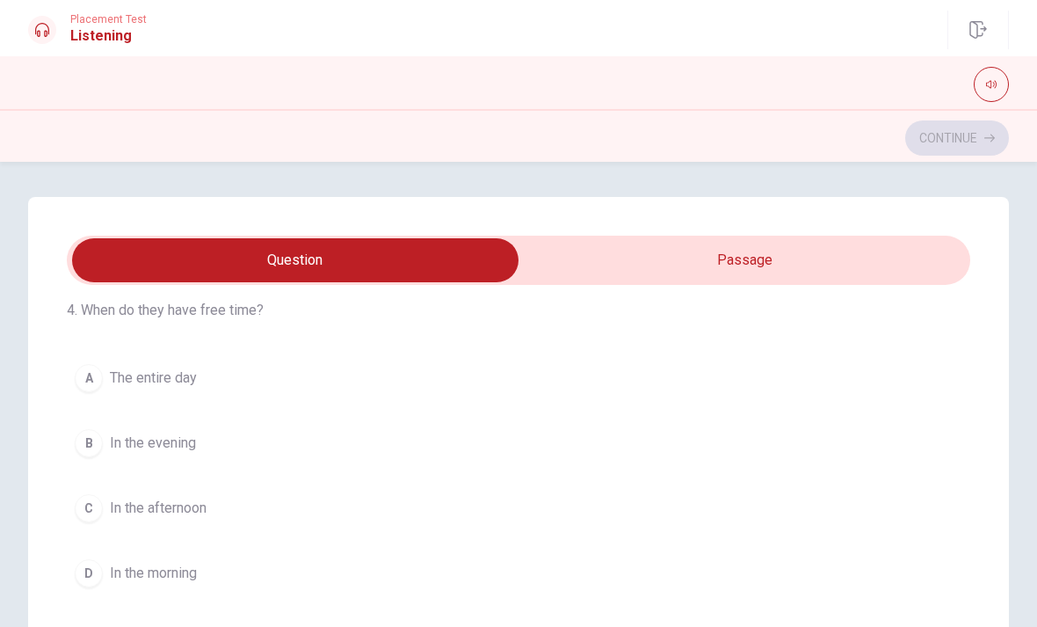
scroll to position [66, 0]
click at [91, 573] on div "D" at bounding box center [89, 569] width 28 height 28
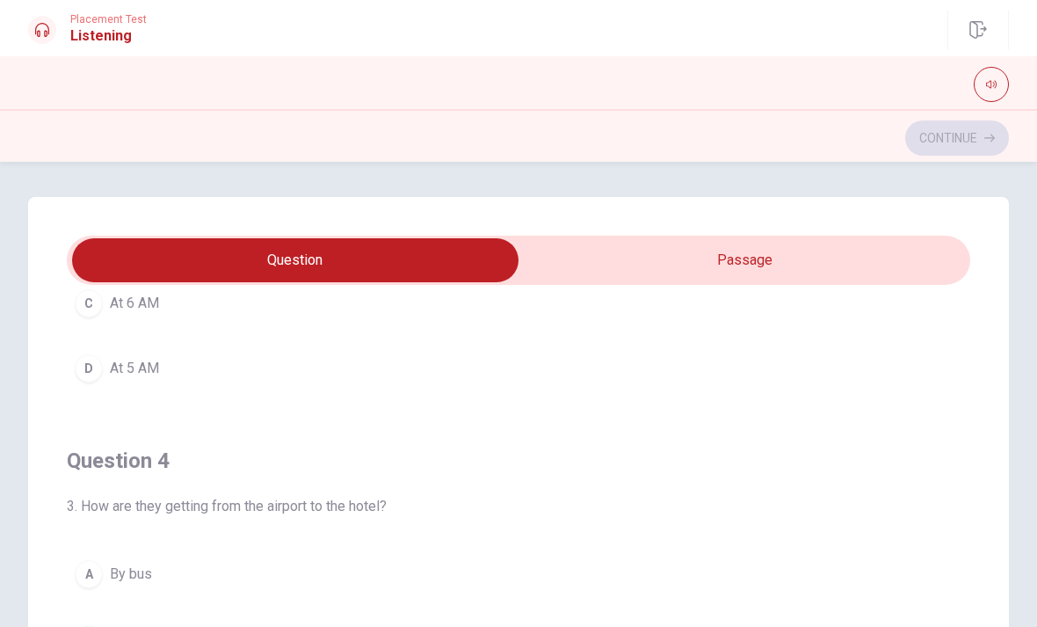
scroll to position [1044, 0]
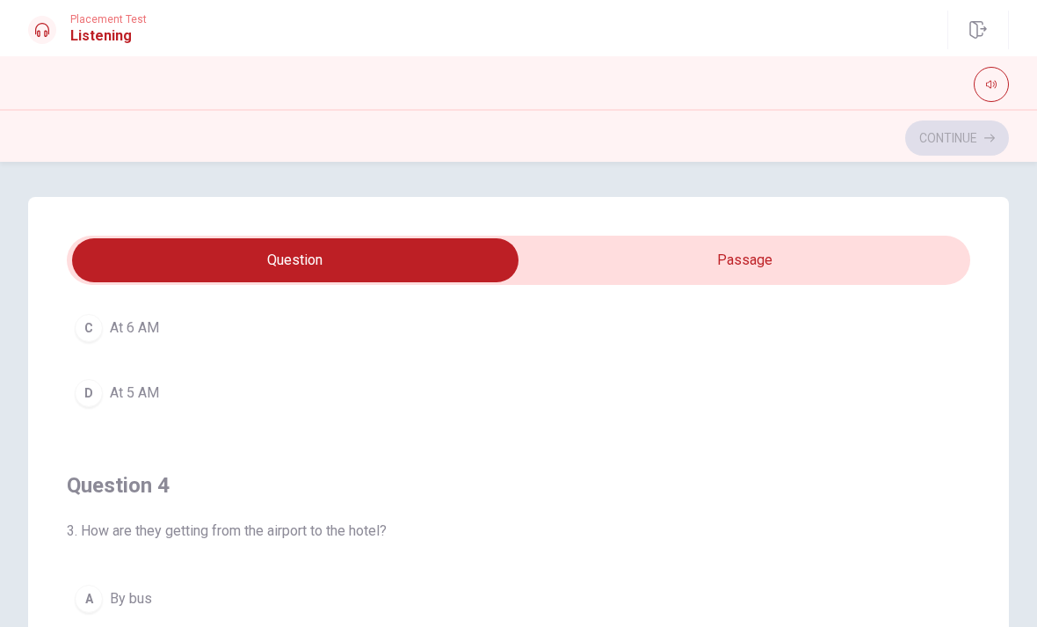
click at [104, 323] on button "C At 6 AM" at bounding box center [519, 328] width 904 height 44
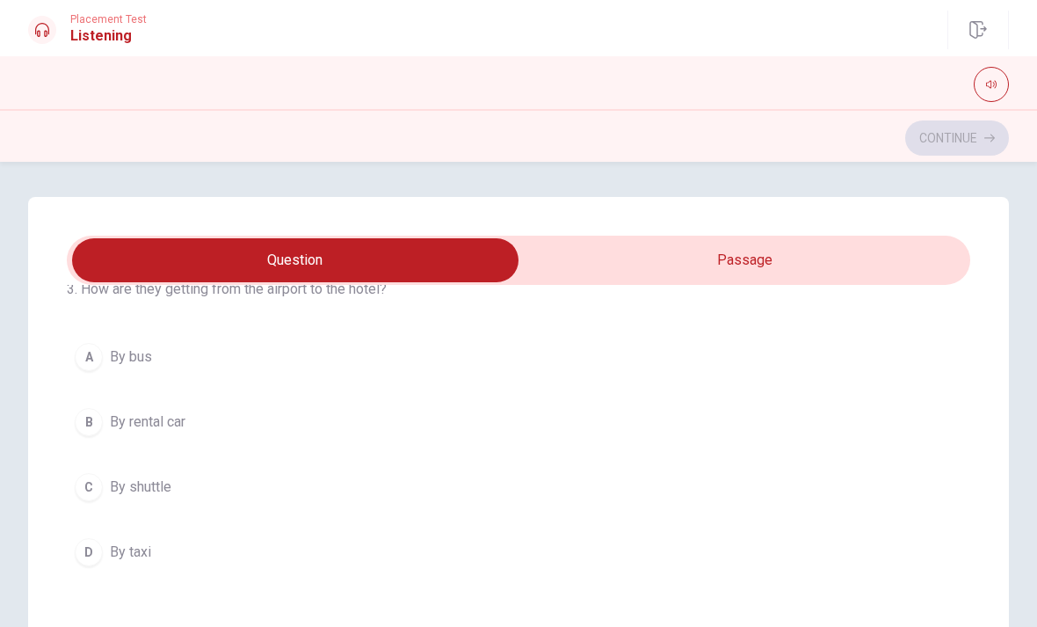
scroll to position [1286, 0]
click at [106, 507] on button "C By shuttle" at bounding box center [519, 487] width 904 height 44
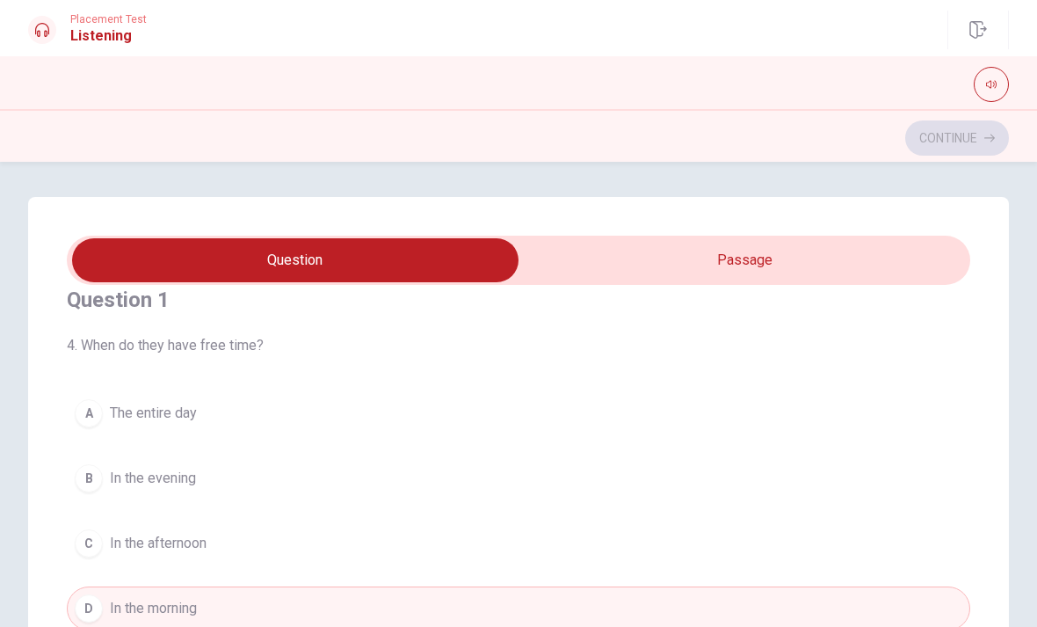
scroll to position [28, 0]
click at [202, 540] on span "In the afternoon" at bounding box center [158, 542] width 97 height 21
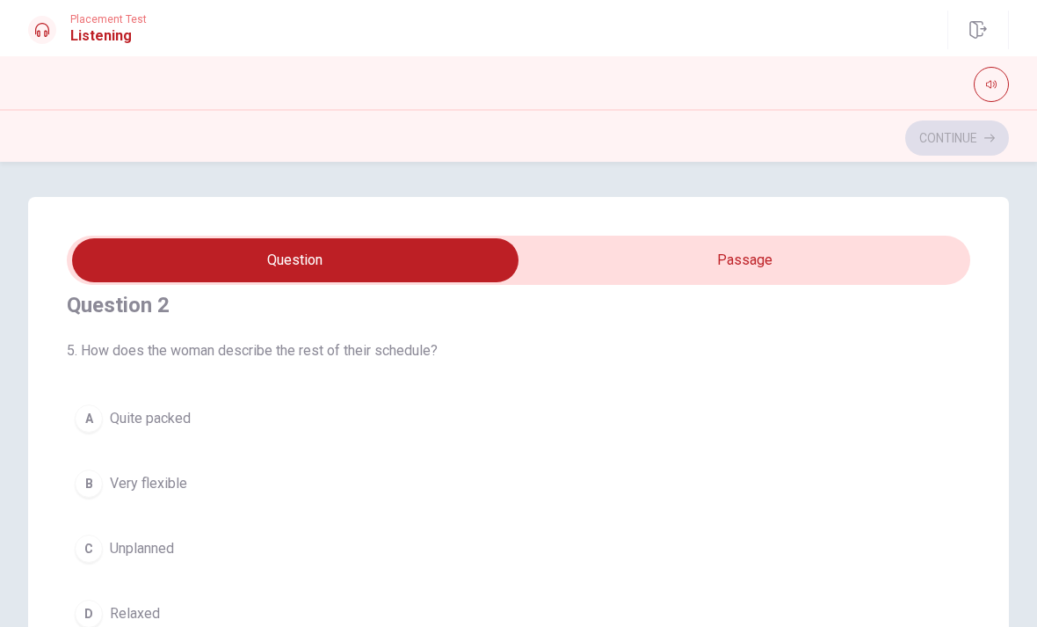
scroll to position [422, 0]
click at [238, 420] on button "A Quite packed" at bounding box center [519, 419] width 904 height 44
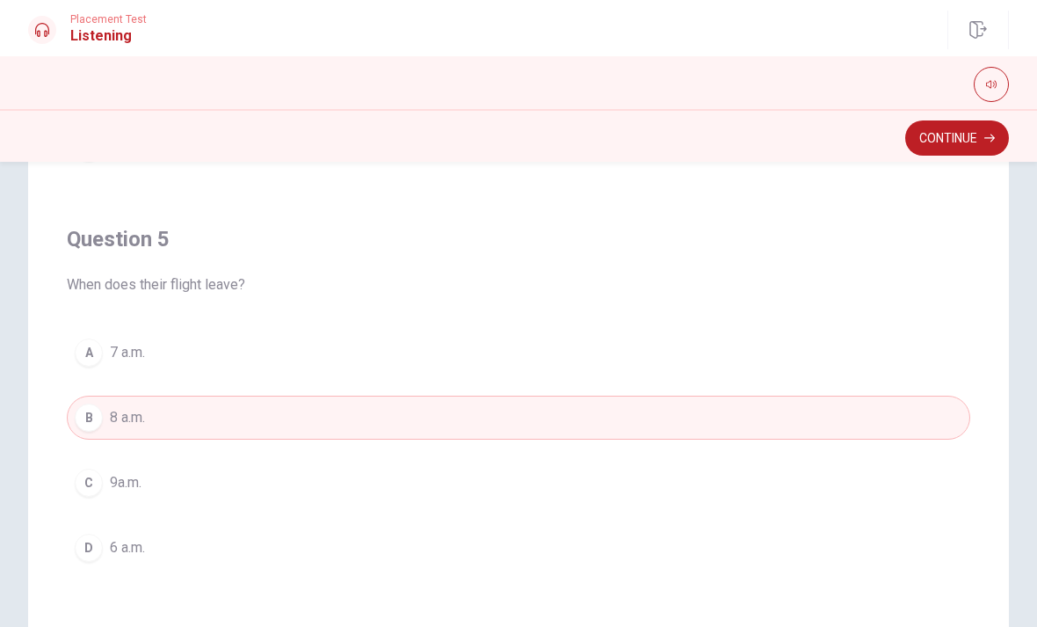
scroll to position [266, 0]
click at [338, 352] on button "A 7 a.m." at bounding box center [519, 353] width 904 height 44
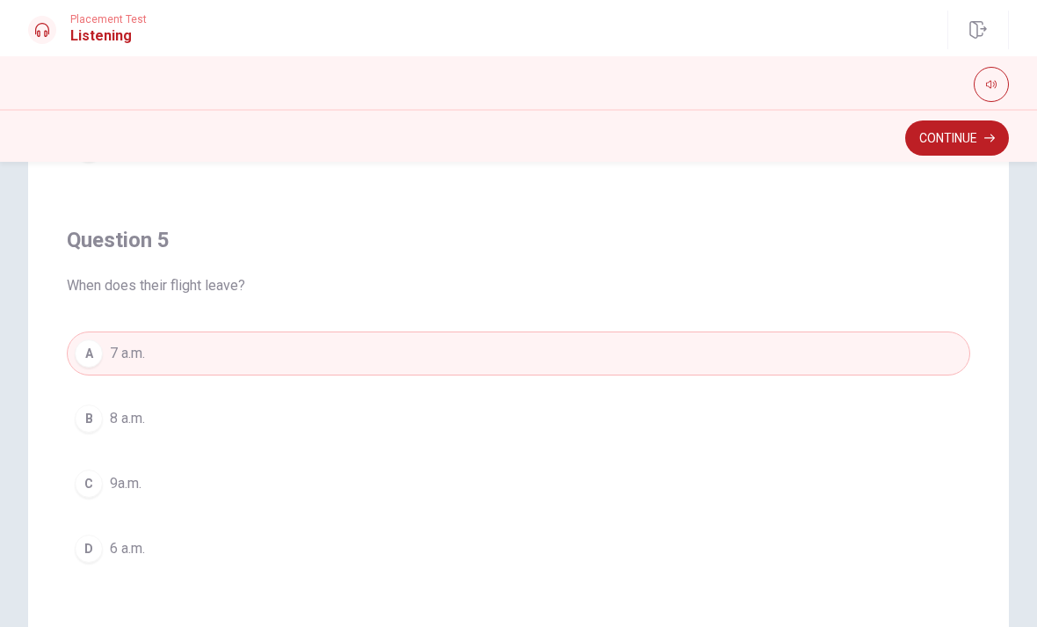
click at [315, 416] on button "B 8 a.m." at bounding box center [519, 418] width 904 height 44
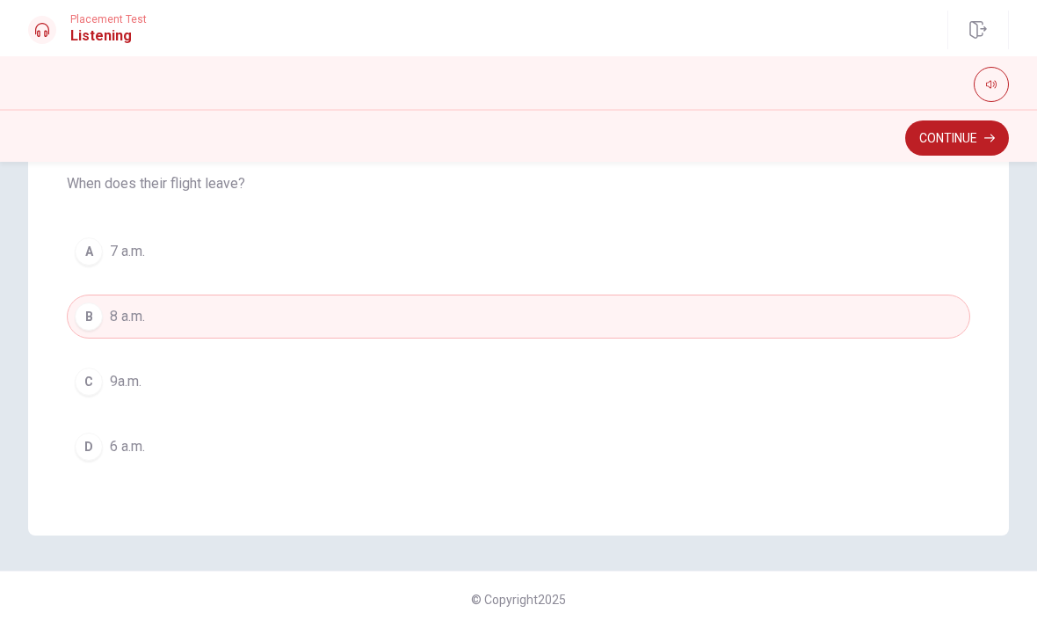
scroll to position [1424, 0]
click at [980, 139] on button "Continue" at bounding box center [957, 137] width 104 height 35
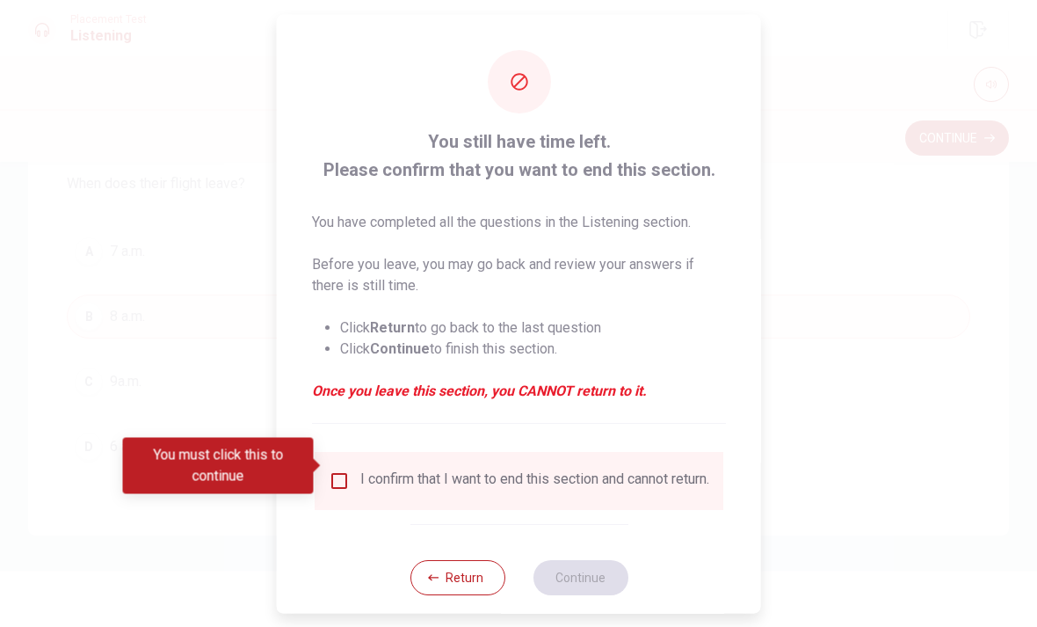
click at [332, 469] on input "You must click this to continue" at bounding box center [339, 479] width 21 height 21
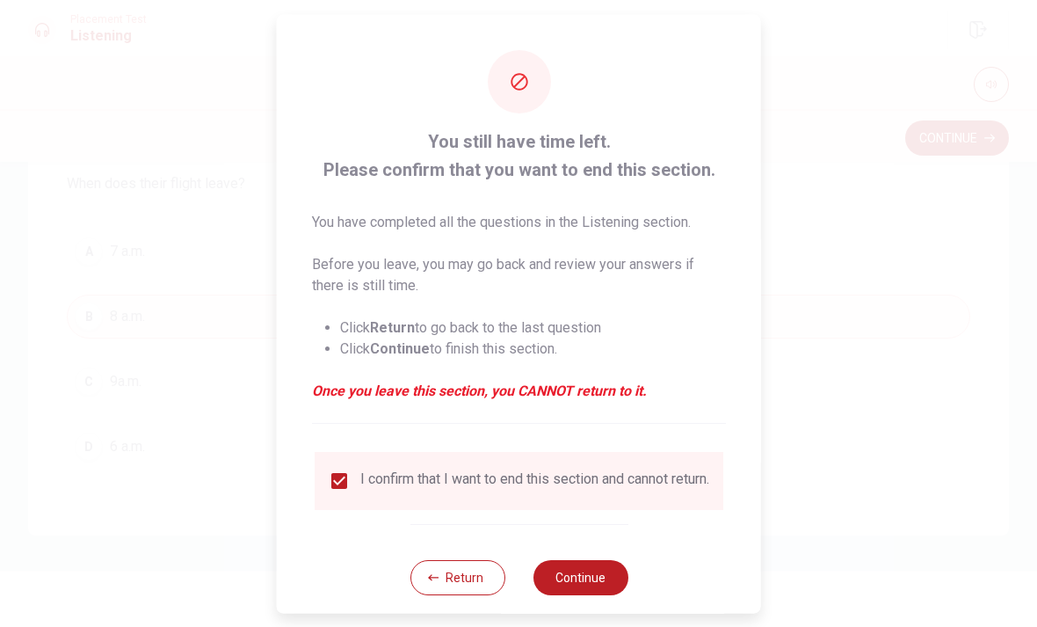
click at [599, 572] on button "Continue" at bounding box center [580, 576] width 95 height 35
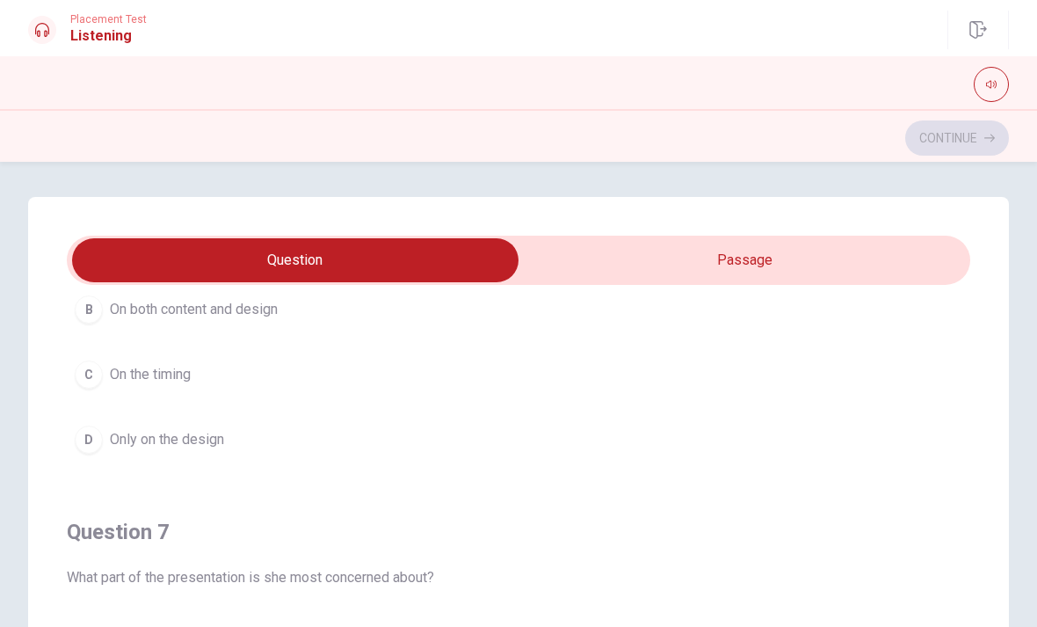
scroll to position [202, 0]
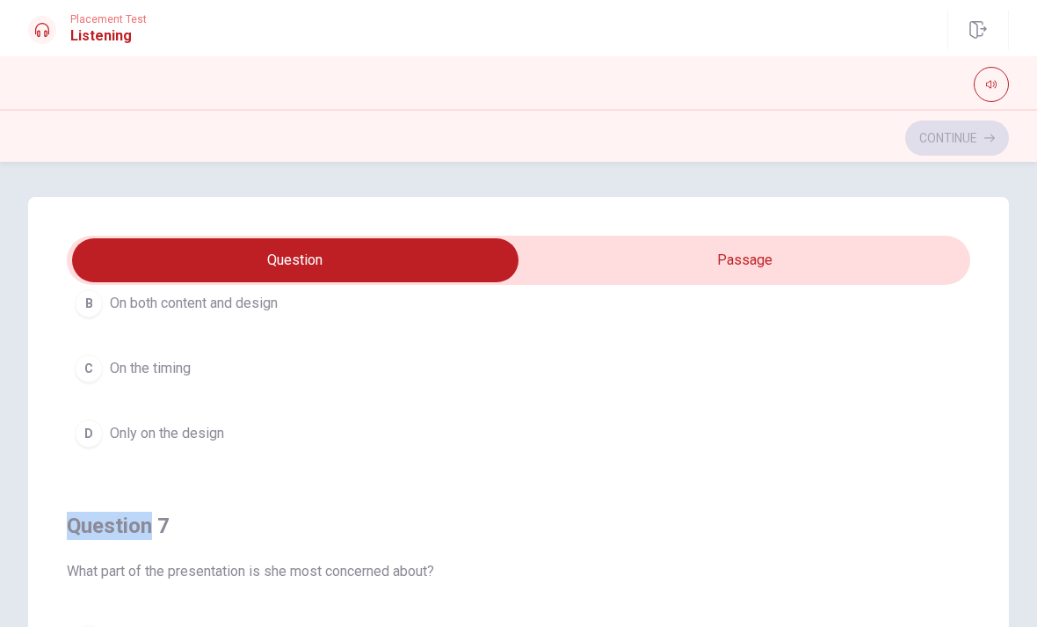
click at [627, 449] on button "D Only on the design" at bounding box center [519, 433] width 904 height 44
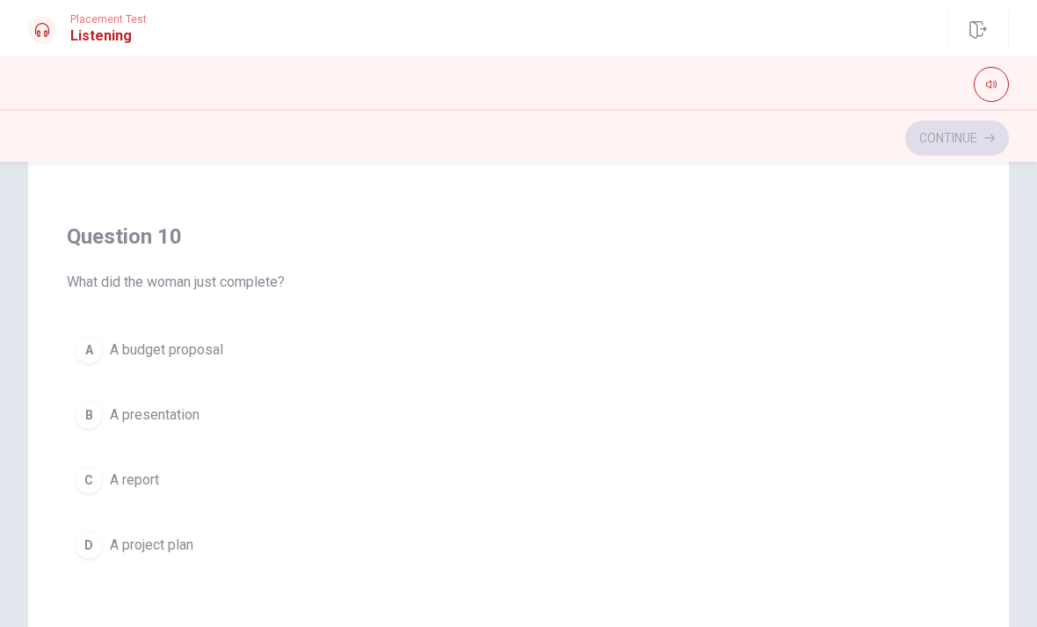
scroll to position [269, 0]
click at [594, 423] on button "B A presentation" at bounding box center [519, 416] width 904 height 44
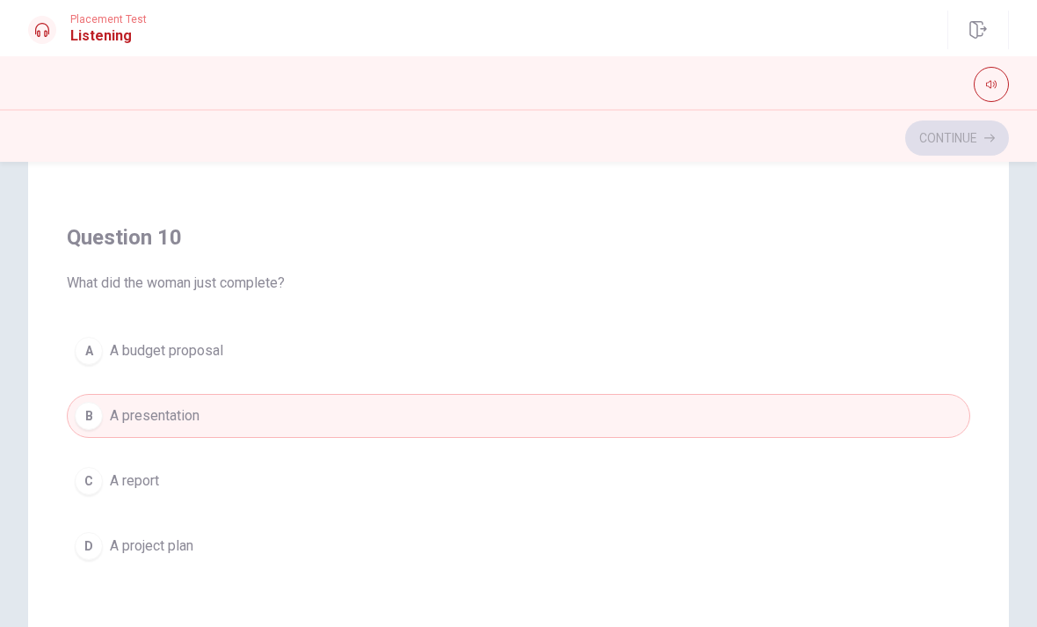
click at [685, 335] on button "A A budget proposal" at bounding box center [519, 351] width 904 height 44
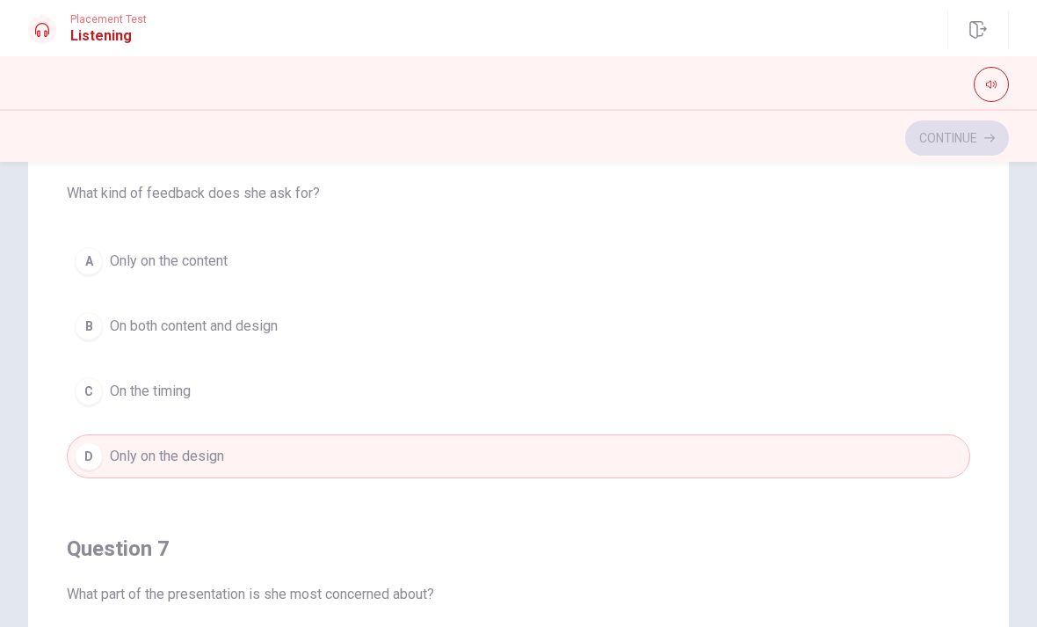
scroll to position [178, 0]
click at [258, 334] on span "On both content and design" at bounding box center [194, 326] width 168 height 21
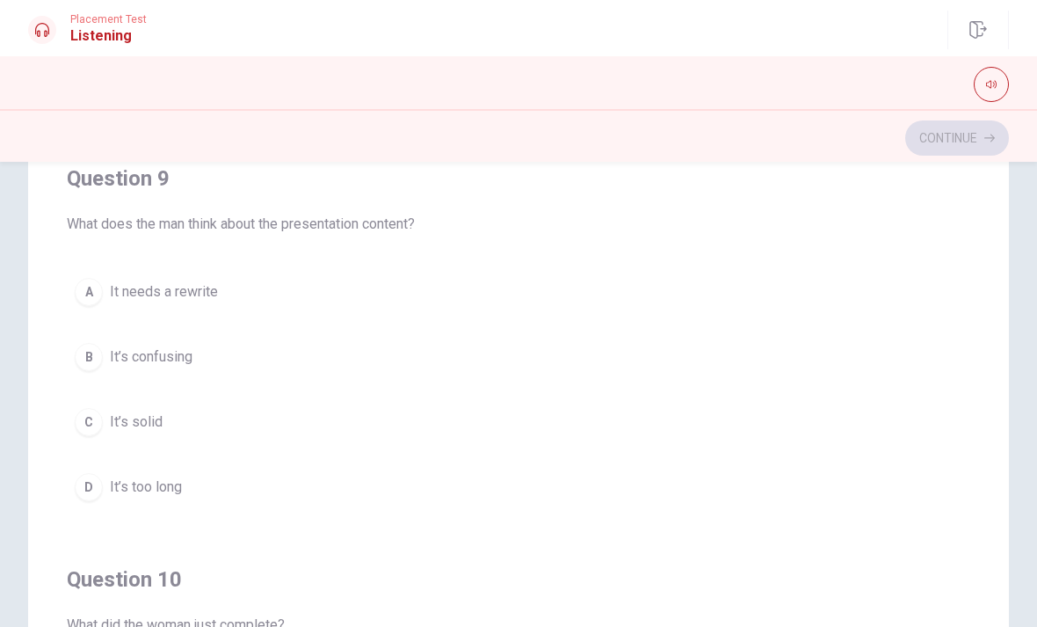
scroll to position [1172, 0]
click at [210, 347] on button "B It’s confusing" at bounding box center [519, 358] width 904 height 44
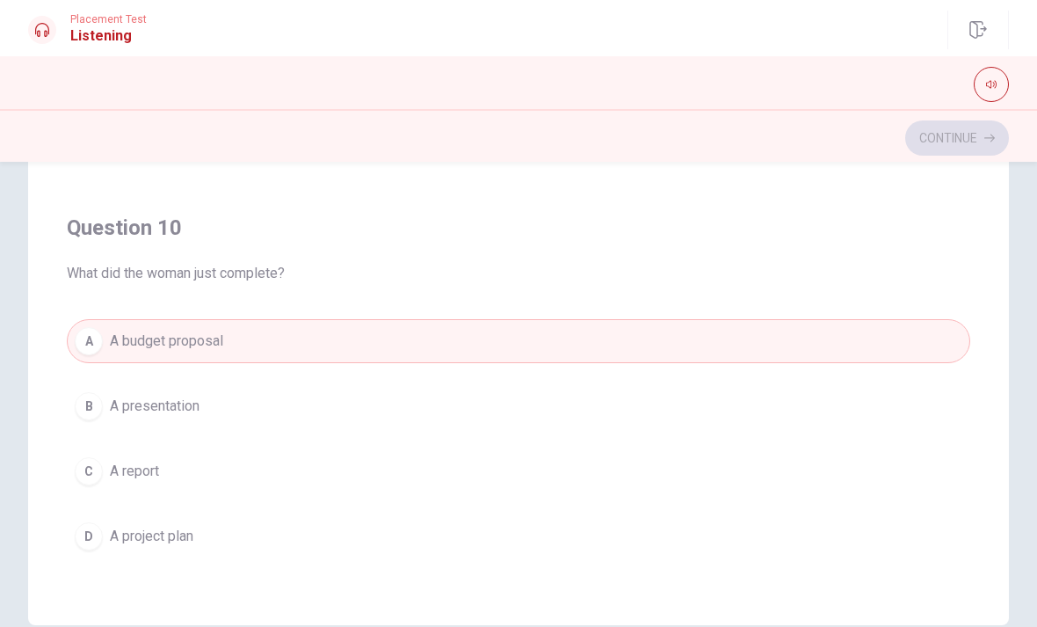
scroll to position [275, 0]
click at [272, 409] on button "B A presentation" at bounding box center [519, 410] width 904 height 44
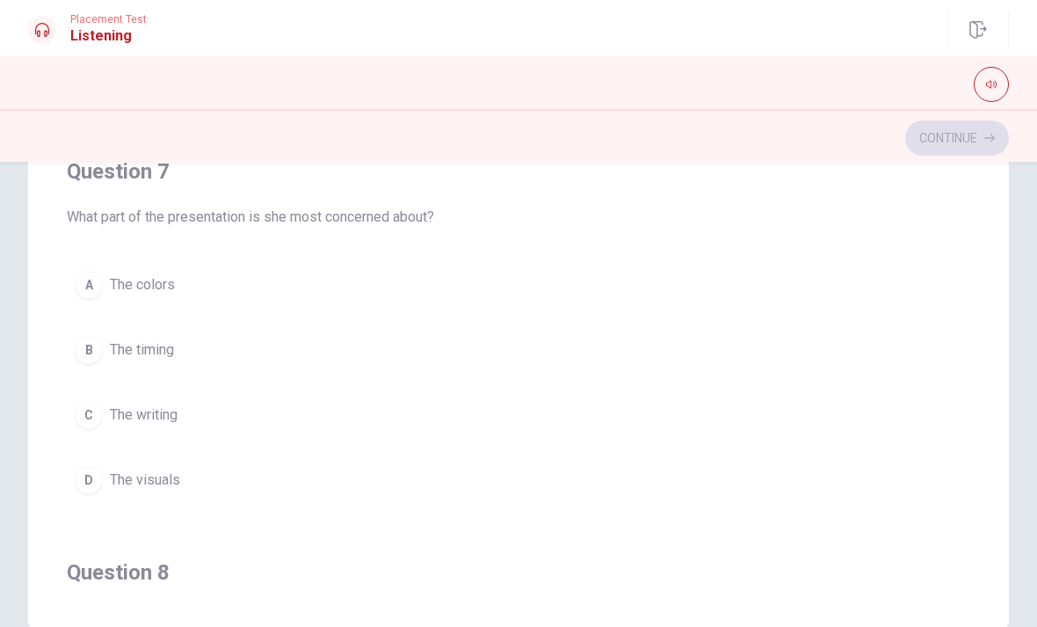
scroll to position [278, 0]
click at [309, 492] on button "D The visuals" at bounding box center [519, 483] width 904 height 44
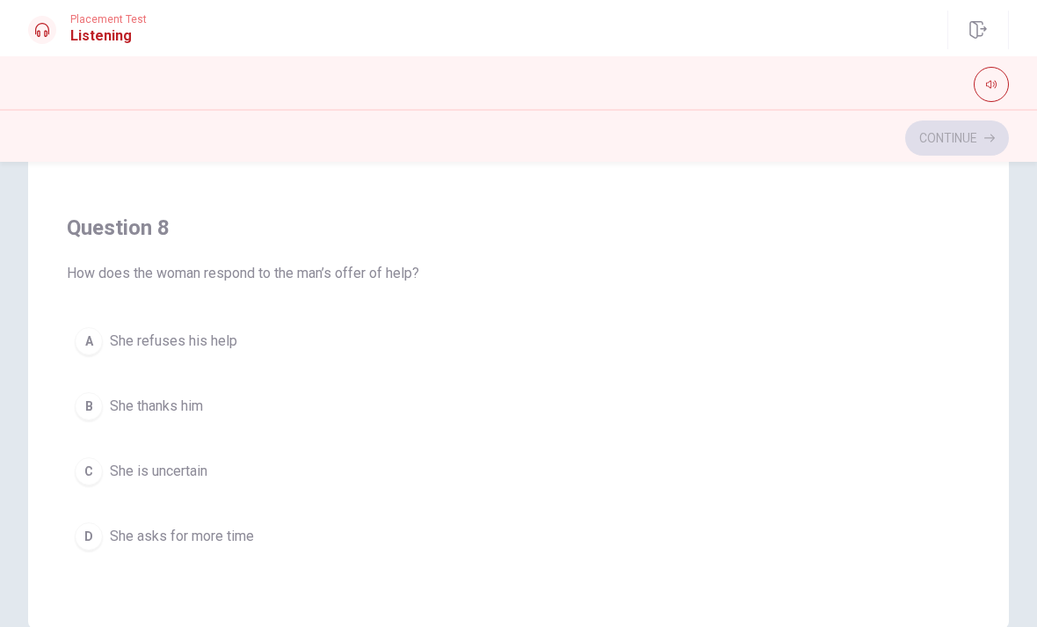
scroll to position [628, 0]
click at [328, 403] on button "B She thanks him" at bounding box center [519, 403] width 904 height 44
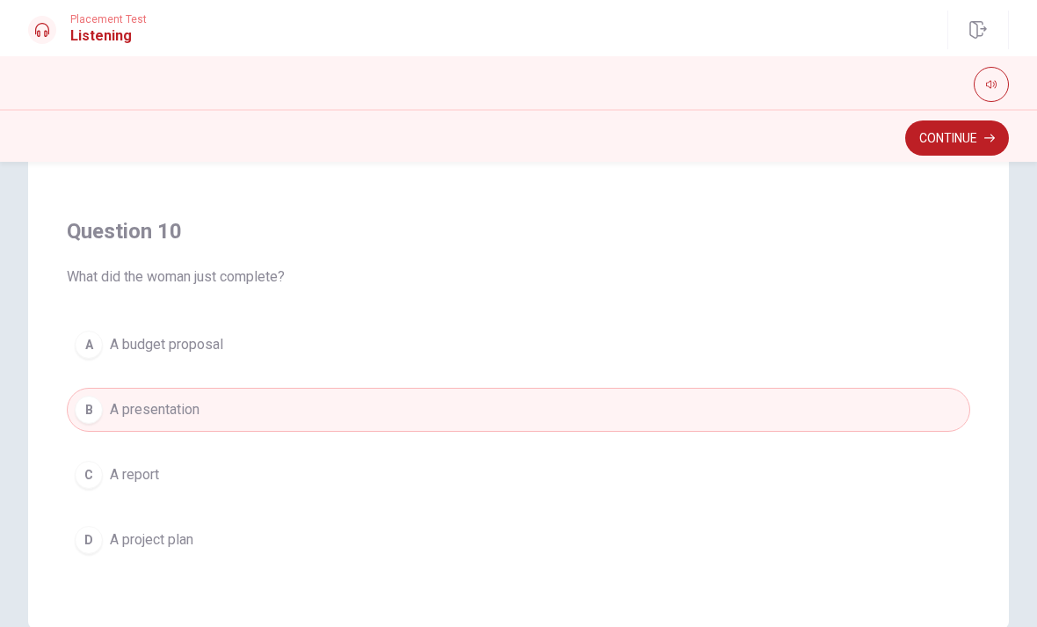
scroll to position [1424, 0]
click at [981, 140] on button "Continue" at bounding box center [957, 137] width 104 height 35
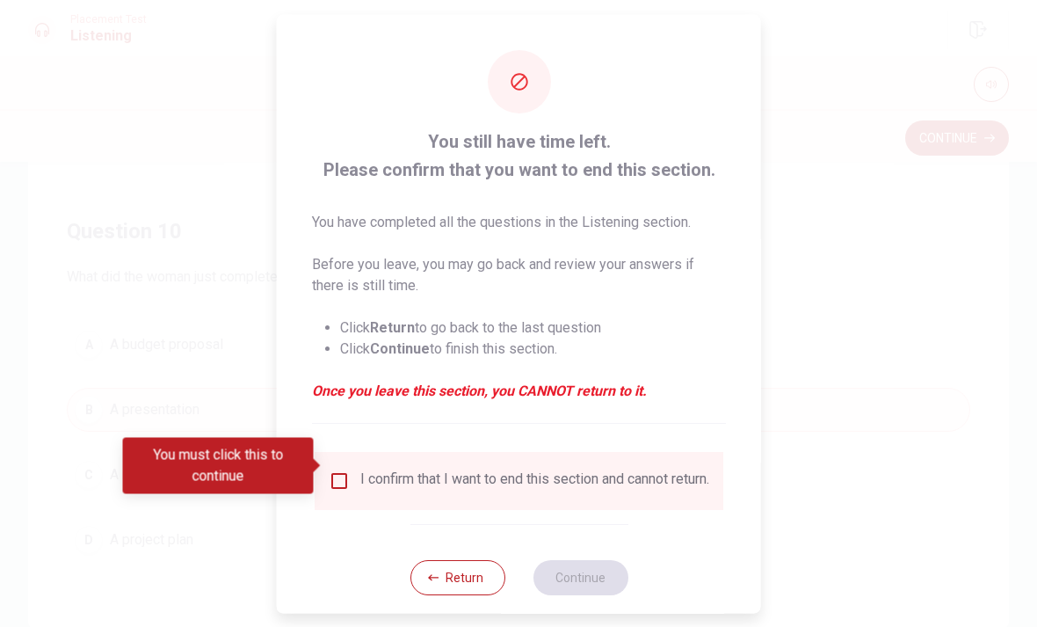
click at [310, 459] on div "You must click this to continue" at bounding box center [218, 466] width 191 height 56
click at [457, 580] on button "Return" at bounding box center [457, 576] width 95 height 35
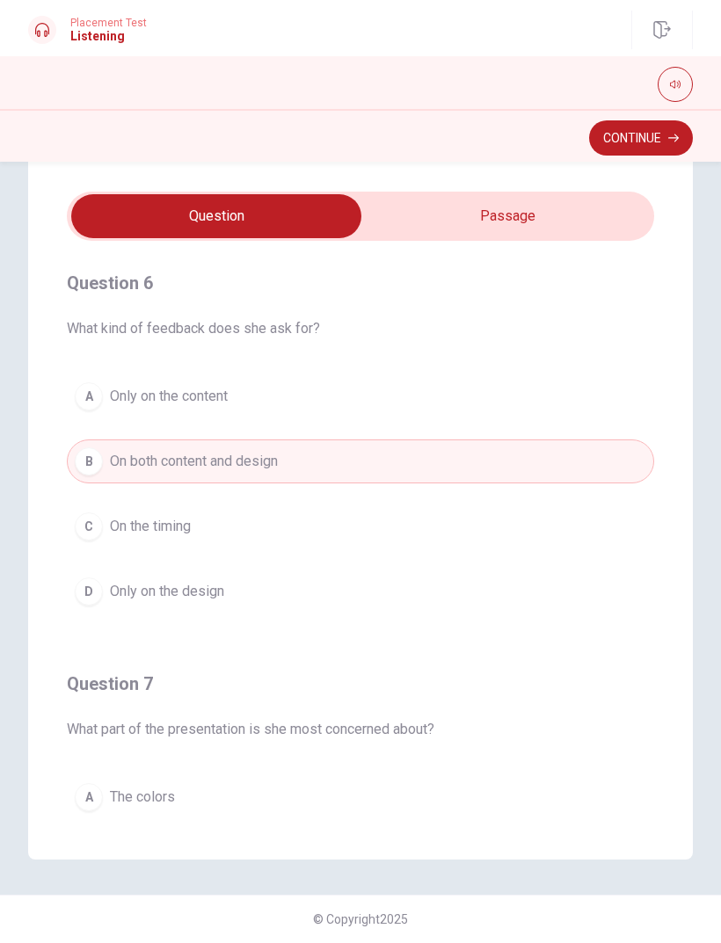
scroll to position [0, 0]
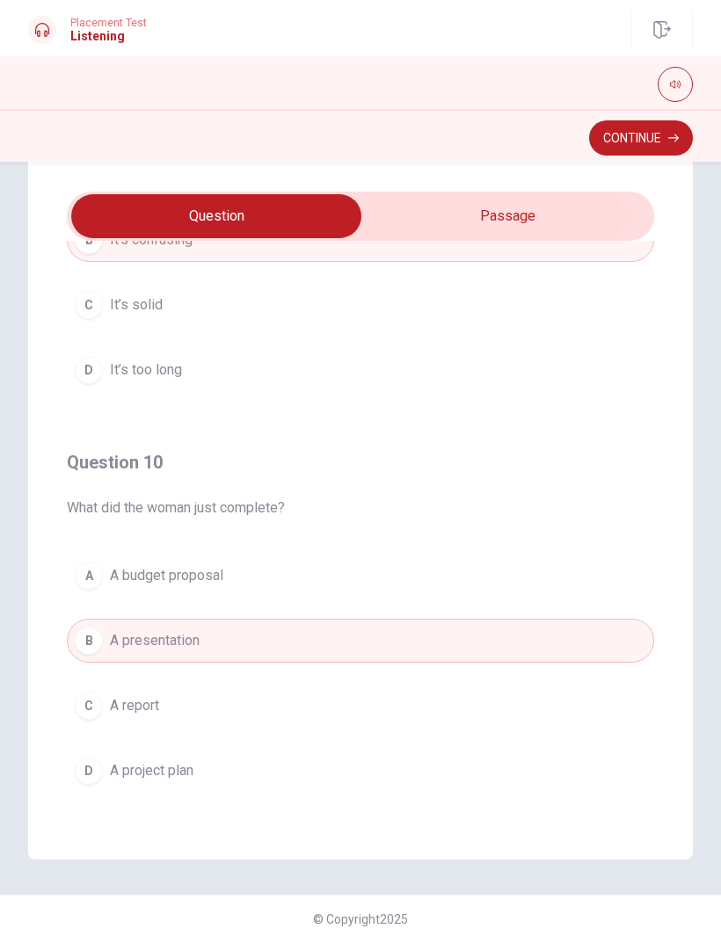
click at [658, 136] on button "Continue" at bounding box center [641, 137] width 104 height 35
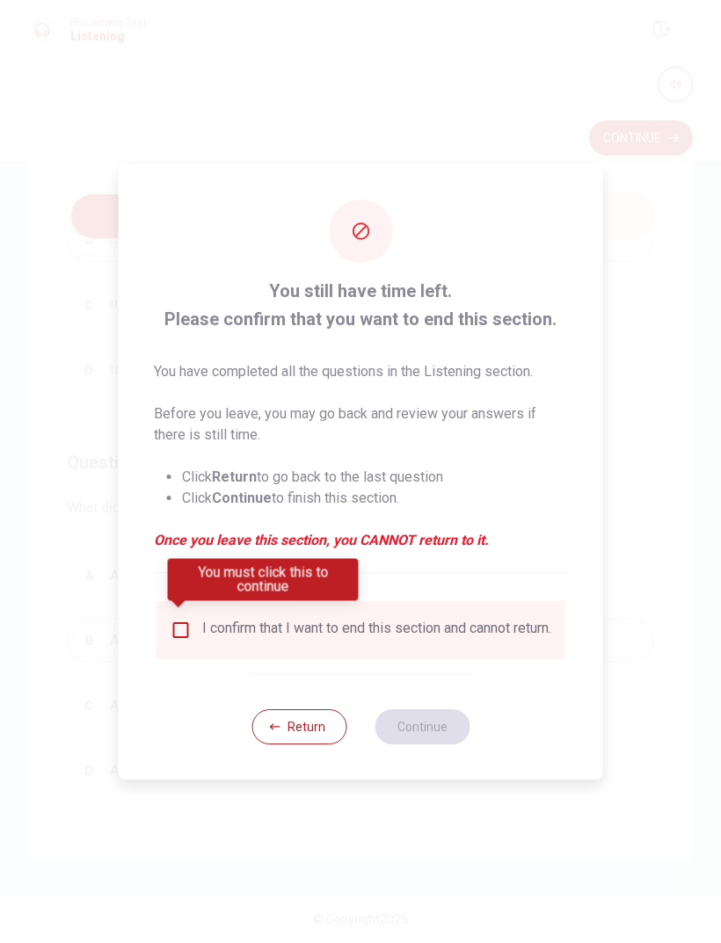
click at [171, 626] on input "You must click this to continue" at bounding box center [181, 630] width 21 height 21
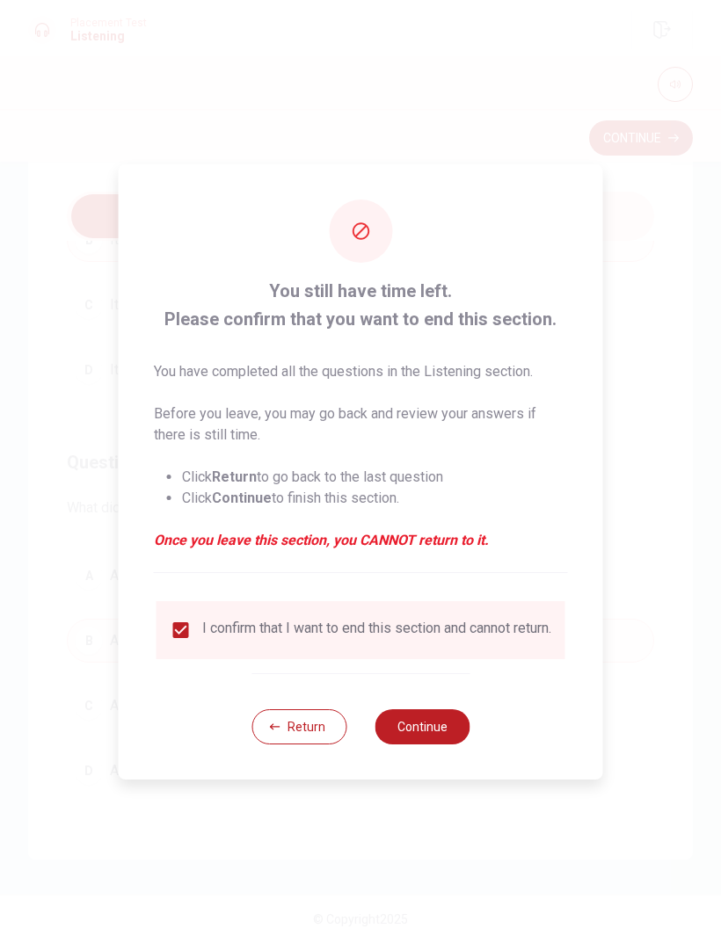
click at [441, 626] on button "Continue" at bounding box center [421, 726] width 95 height 35
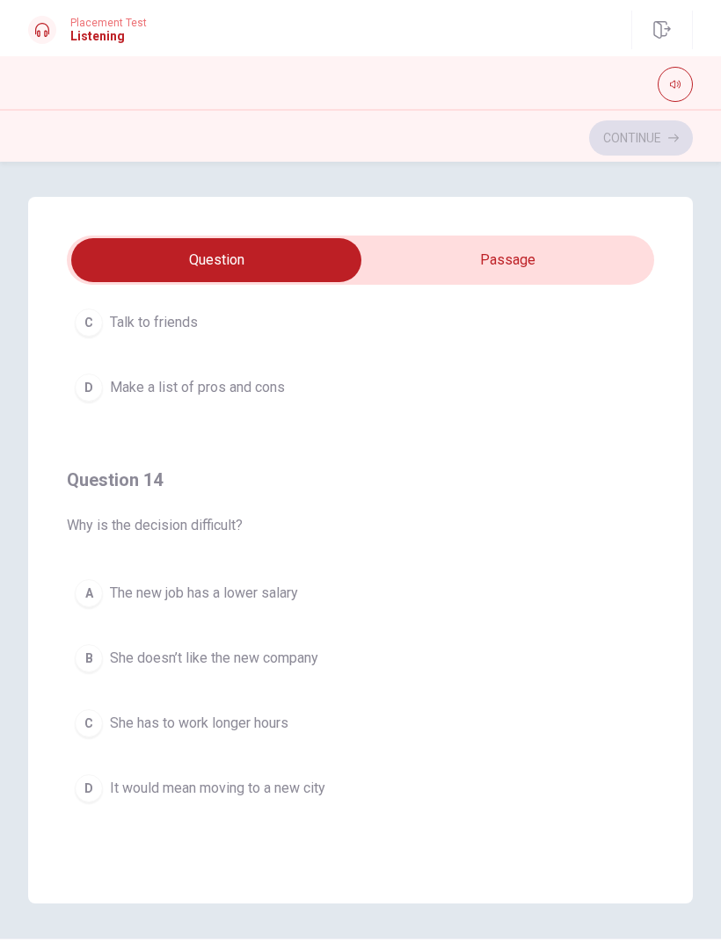
scroll to position [1049, 0]
click at [271, 592] on span "The new job has a lower salary" at bounding box center [204, 594] width 188 height 21
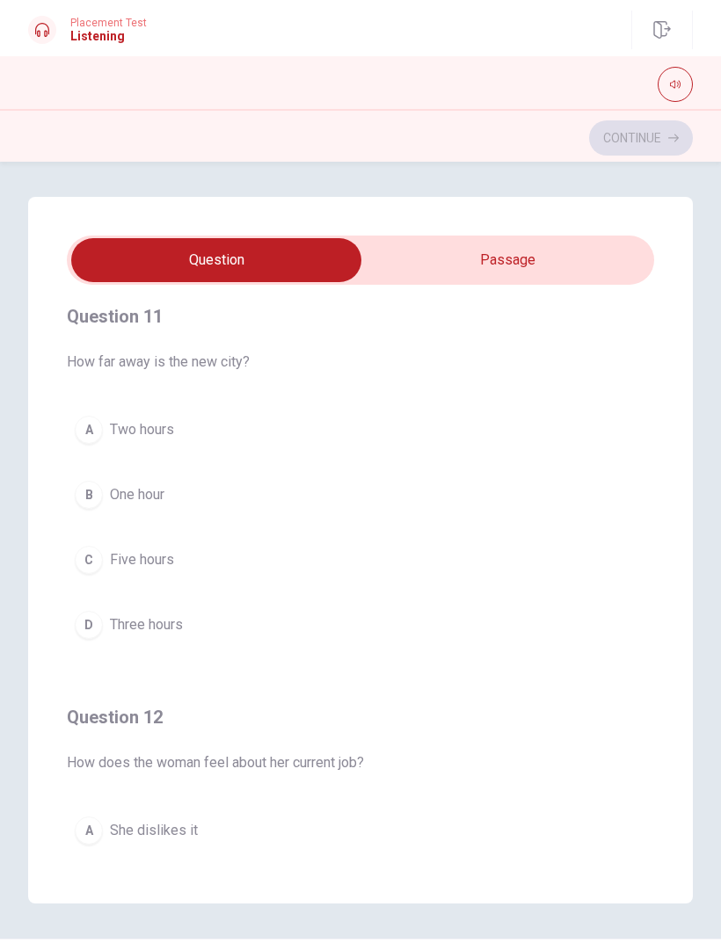
scroll to position [11, 0]
click at [181, 621] on span "Three hours" at bounding box center [146, 624] width 73 height 21
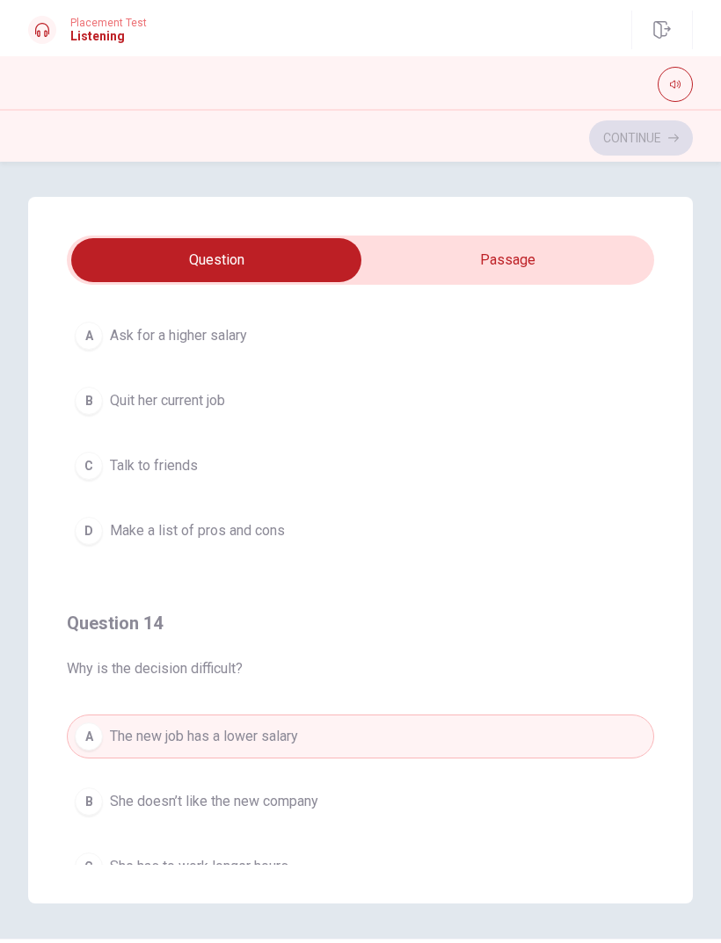
scroll to position [874, 0]
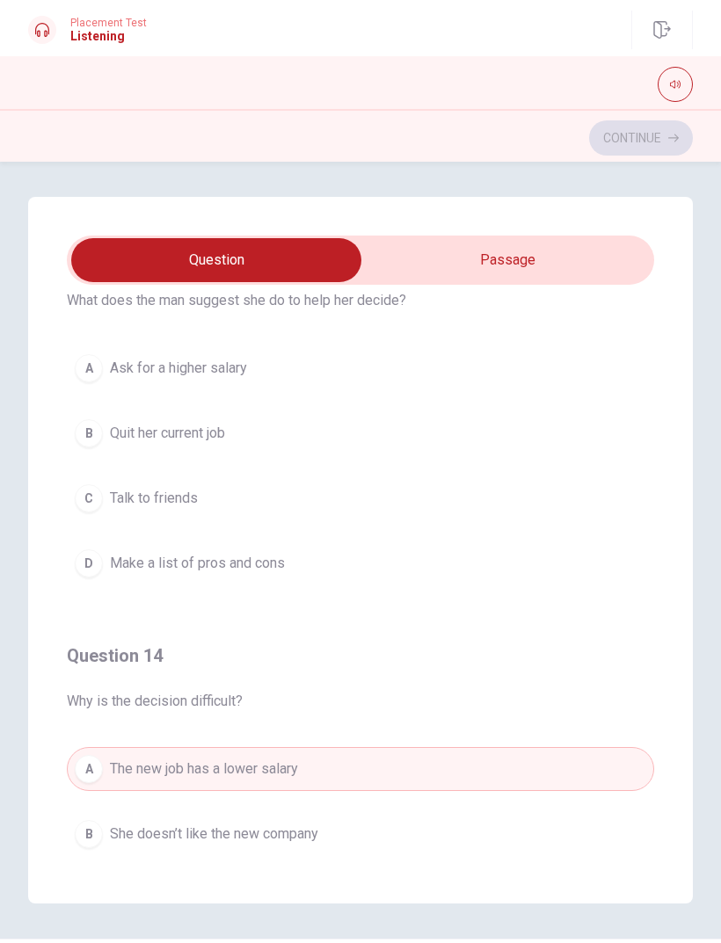
click at [285, 550] on button "D Make a list of pros and cons" at bounding box center [360, 563] width 587 height 44
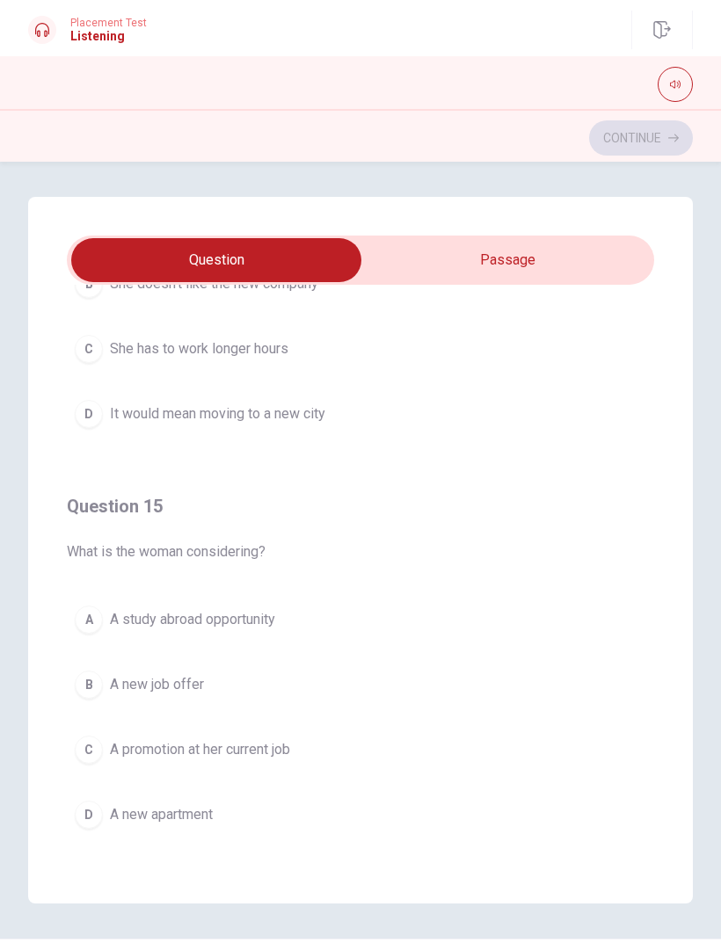
scroll to position [1424, 0]
click at [200, 626] on span "A new job offer" at bounding box center [157, 684] width 94 height 21
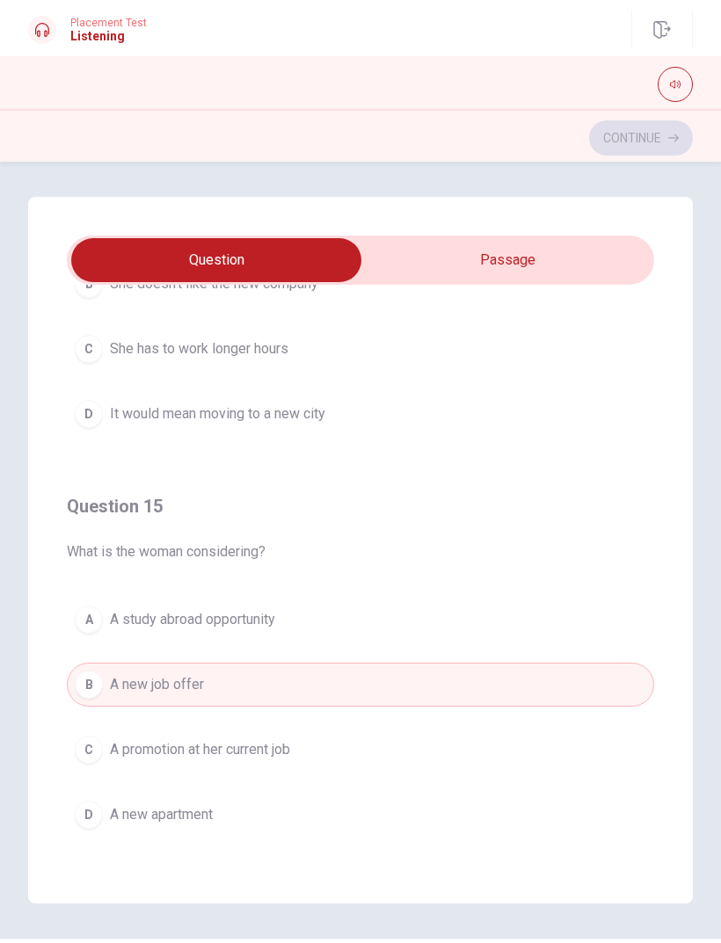
click at [200, 626] on span "A new apartment" at bounding box center [161, 814] width 103 height 21
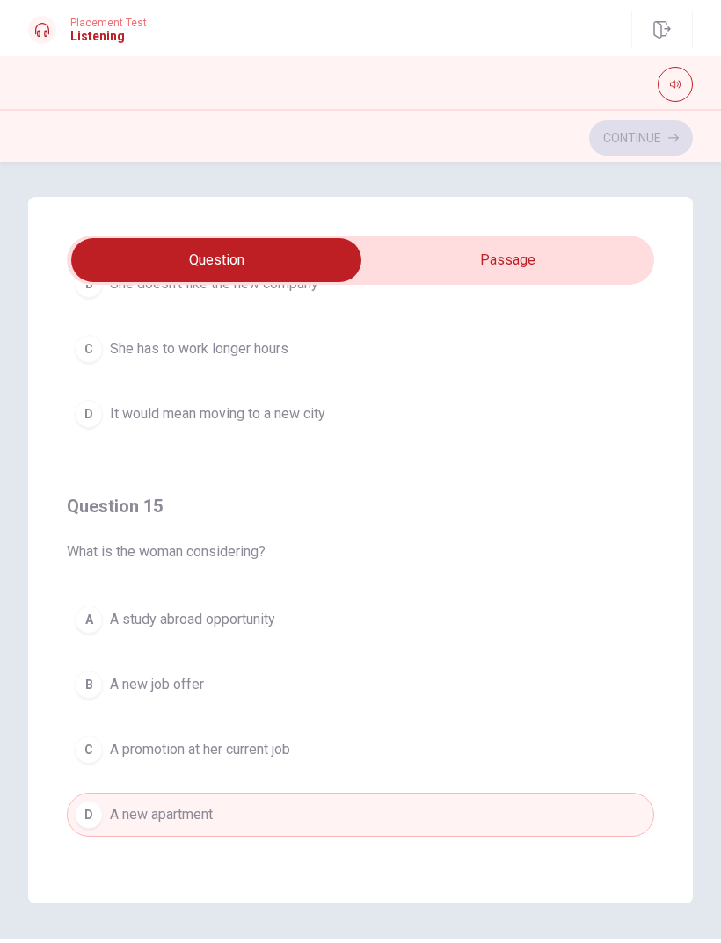
click at [303, 626] on button "C A promotion at her current job" at bounding box center [360, 750] width 587 height 44
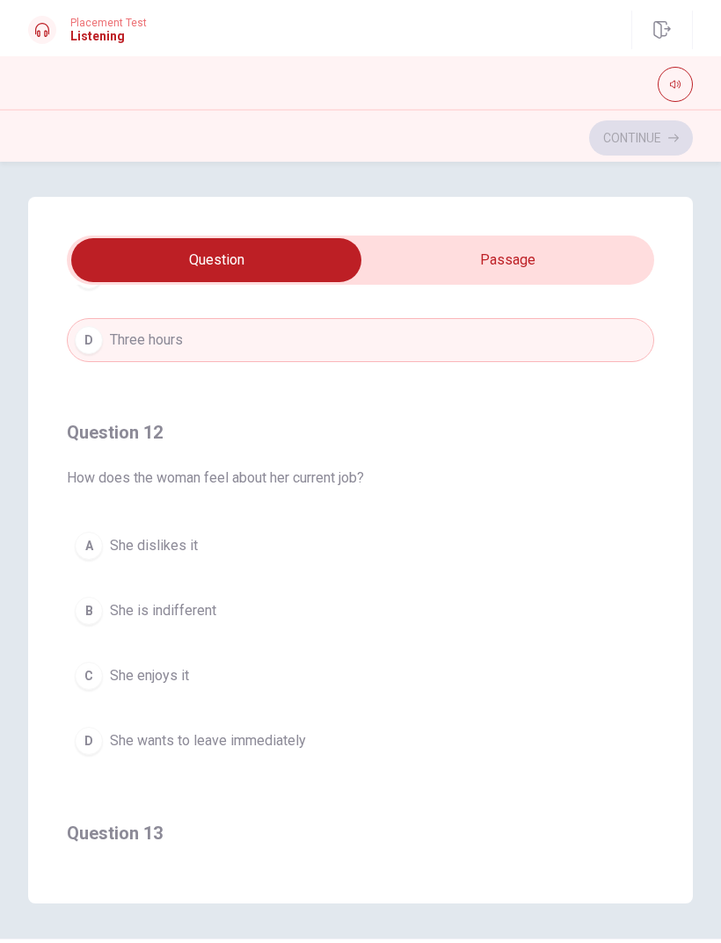
scroll to position [272, 0]
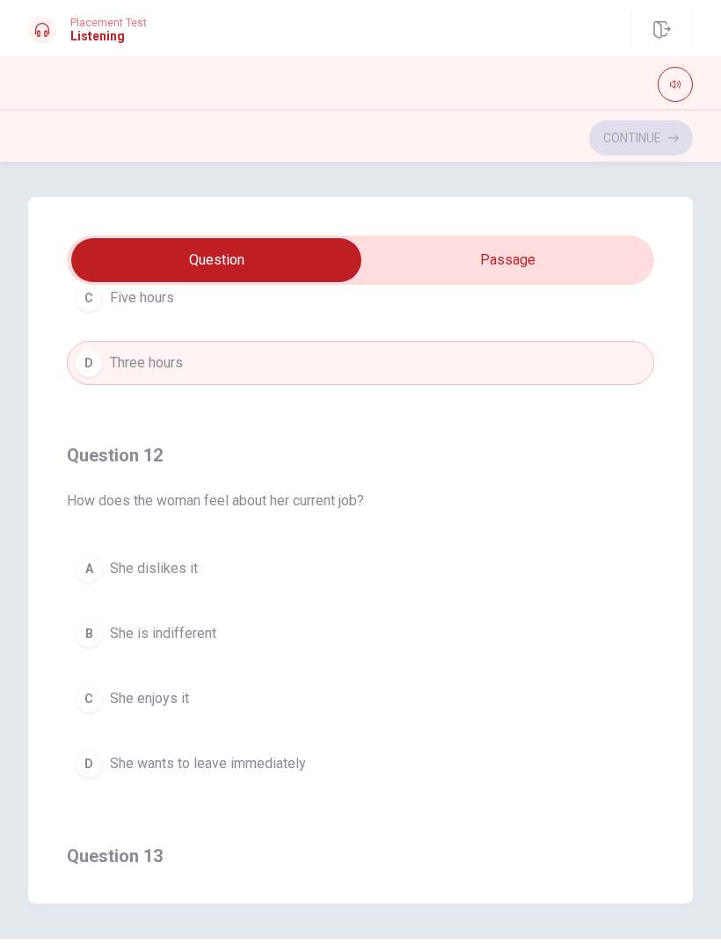
click at [169, 626] on button "C She enjoys it" at bounding box center [360, 699] width 587 height 44
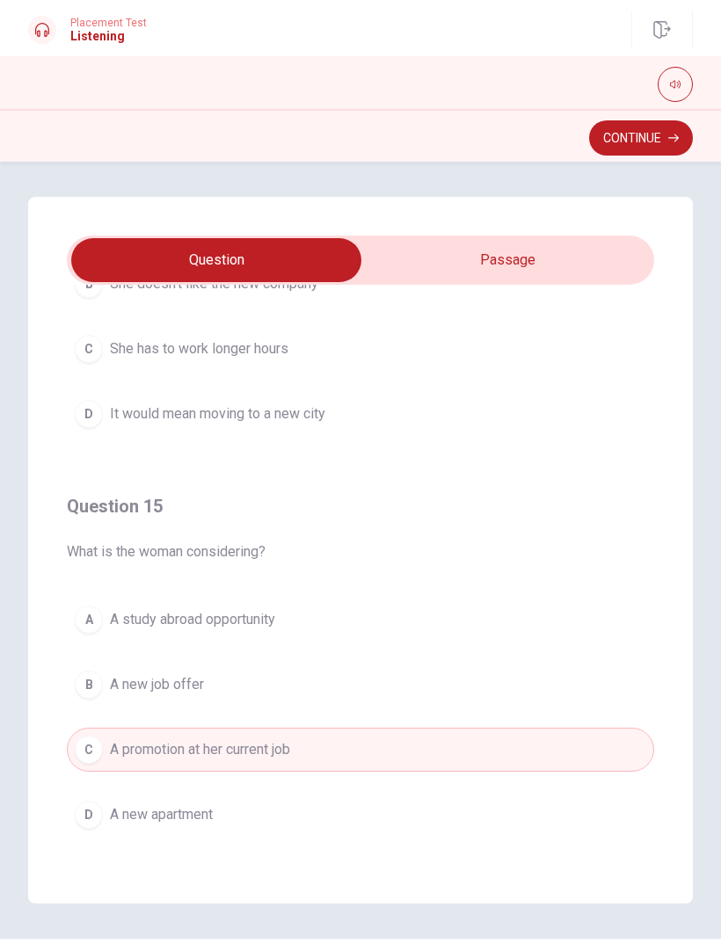
scroll to position [1424, 0]
click at [206, 626] on button "B A new job offer" at bounding box center [360, 685] width 587 height 44
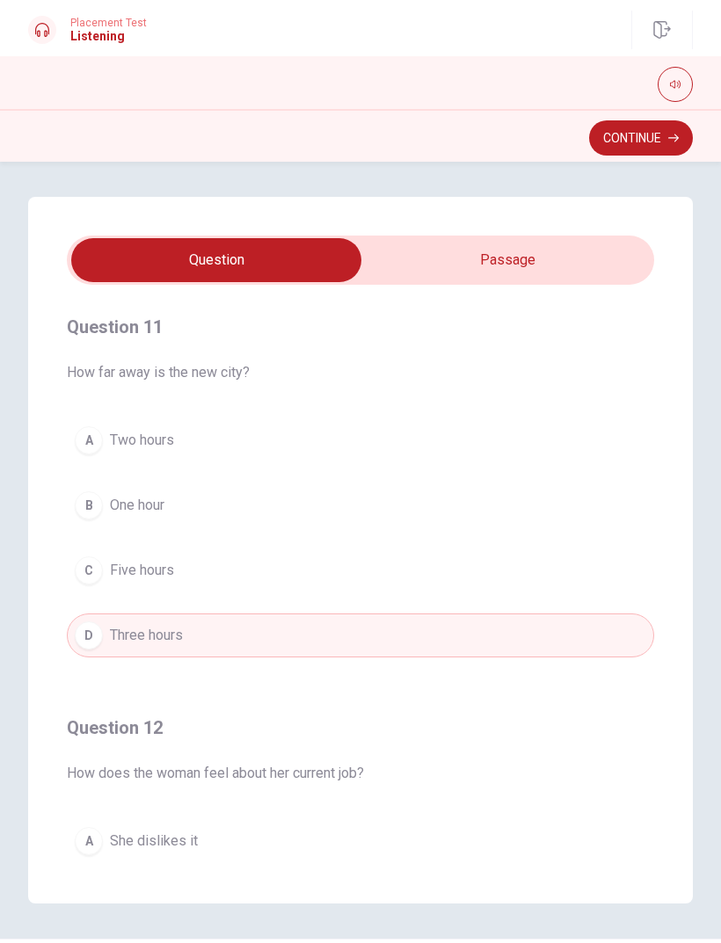
scroll to position [0, 0]
click at [646, 148] on button "Continue" at bounding box center [641, 137] width 104 height 35
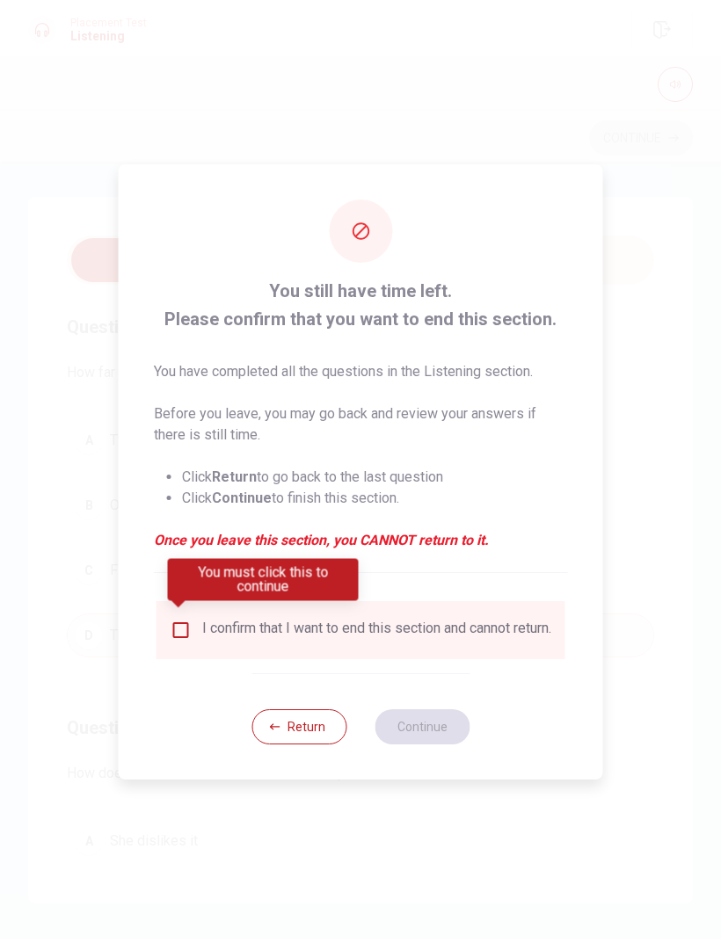
click at [185, 620] on input "You must click this to continue" at bounding box center [181, 630] width 21 height 21
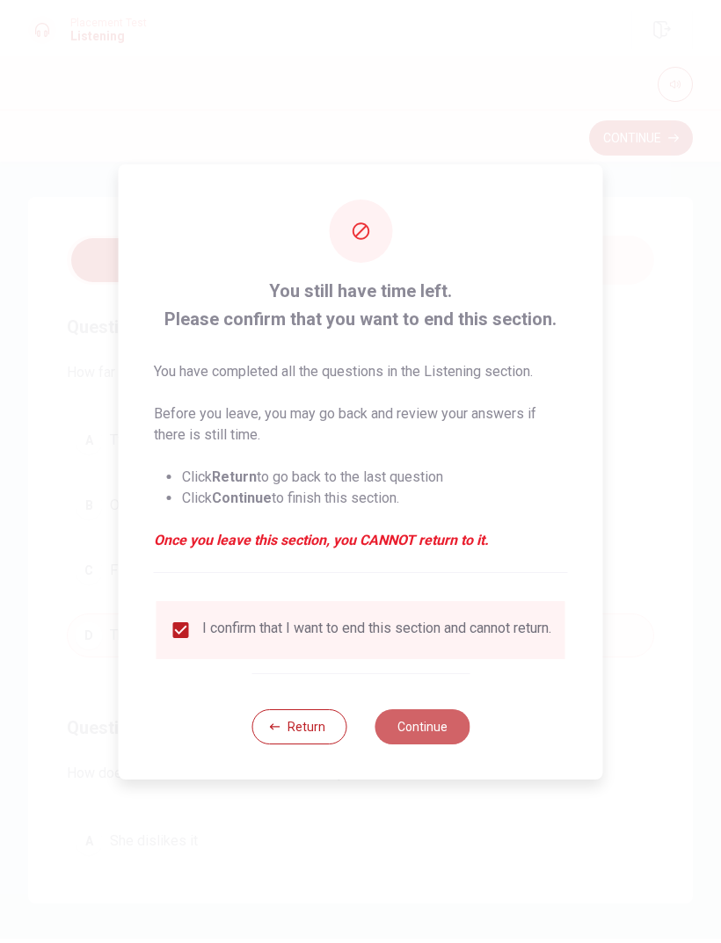
click at [413, 626] on button "Continue" at bounding box center [421, 726] width 95 height 35
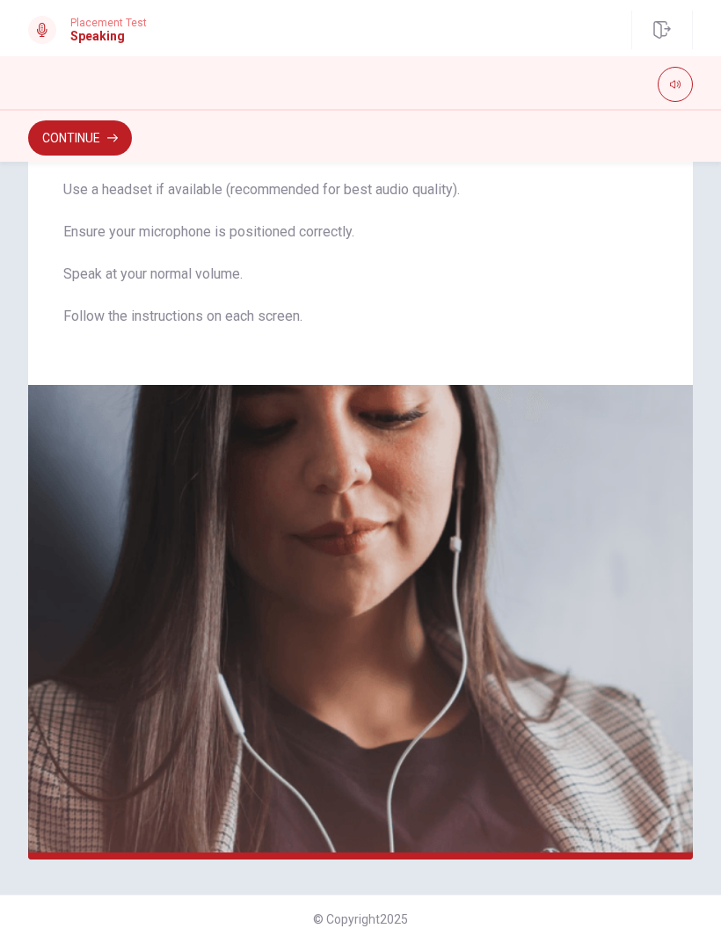
scroll to position [104, 0]
click at [114, 165] on div "The Speaking Section will begin soon. Use a headset if available (recommended f…" at bounding box center [360, 239] width 664 height 292
click at [100, 152] on button "Continue" at bounding box center [80, 137] width 104 height 35
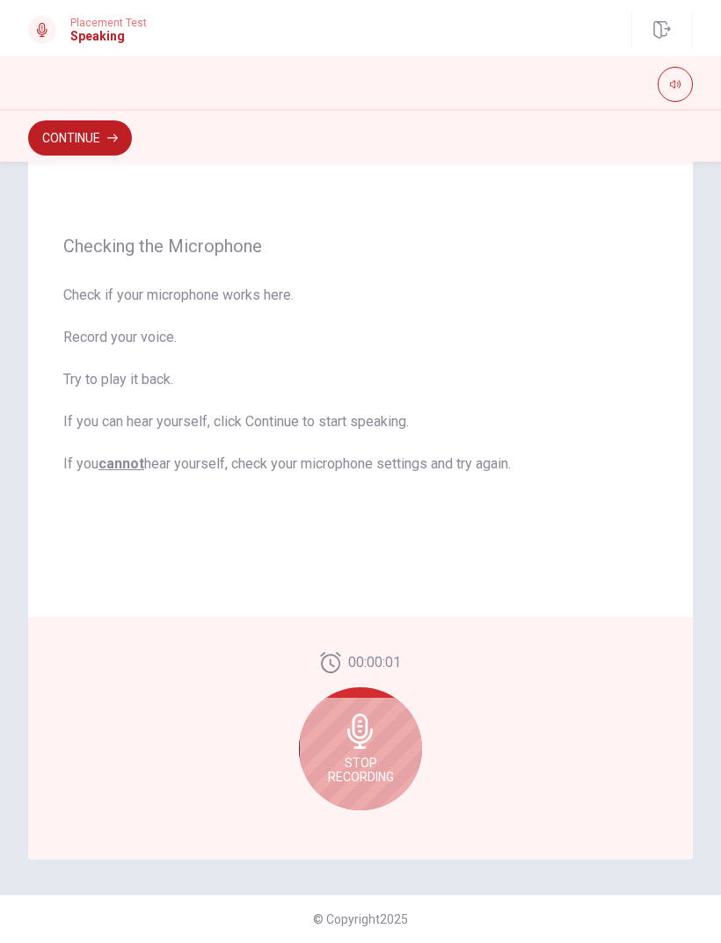
click at [381, 626] on div "Stop Recording" at bounding box center [360, 748] width 123 height 123
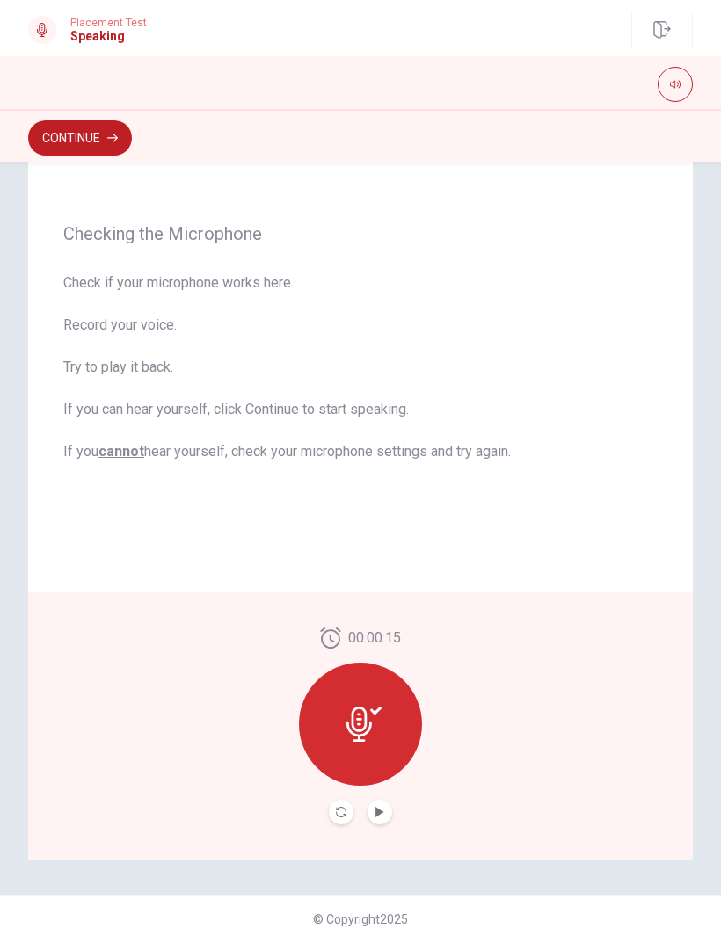
click at [384, 626] on icon "Play Audio" at bounding box center [379, 812] width 11 height 11
click at [345, 626] on icon "Record Again" at bounding box center [341, 812] width 11 height 11
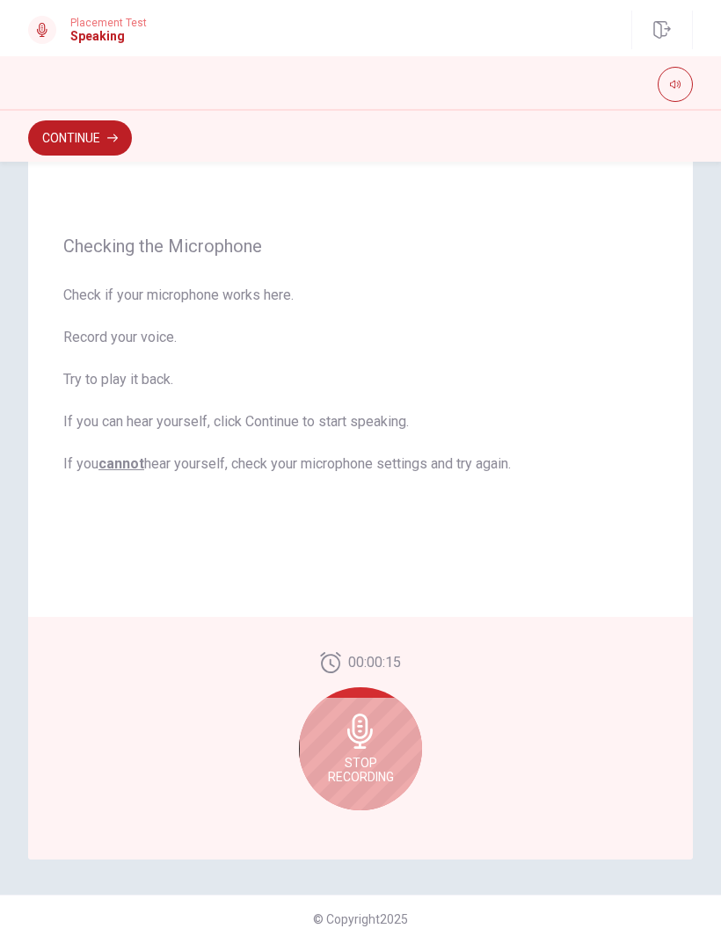
click at [373, 626] on span "Stop Recording" at bounding box center [361, 770] width 66 height 28
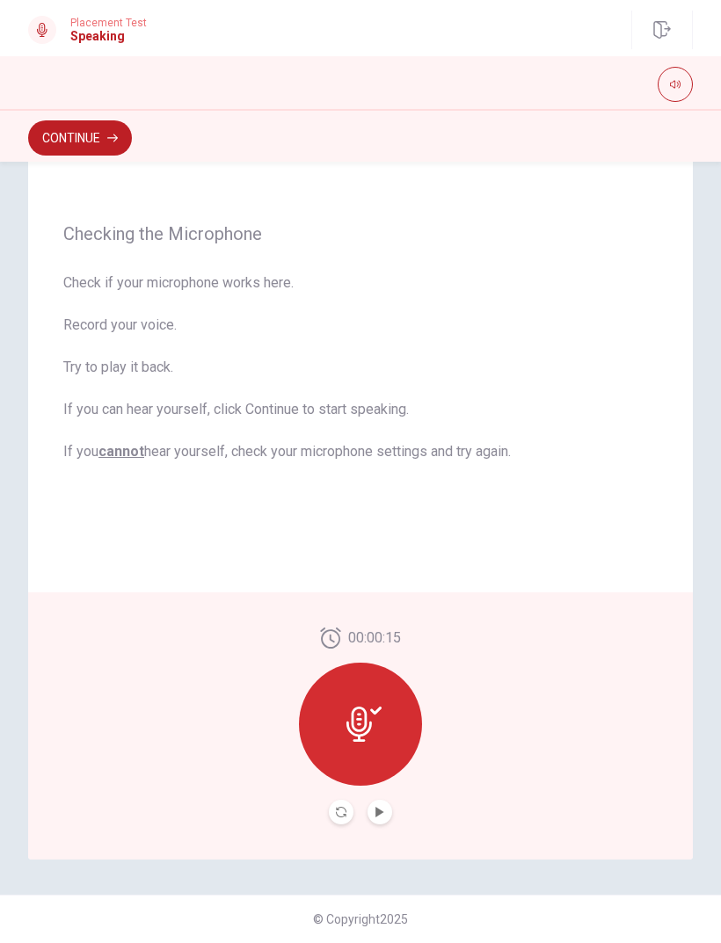
click at [374, 626] on icon at bounding box center [363, 724] width 35 height 35
click at [376, 626] on icon at bounding box center [363, 724] width 35 height 35
click at [344, 626] on icon "Record Again" at bounding box center [341, 812] width 11 height 11
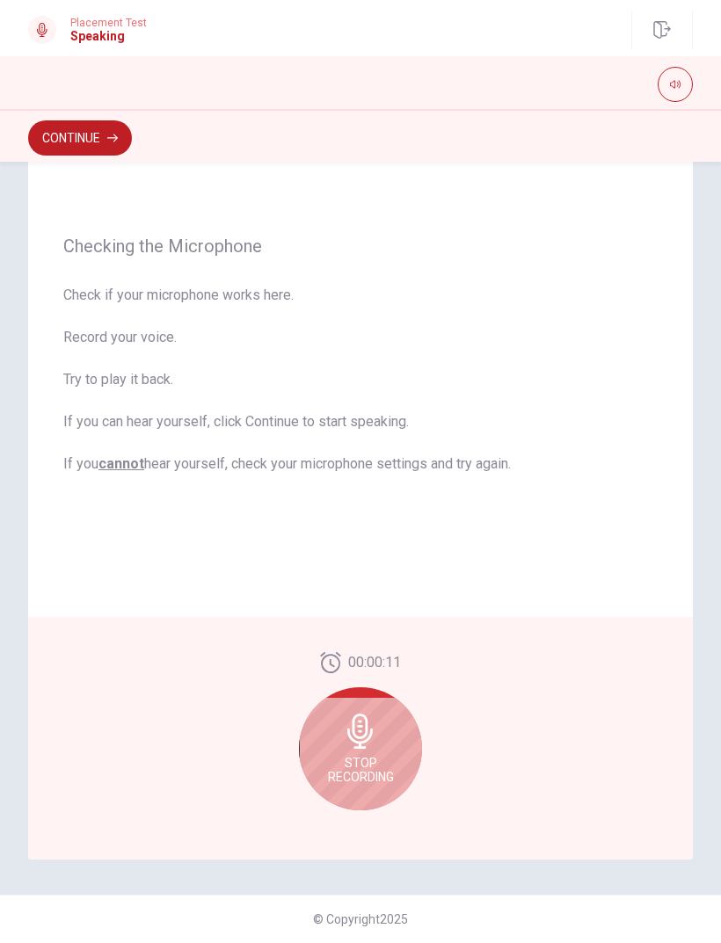
click at [384, 626] on div "Stop Recording" at bounding box center [360, 748] width 123 height 123
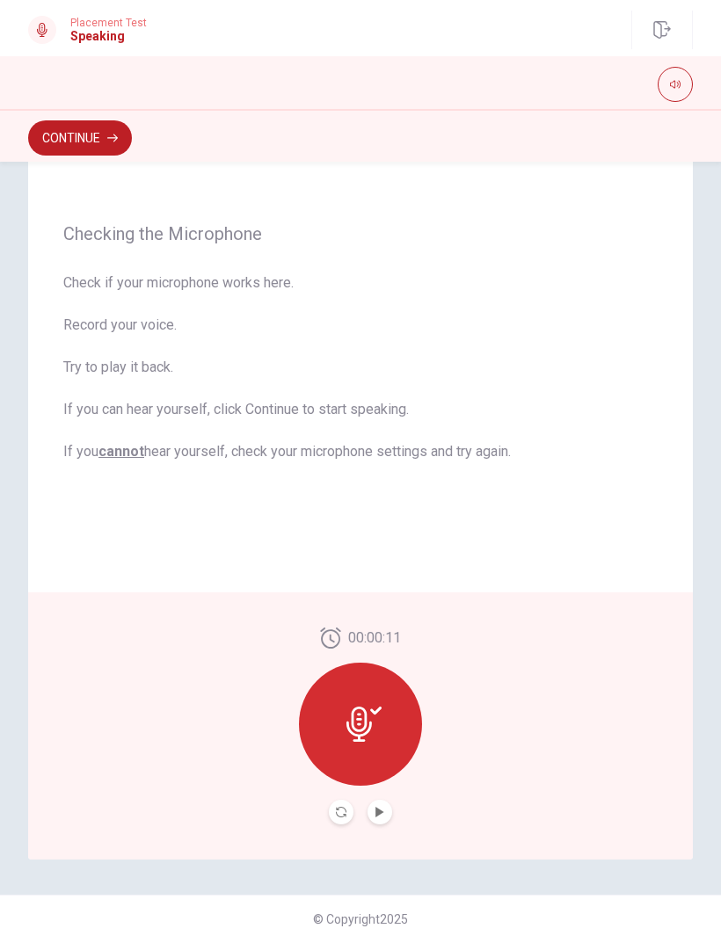
click at [385, 626] on button "Play Audio" at bounding box center [379, 812] width 25 height 25
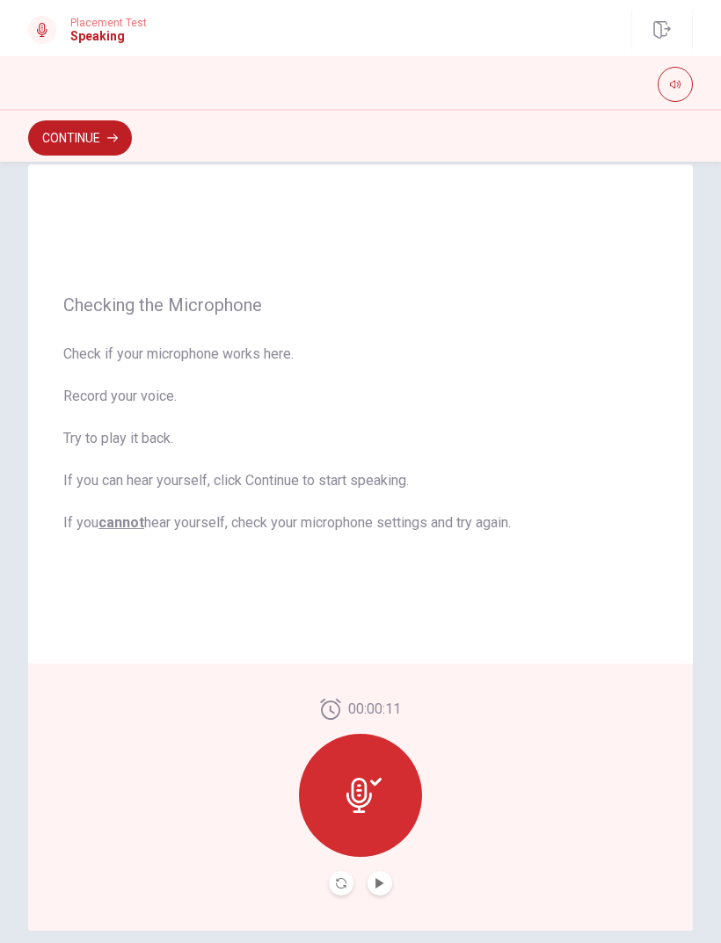
scroll to position [33, 0]
click at [112, 136] on icon "button" at bounding box center [112, 138] width 11 height 11
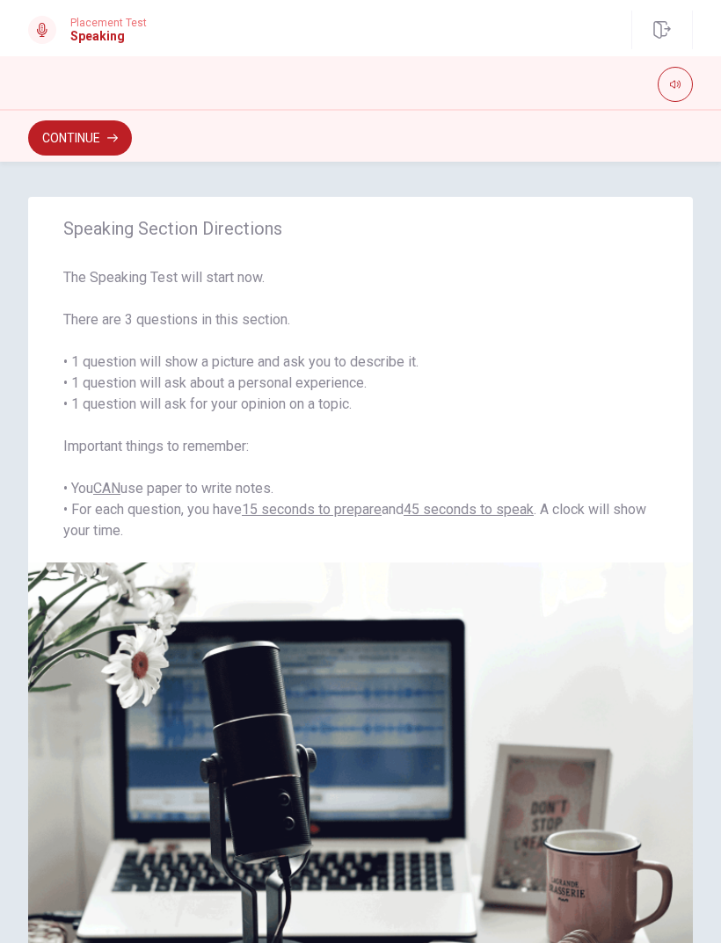
scroll to position [-1, 0]
click at [101, 141] on button "Continue" at bounding box center [80, 137] width 104 height 35
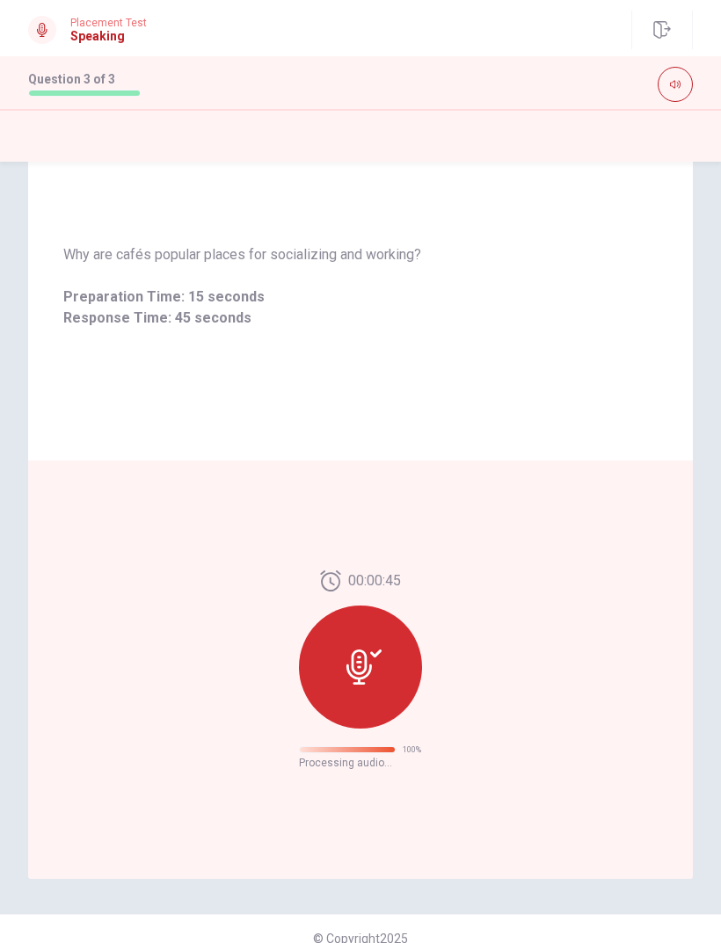
scroll to position [0, 0]
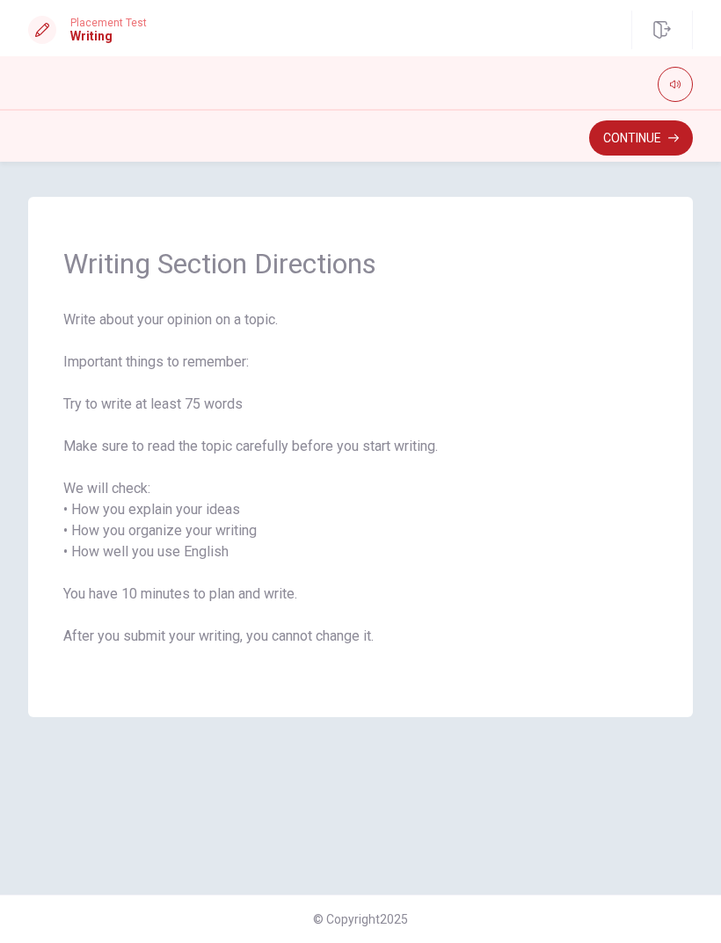
click at [654, 134] on button "Continue" at bounding box center [641, 137] width 104 height 35
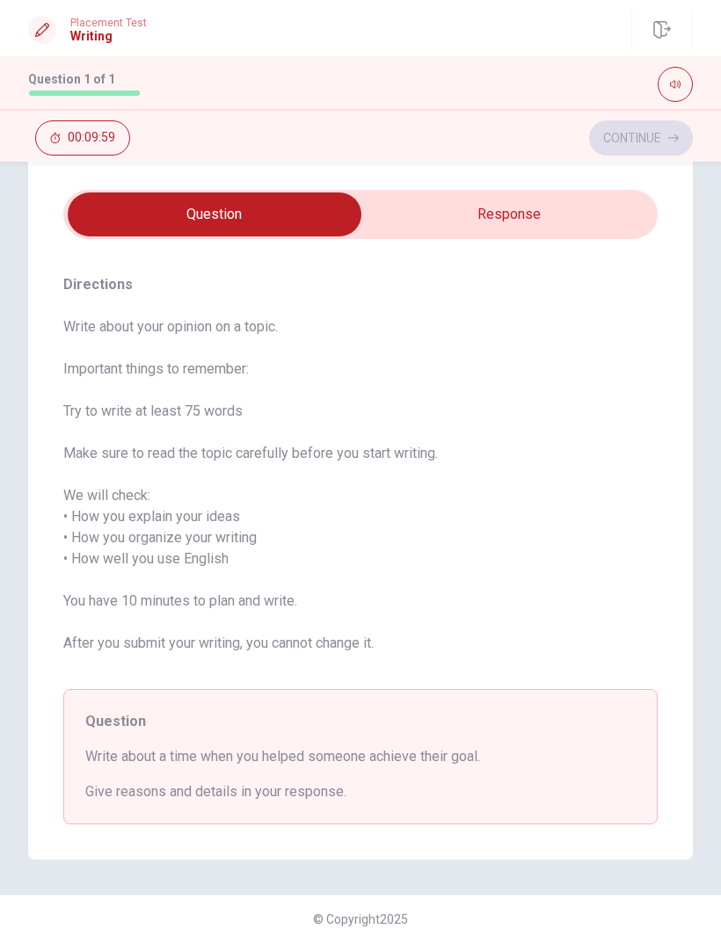
scroll to position [42, 0]
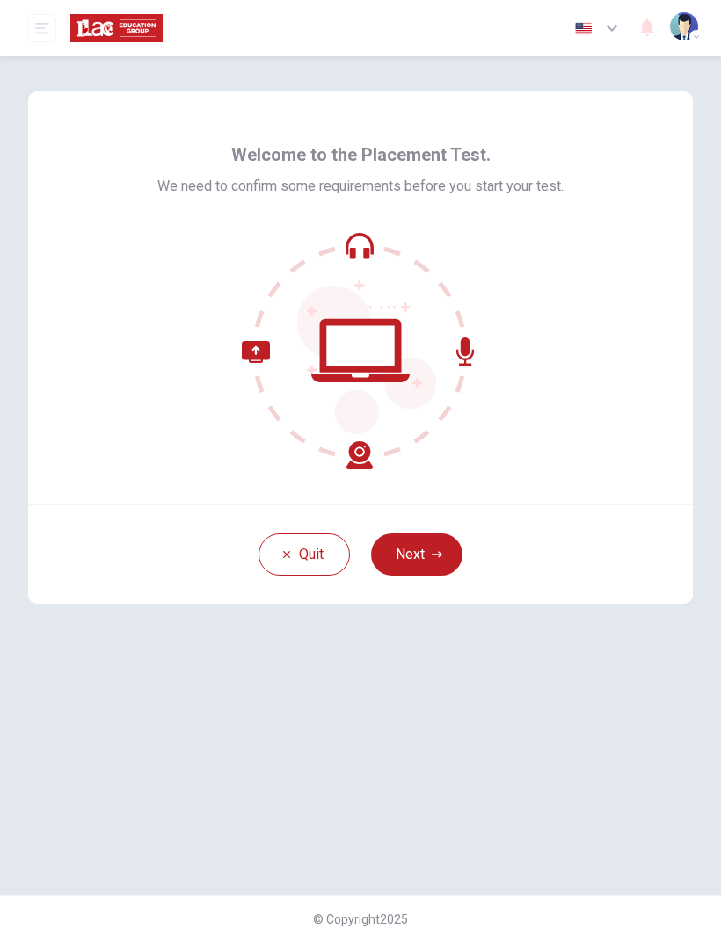
click at [413, 555] on button "Next" at bounding box center [416, 554] width 91 height 42
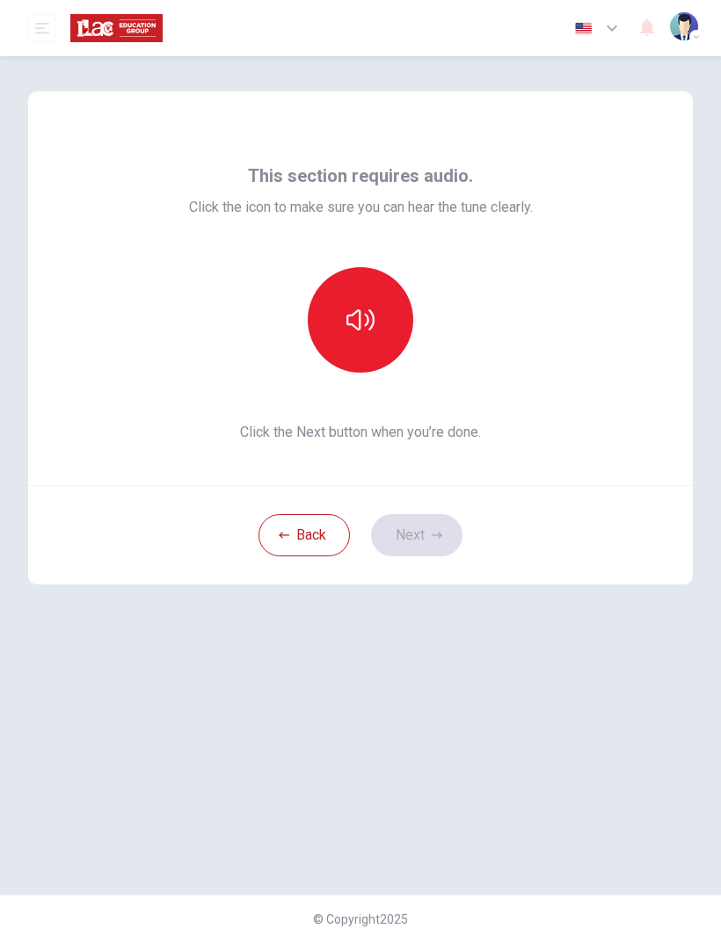
click at [394, 301] on button "button" at bounding box center [360, 319] width 105 height 105
click at [430, 532] on button "Next" at bounding box center [416, 535] width 91 height 42
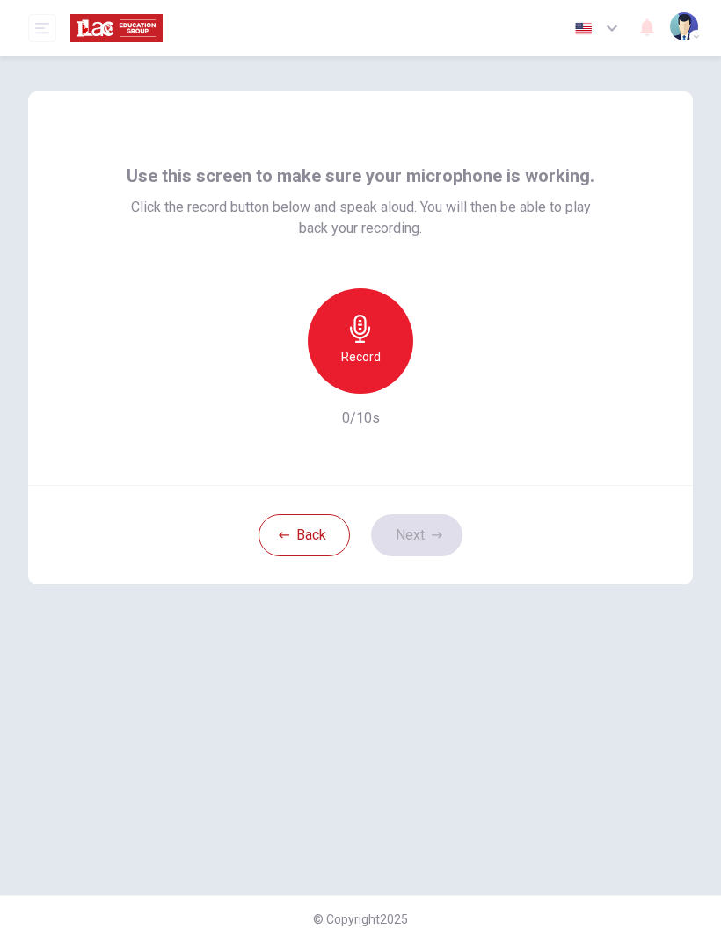
click at [396, 318] on div "Record" at bounding box center [360, 340] width 105 height 105
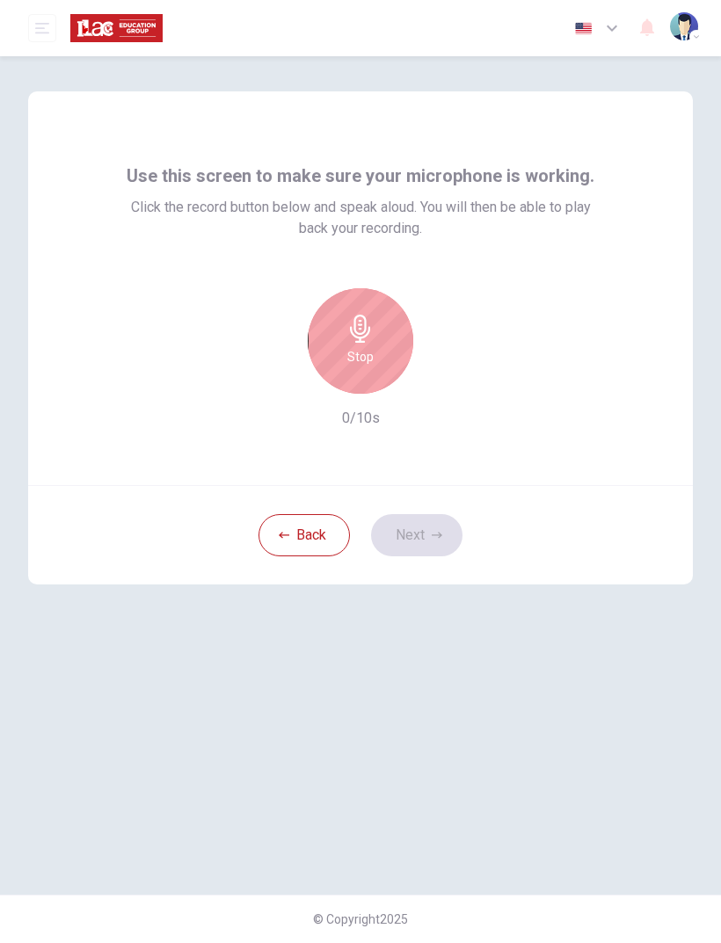
click at [372, 343] on div "Stop" at bounding box center [360, 340] width 105 height 105
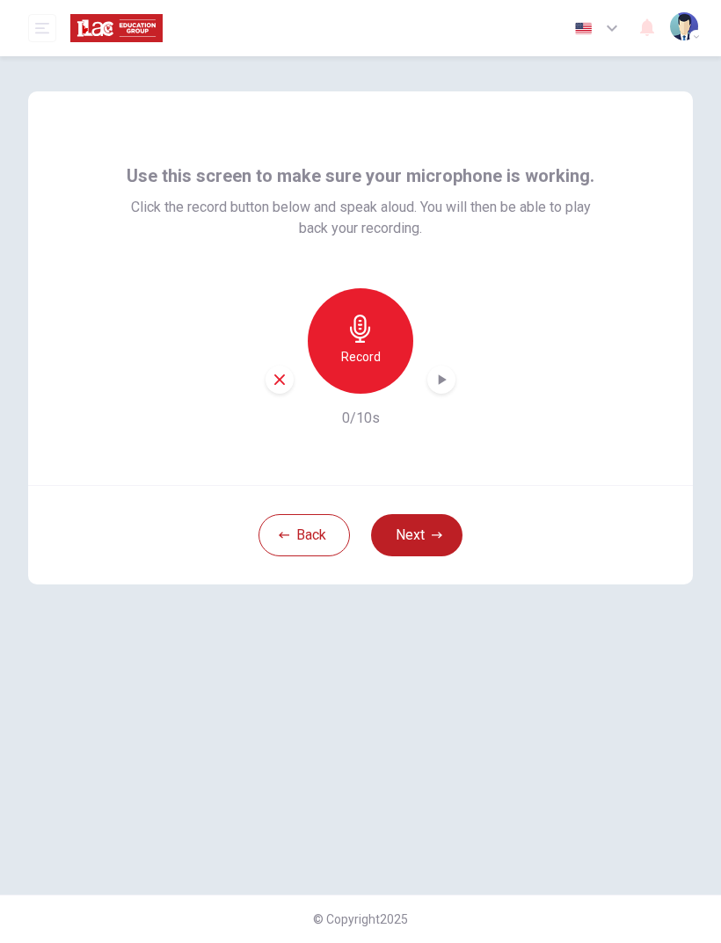
click at [452, 533] on button "Next" at bounding box center [416, 535] width 91 height 42
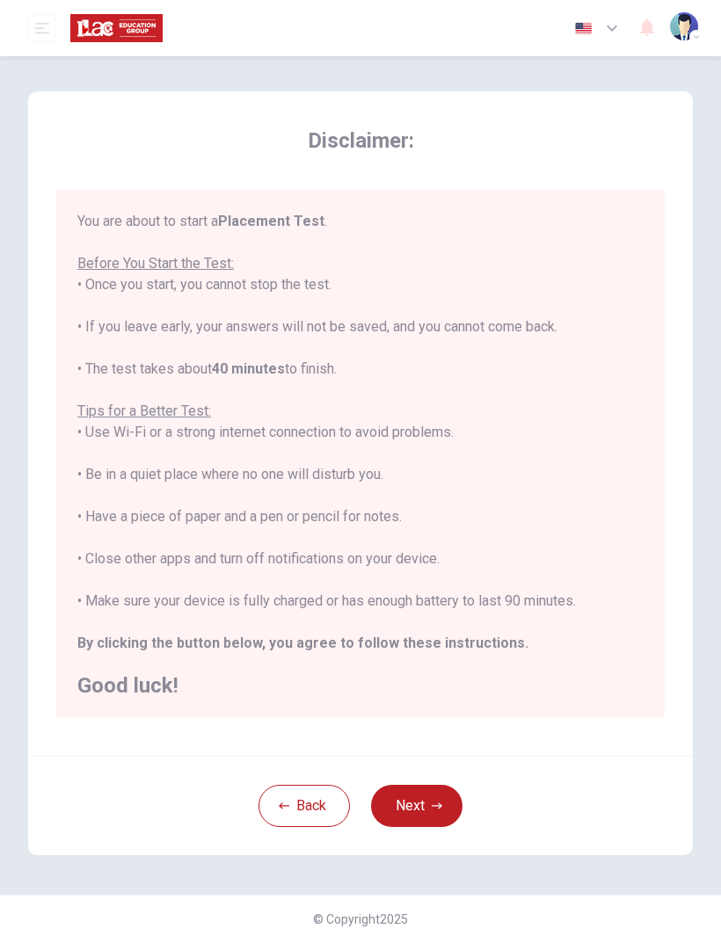
click at [423, 805] on button "Next" at bounding box center [416, 806] width 91 height 42
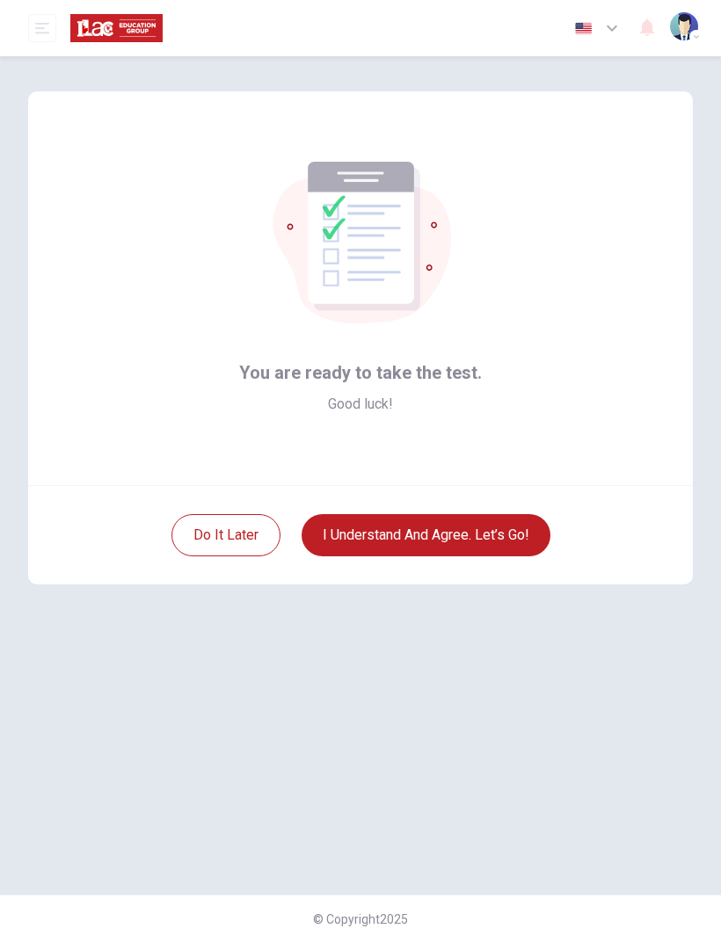
click at [525, 537] on button "I understand and agree. Let’s go!" at bounding box center [425, 535] width 249 height 42
